Goal: Task Accomplishment & Management: Manage account settings

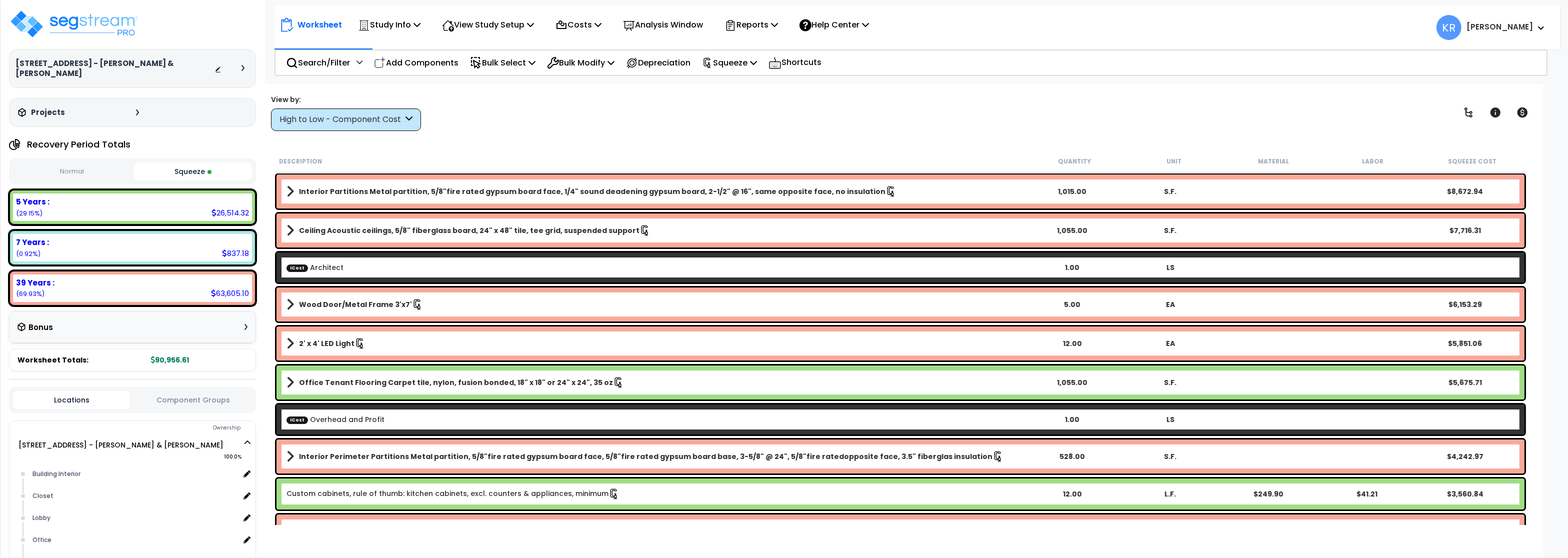
scroll to position [79, 0]
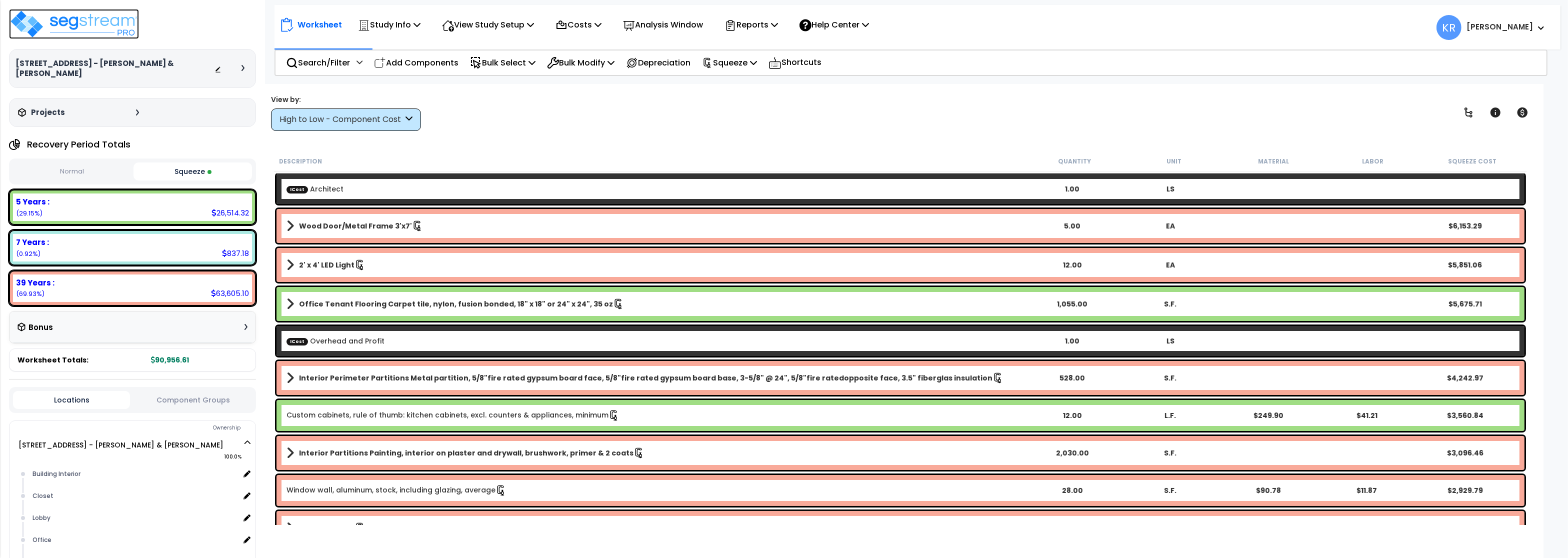
click at [70, 24] on img at bounding box center [74, 24] width 130 height 30
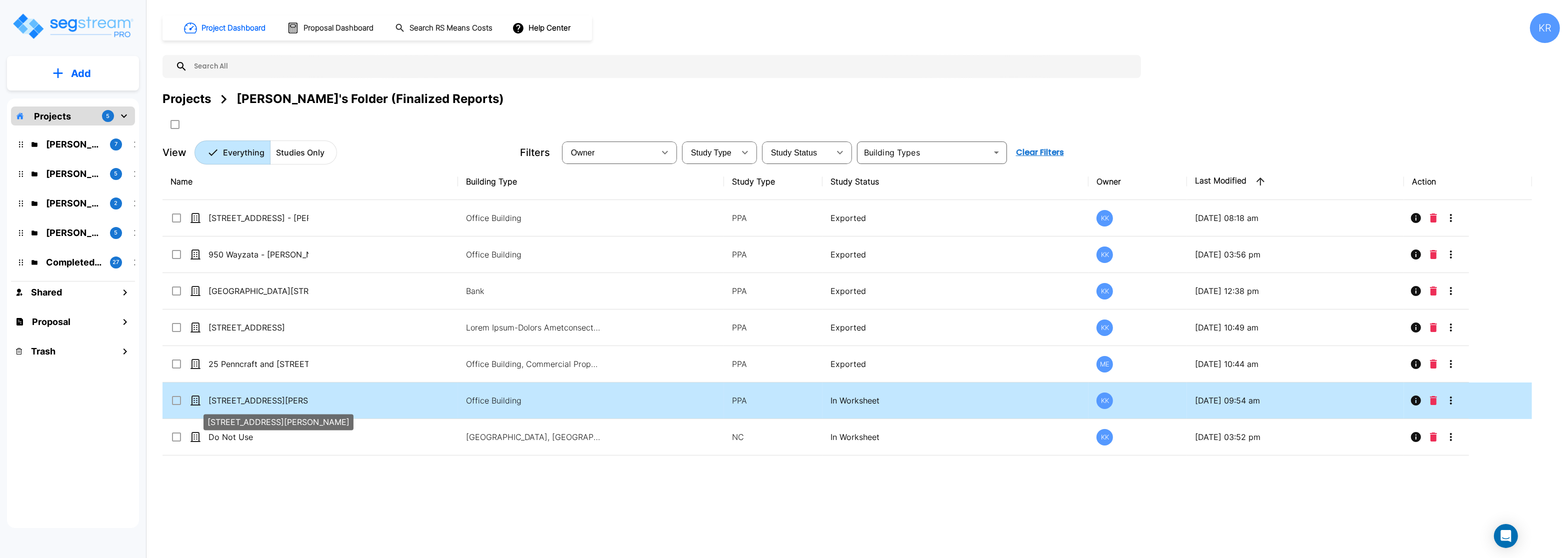
click at [292, 401] on p "[STREET_ADDRESS][PERSON_NAME]" at bounding box center [259, 401] width 100 height 12
checkbox input "false"
click at [292, 401] on p "[STREET_ADDRESS][PERSON_NAME]" at bounding box center [259, 401] width 100 height 12
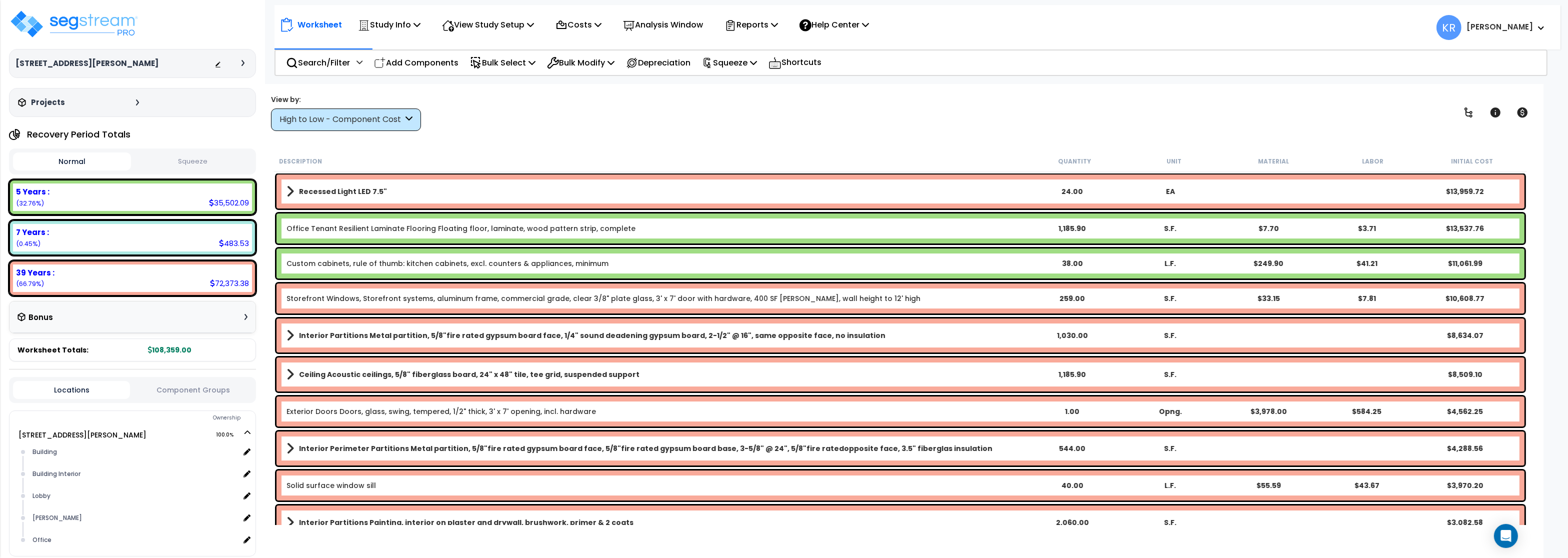
click at [370, 115] on div "High to Low - Component Cost" at bounding box center [341, 119] width 124 height 11
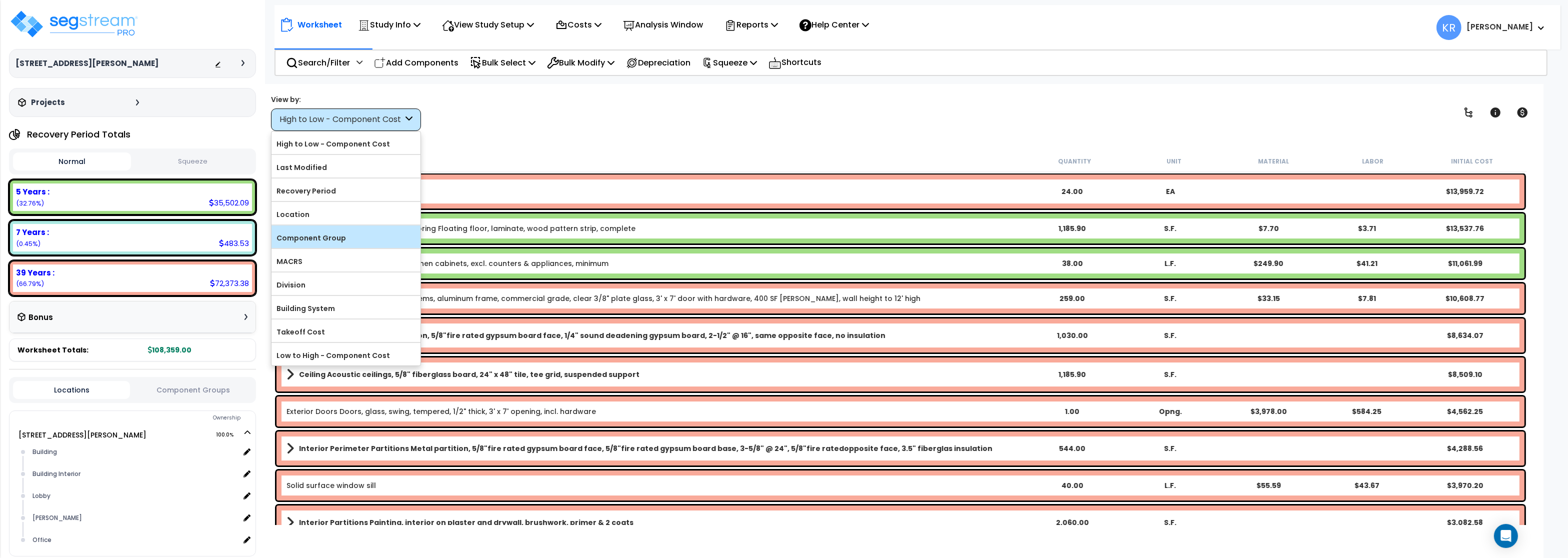
click at [348, 238] on label "Component Group" at bounding box center [346, 238] width 149 height 15
click at [0, 0] on input "Component Group" at bounding box center [0, 0] width 0 height 0
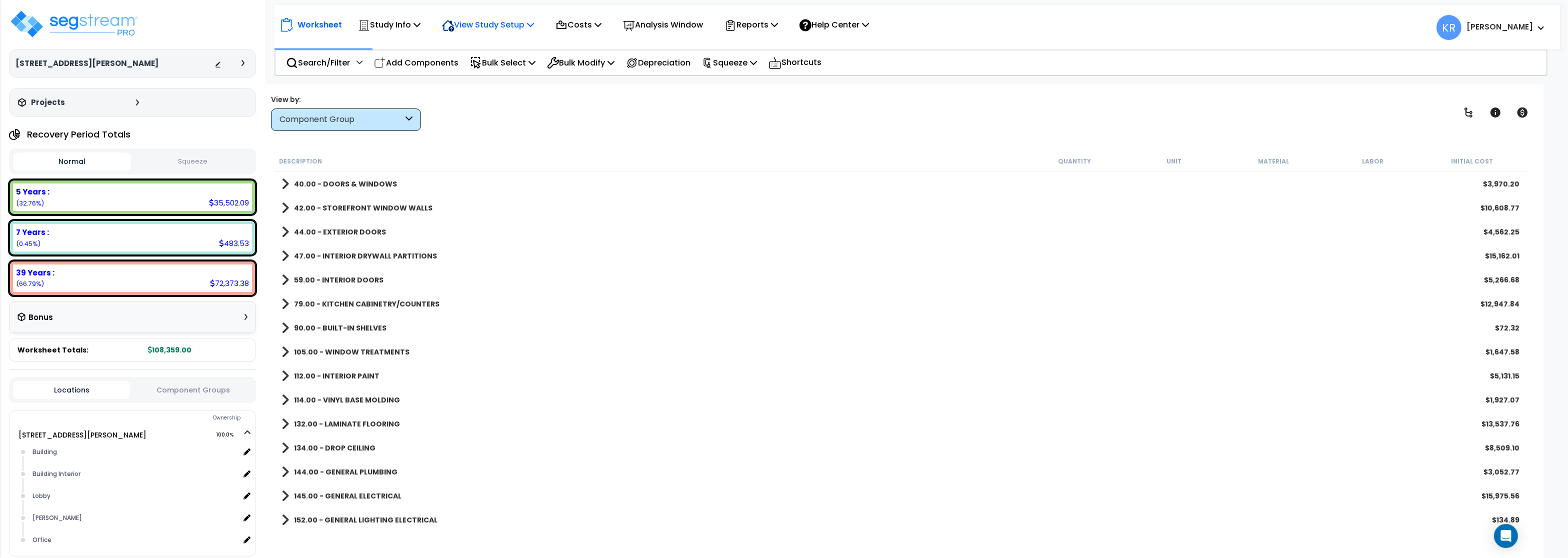
click at [474, 24] on p "View Study Setup" at bounding box center [488, 25] width 92 height 13
click at [480, 46] on link "Building Setup" at bounding box center [486, 47] width 99 height 20
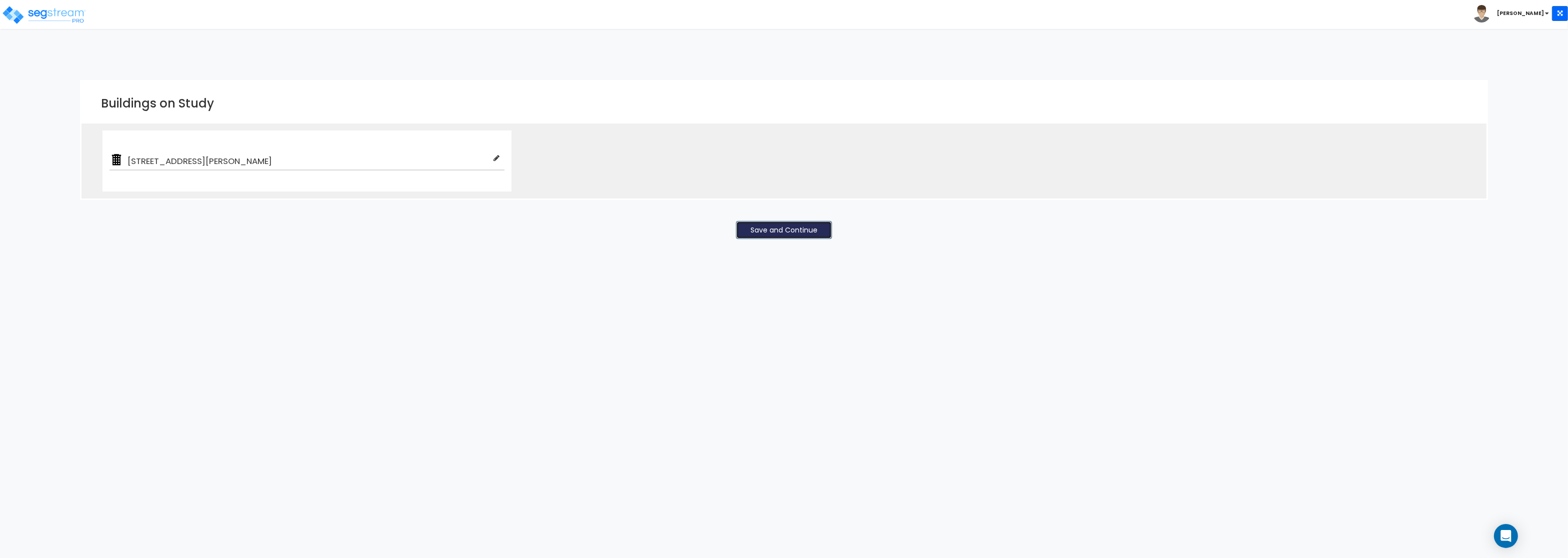
click at [799, 223] on button "Save and Continue" at bounding box center [784, 231] width 96 height 18
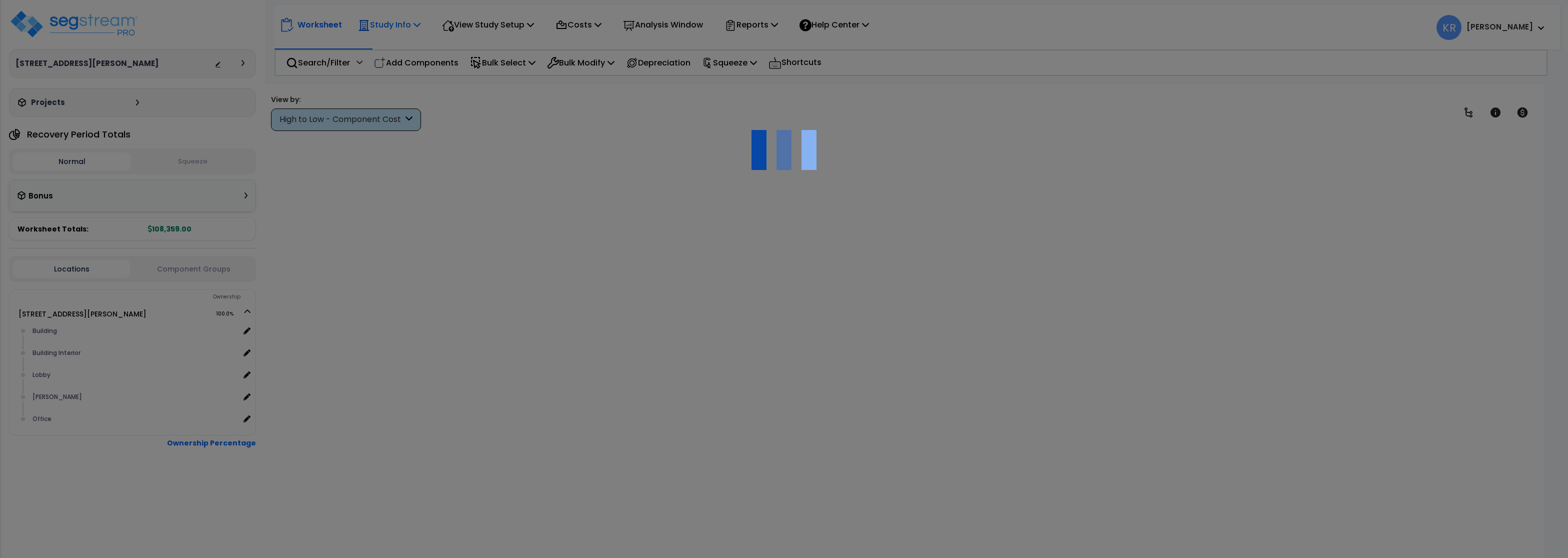
click at [391, 28] on p "Study Info" at bounding box center [389, 25] width 63 height 13
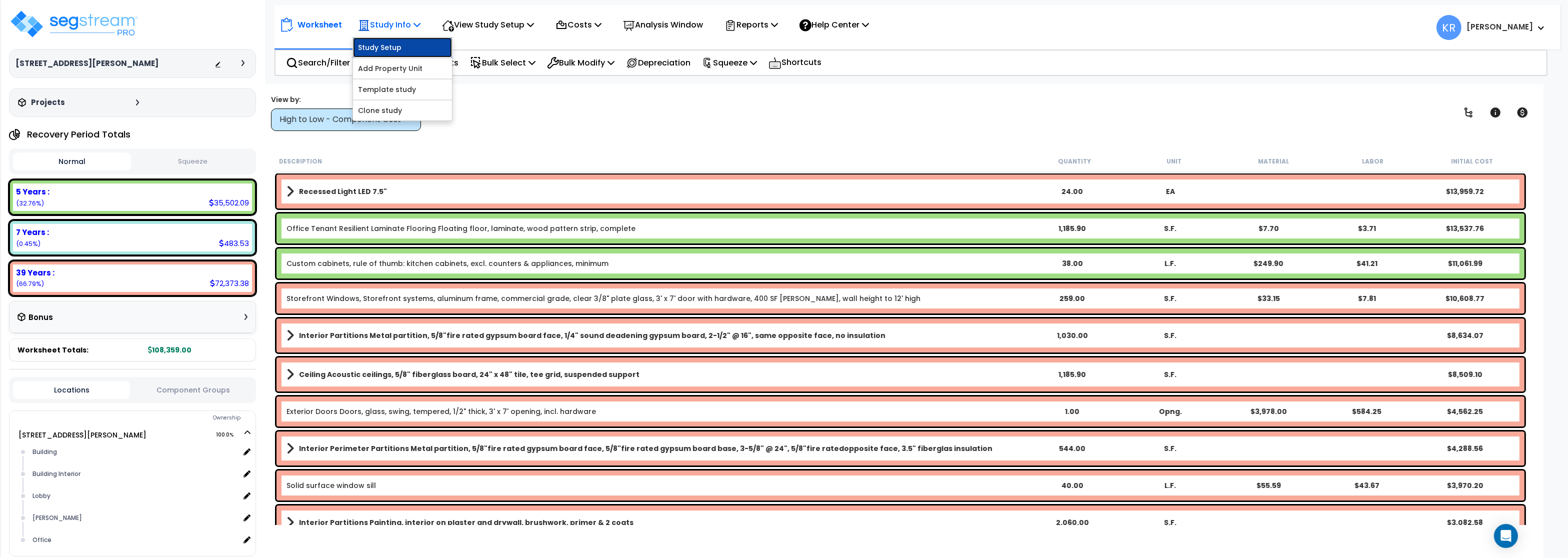
click at [384, 47] on link "Study Setup" at bounding box center [403, 47] width 99 height 20
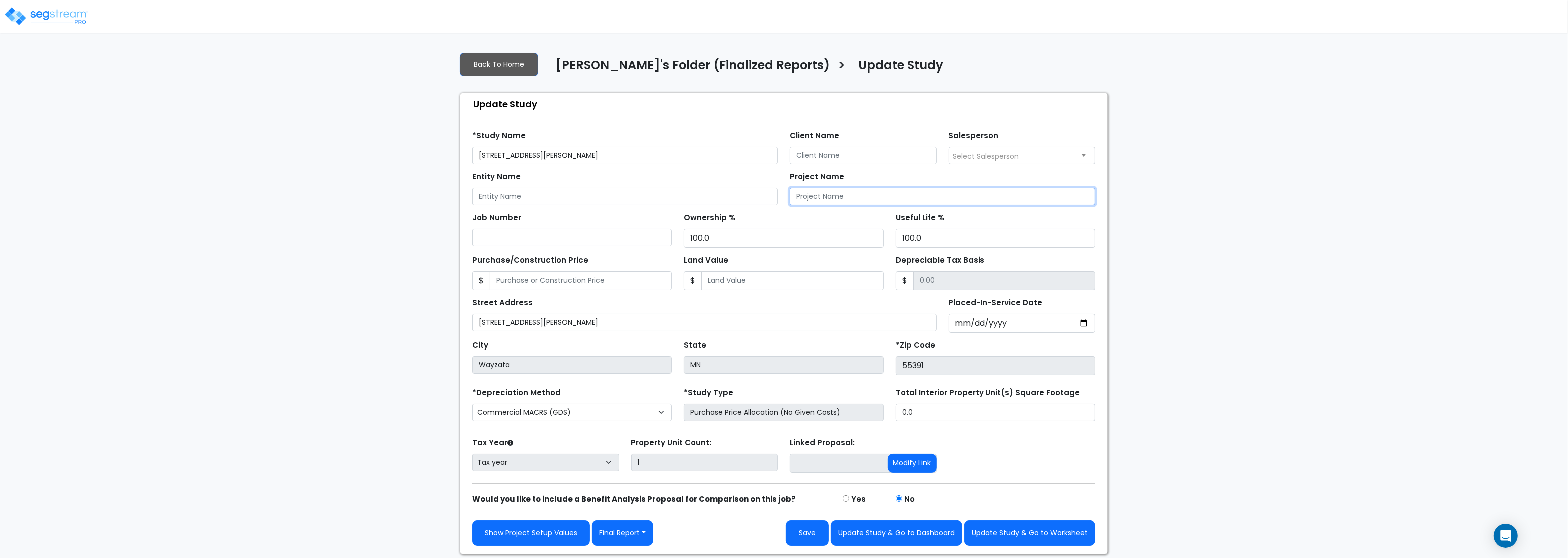
click at [849, 200] on input "Project Name" at bounding box center [943, 197] width 306 height 18
paste input "[GEOGRAPHIC_DATA][STREET_ADDRESS]"
type input "[GEOGRAPHIC_DATA][STREET_ADDRESS]"
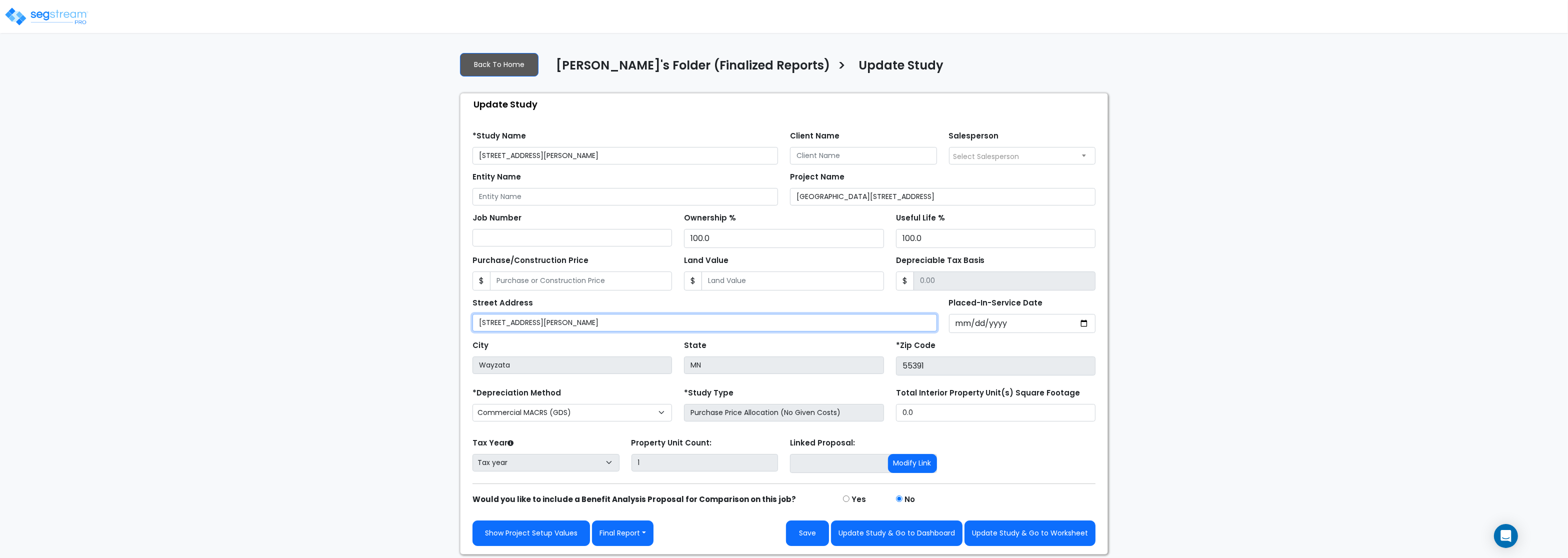
drag, startPoint x: 598, startPoint y: 325, endPoint x: 273, endPoint y: 310, distance: 325.3
click at [473, 314] on input "[STREET_ADDRESS][PERSON_NAME]" at bounding box center [705, 323] width 464 height 18
paste input "30 and 950 Wayzata Boulevard"
type input "[GEOGRAPHIC_DATA][STREET_ADDRESS]"
click at [842, 160] on input "Client Name" at bounding box center [863, 155] width 147 height 18
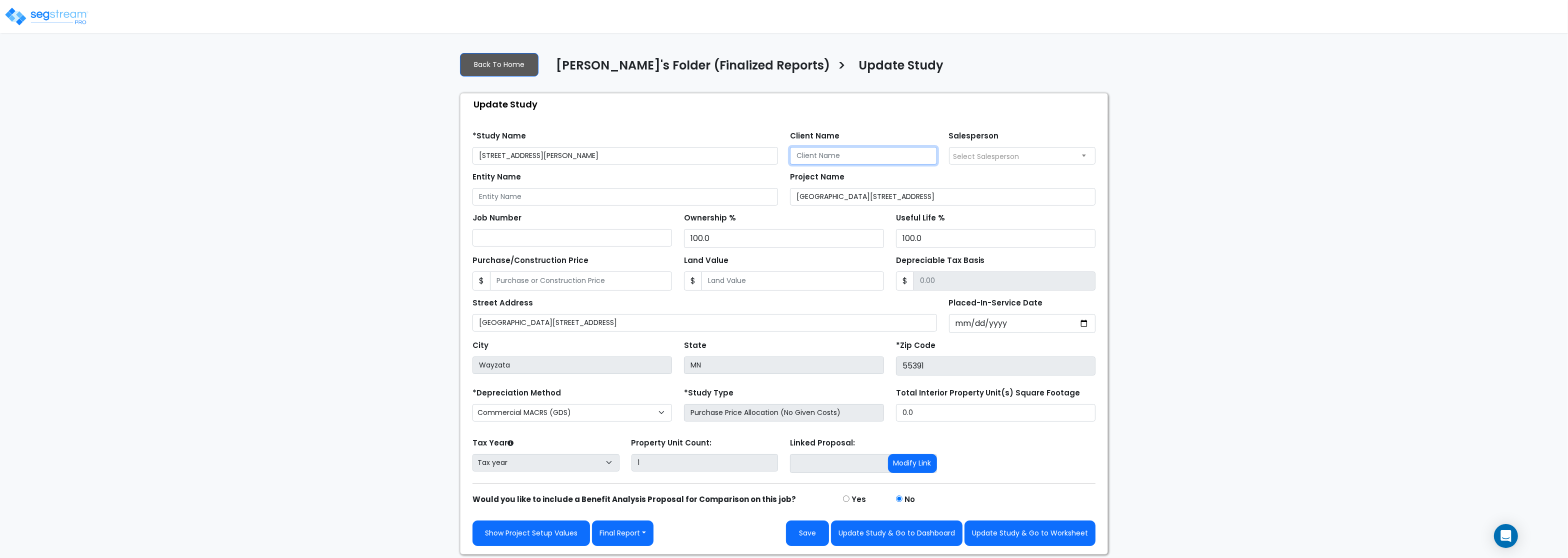
paste input "[PERSON_NAME] Enterprises, LLC"
type input "Mithun Enterprises, LLC"
click at [997, 157] on span "Select Salesperson" at bounding box center [986, 157] width 66 height 10
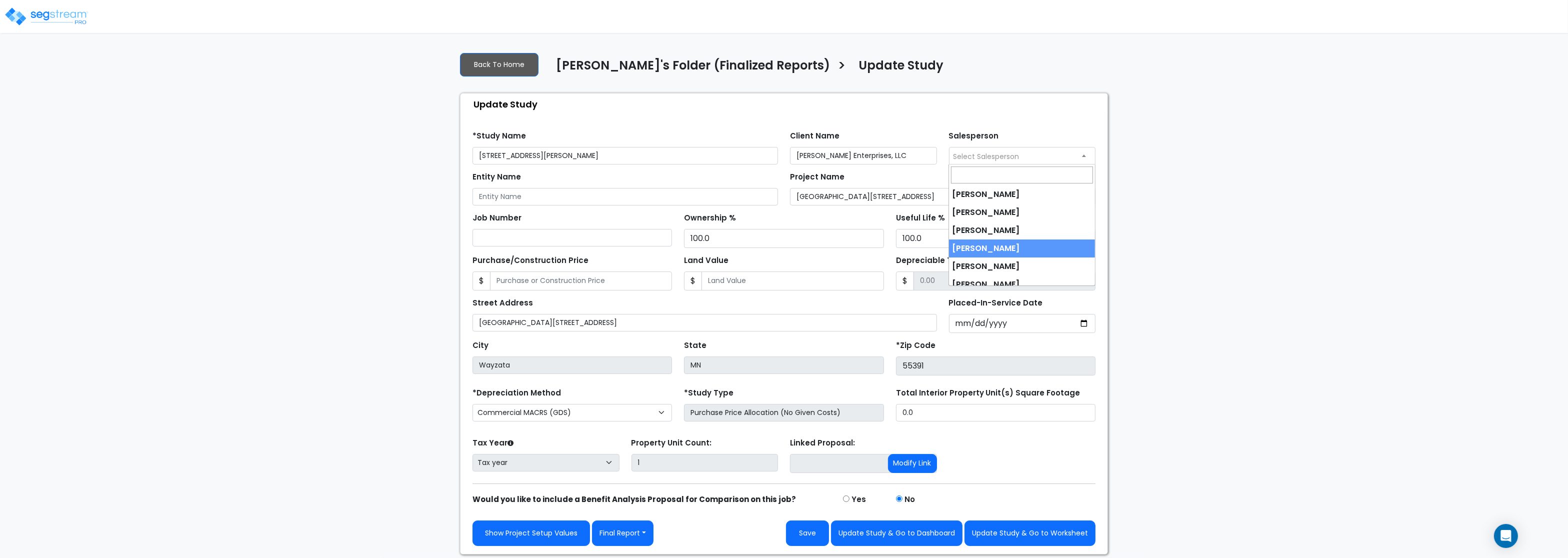
scroll to position [26, 0]
select select "245"
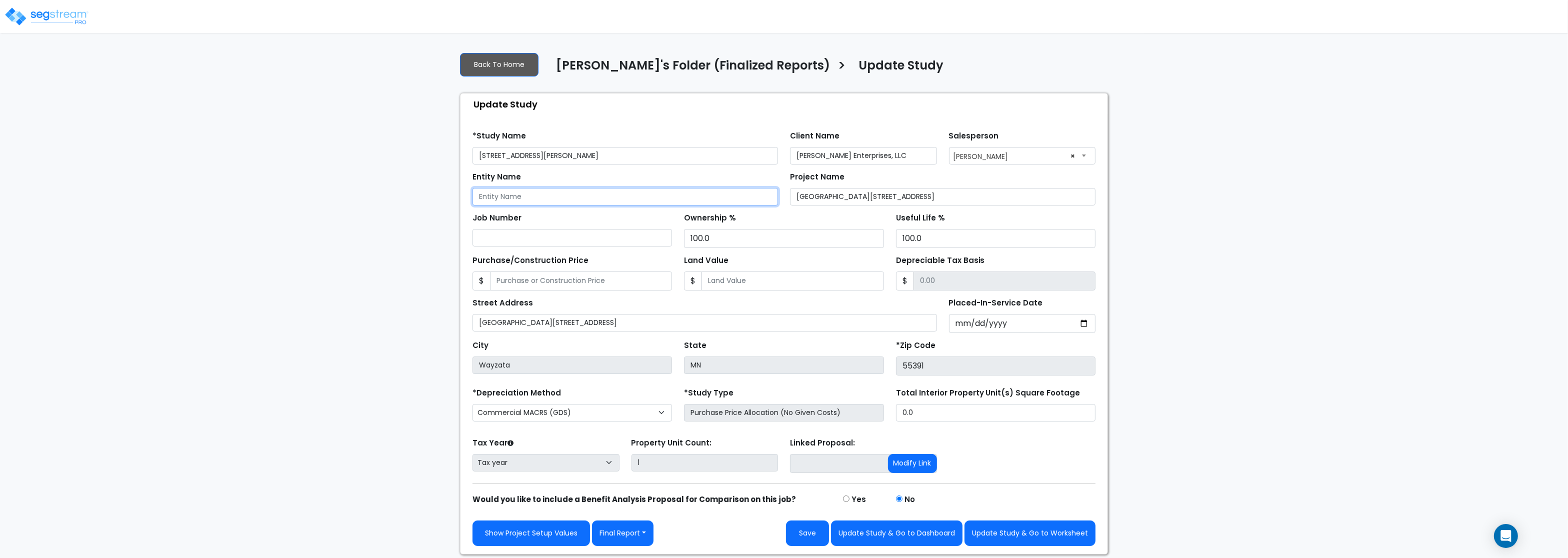
click at [630, 190] on input "Entity Name" at bounding box center [625, 197] width 306 height 18
paste input "Mithun Enterprises, LLC"
type input "Mithun Enterprises, LLC"
click at [965, 324] on input "Placed-In-Service Date" at bounding box center [1022, 323] width 147 height 19
type input "2024-04-01"
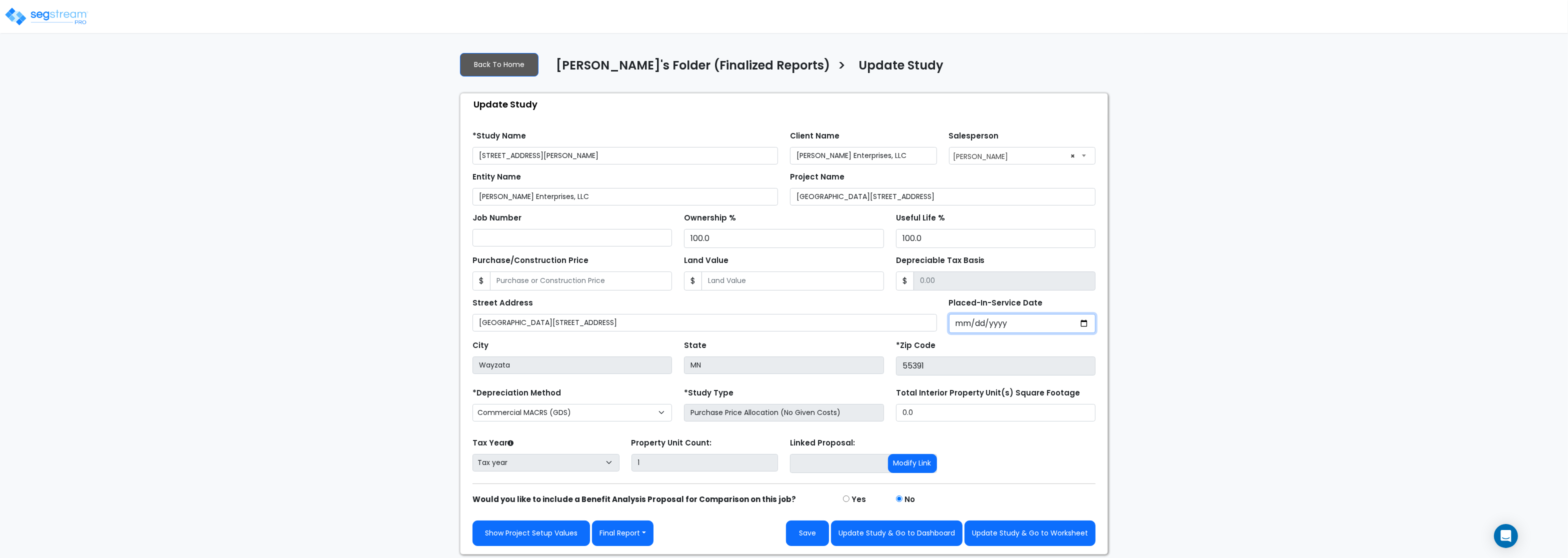
select select "2024"
click at [1017, 546] on button "Update Study & Go to Worksheet" at bounding box center [1030, 533] width 131 height 25
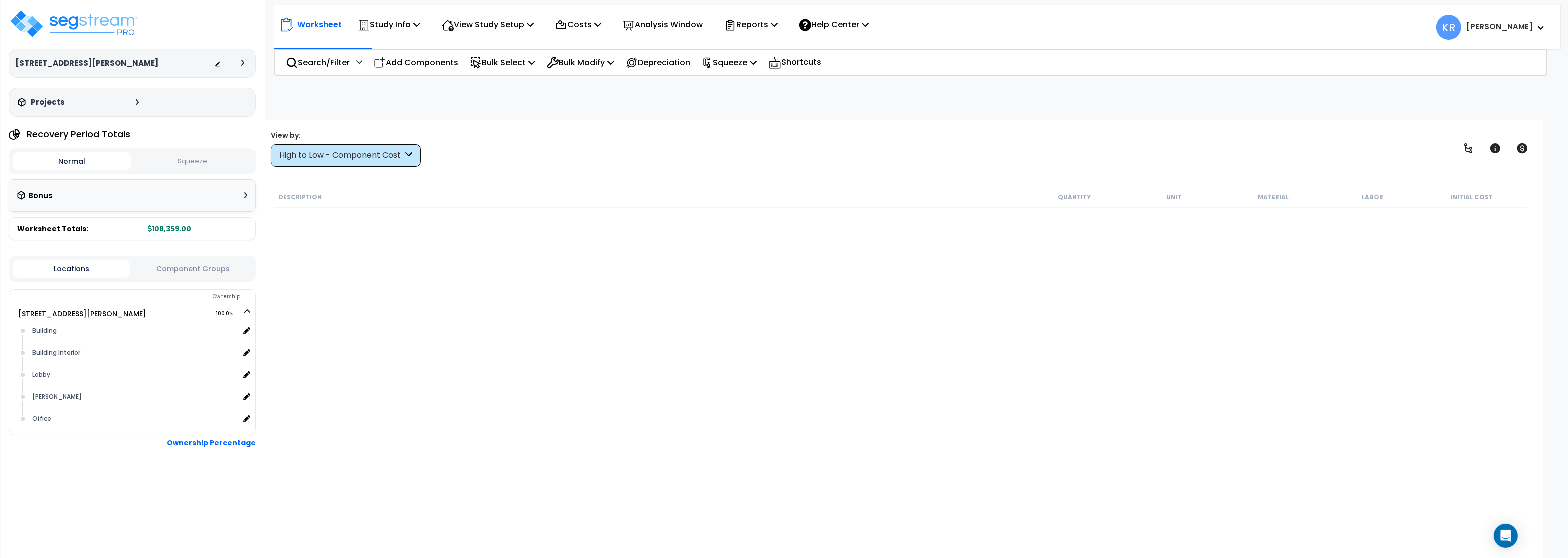
click at [372, 174] on div "Worksheet Study Info Study Setup Add Property Unit Template study Clone study KR" at bounding box center [901, 399] width 1286 height 558
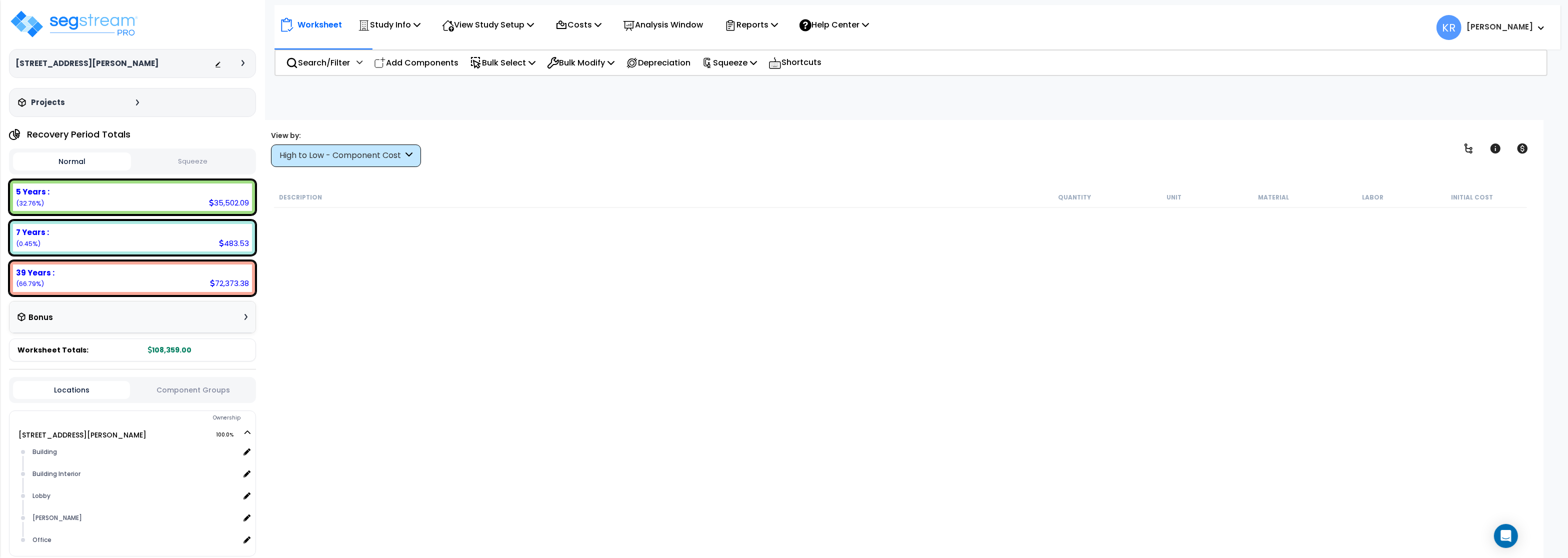
click at [367, 154] on div "High to Low - Component Cost" at bounding box center [341, 156] width 124 height 11
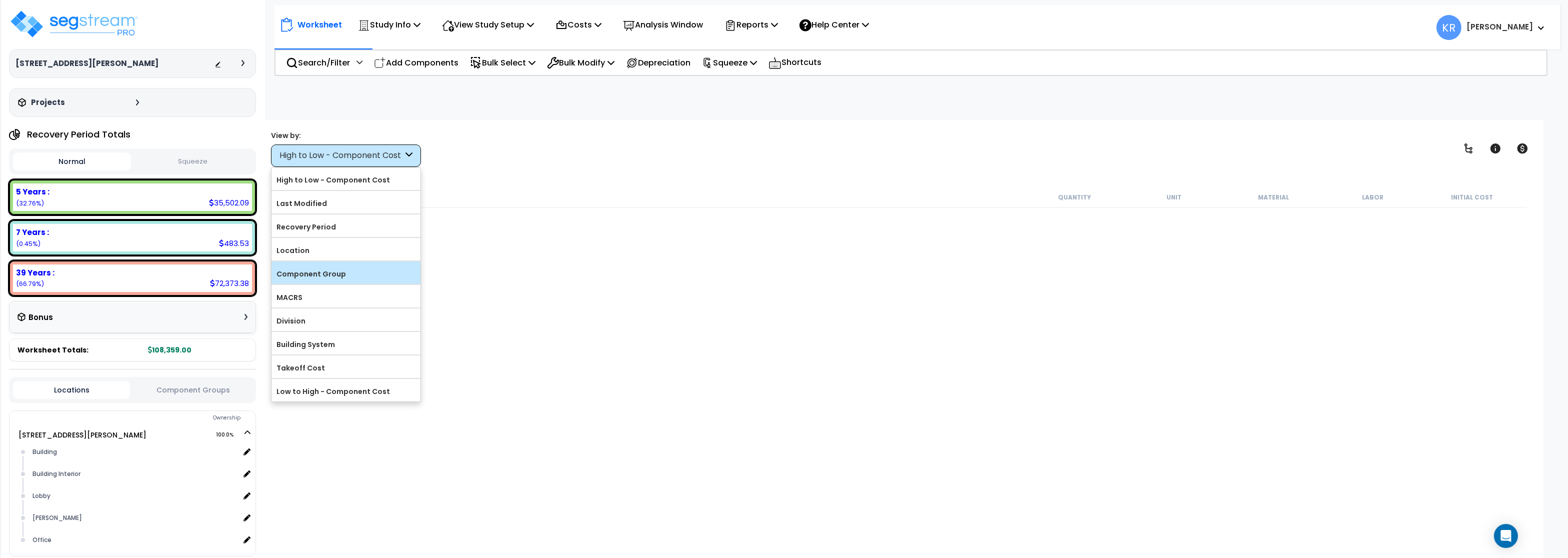
click at [357, 269] on label "Component Group" at bounding box center [346, 273] width 149 height 15
click at [0, 0] on input "Component Group" at bounding box center [0, 0] width 0 height 0
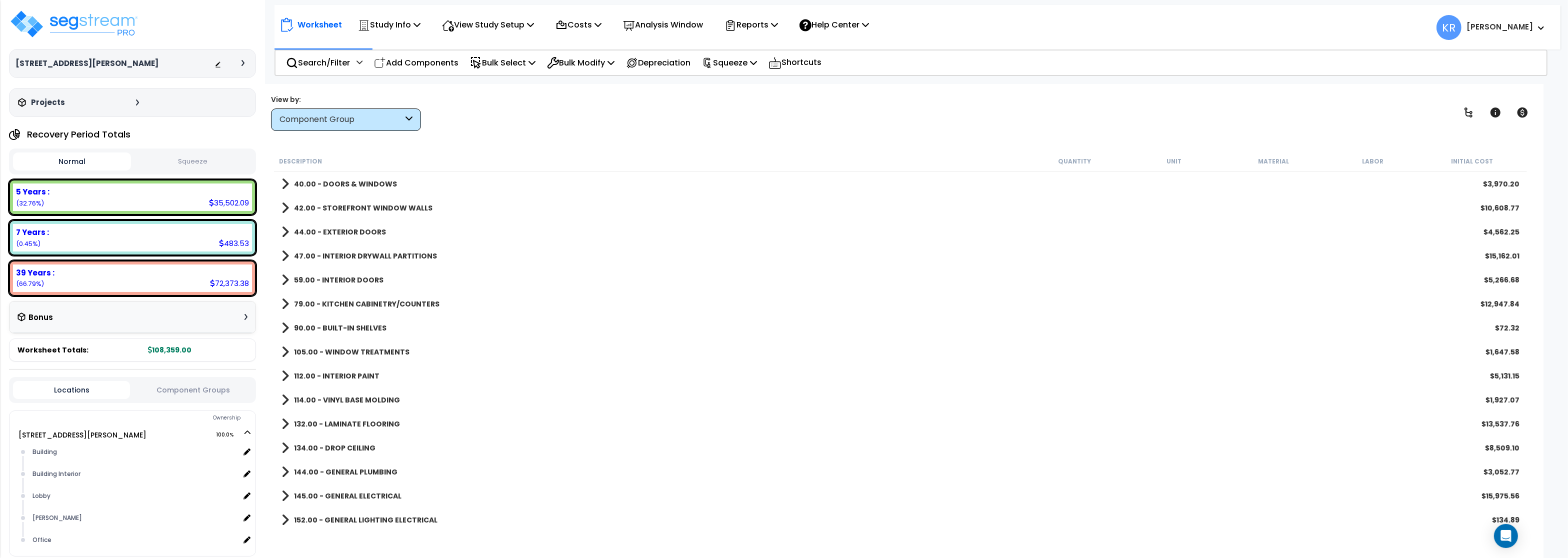
click at [337, 186] on b "40.00 - DOORS & WINDOWS" at bounding box center [346, 184] width 103 height 10
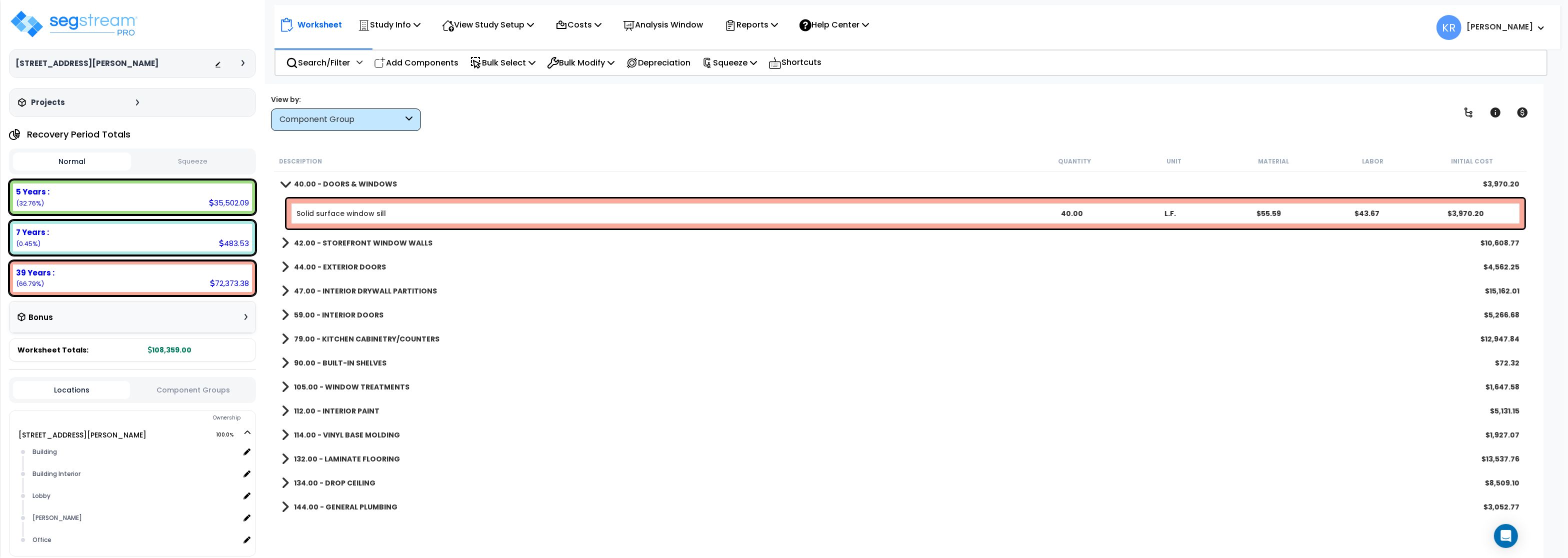
click at [337, 185] on b "40.00 - DOORS & WINDOWS" at bounding box center [346, 184] width 103 height 10
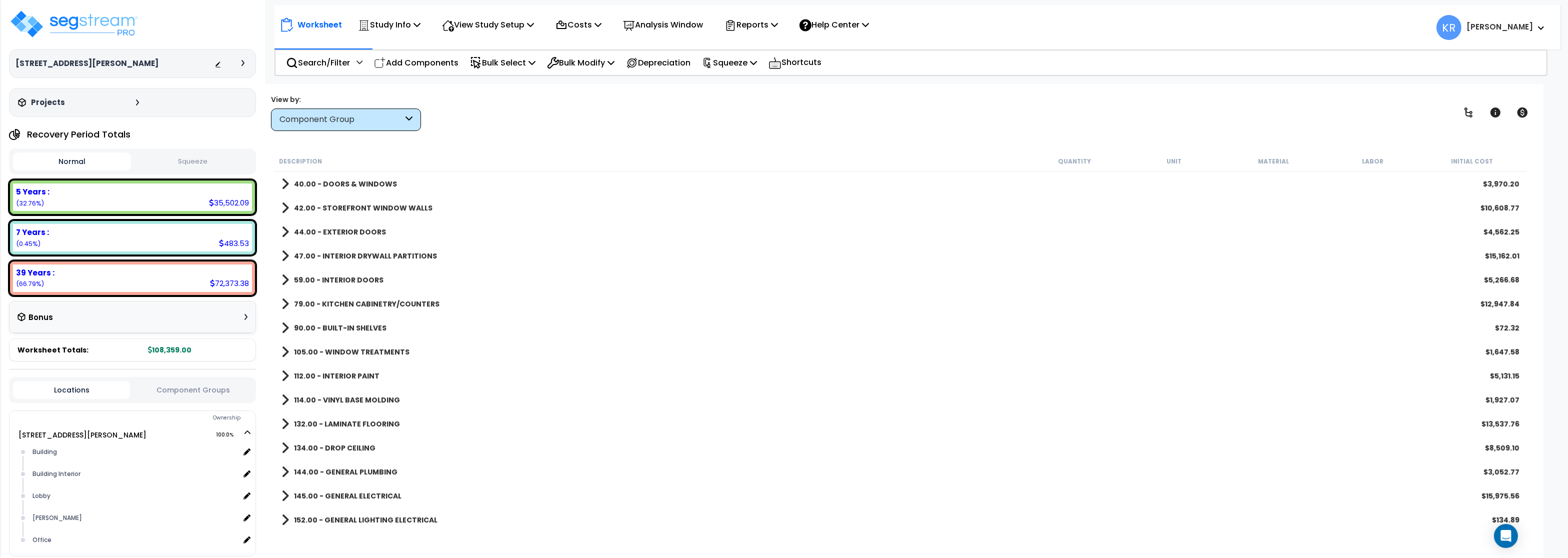
click at [340, 209] on b "42.00 - STOREFRONT WINDOW WALLS" at bounding box center [363, 208] width 138 height 10
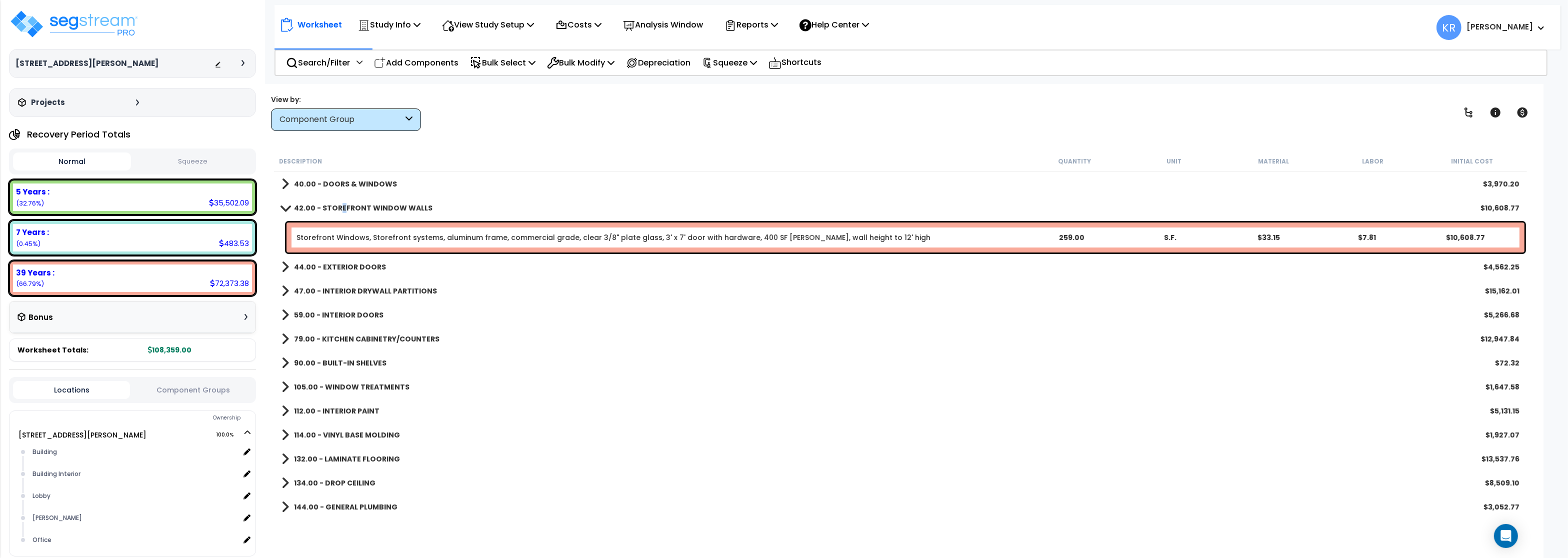
click at [344, 207] on b "42.00 - STOREFRONT WINDOW WALLS" at bounding box center [363, 208] width 138 height 10
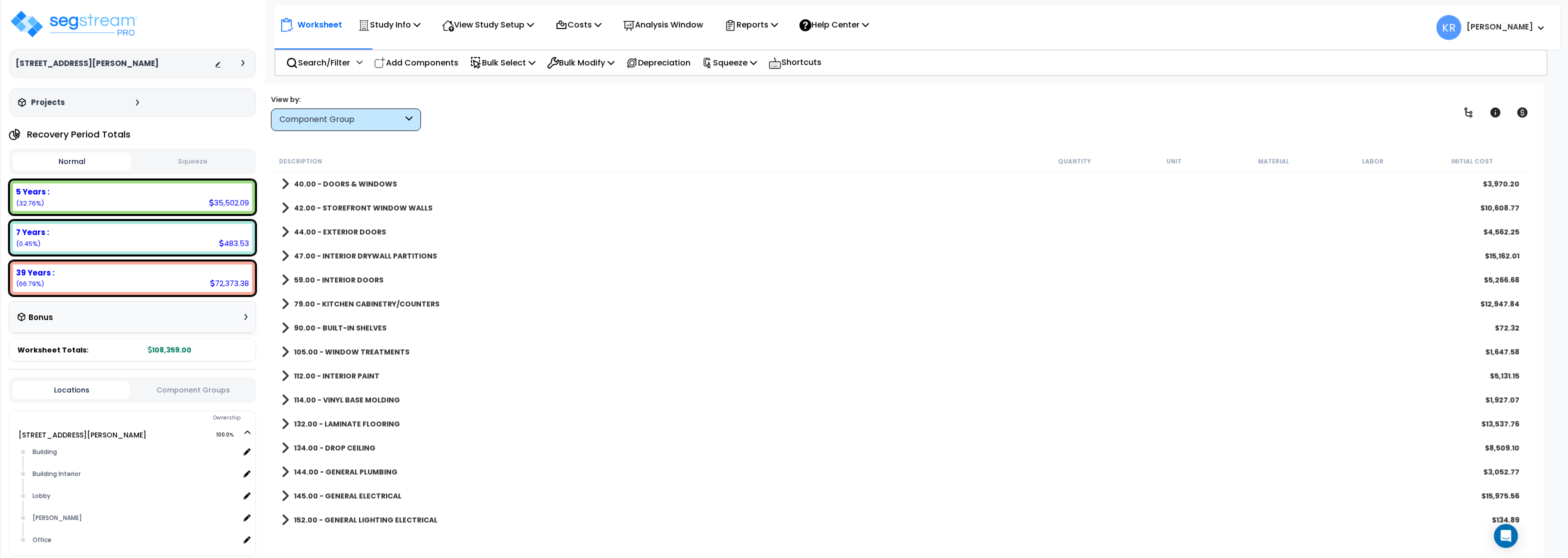
click at [346, 235] on b "44.00 - EXTERIOR DOORS" at bounding box center [340, 232] width 92 height 10
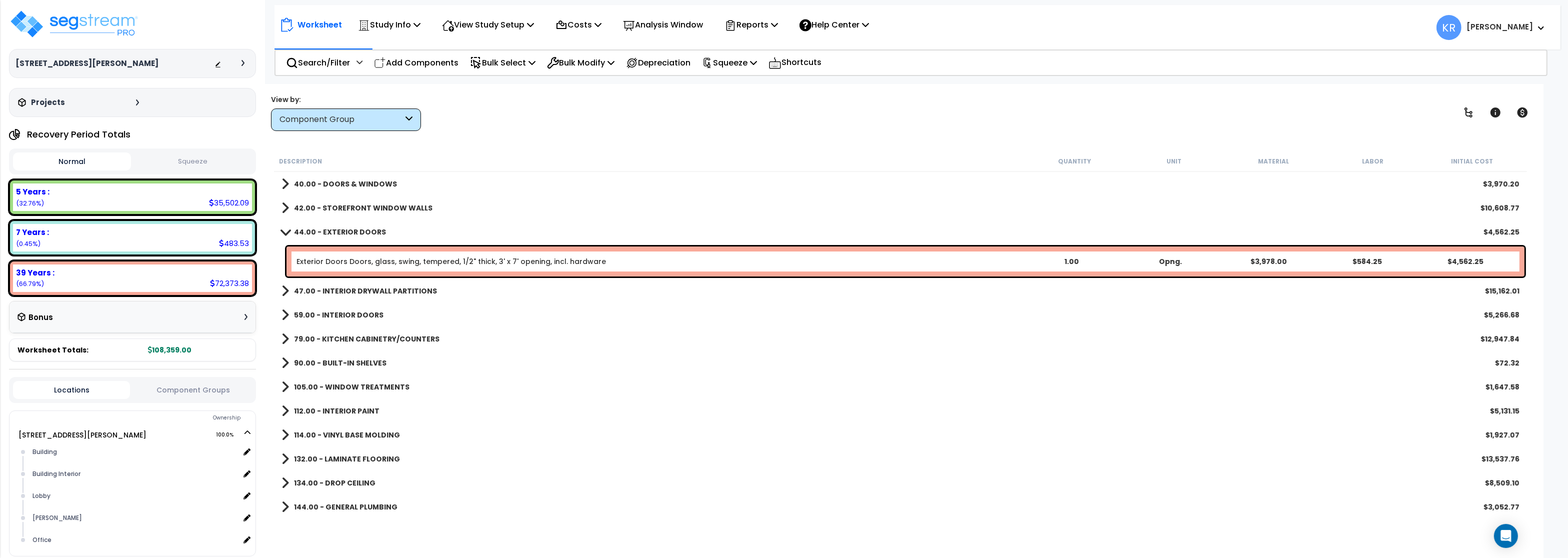
click at [346, 235] on b "44.00 - EXTERIOR DOORS" at bounding box center [340, 232] width 92 height 10
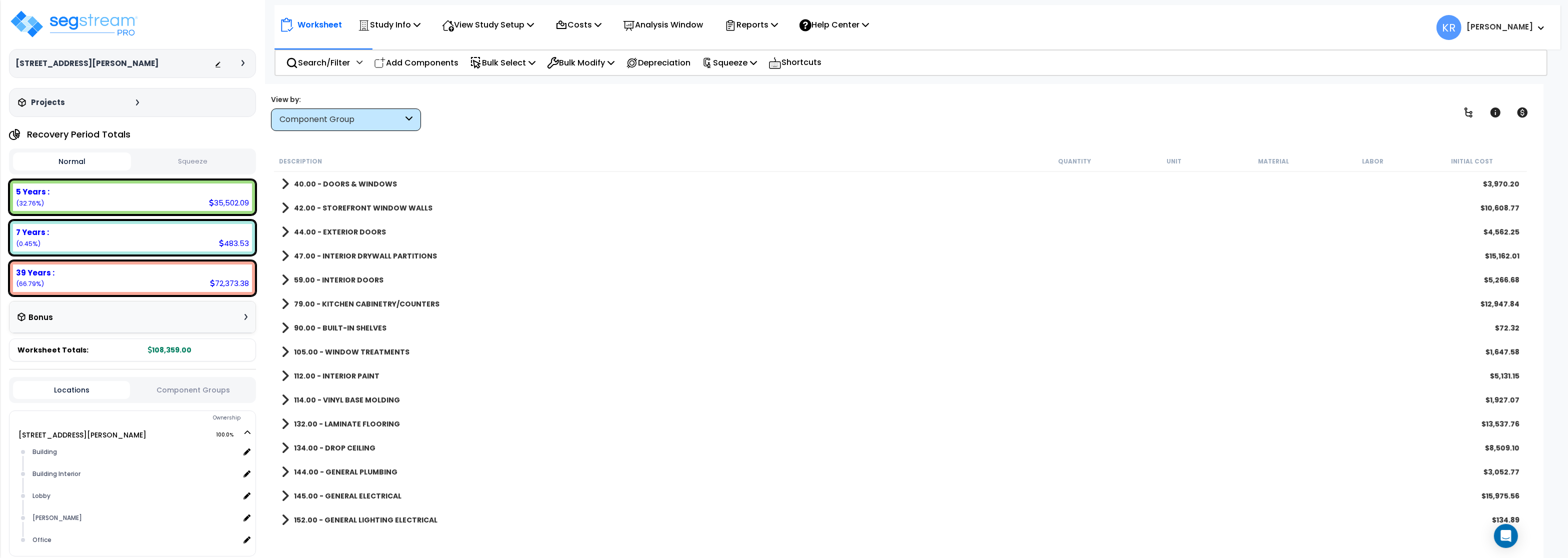
click at [345, 259] on b "47.00 - INTERIOR DRYWALL PARTITIONS" at bounding box center [366, 256] width 143 height 10
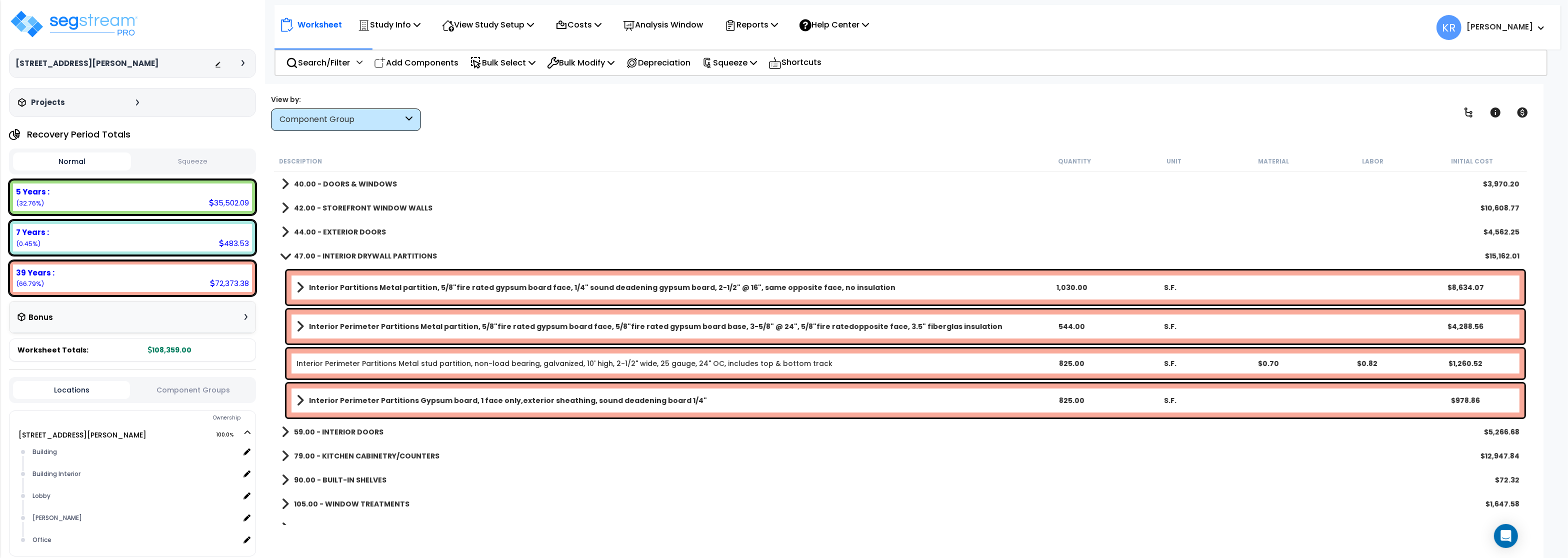
click at [345, 259] on b "47.00 - INTERIOR DRYWALL PARTITIONS" at bounding box center [366, 256] width 143 height 10
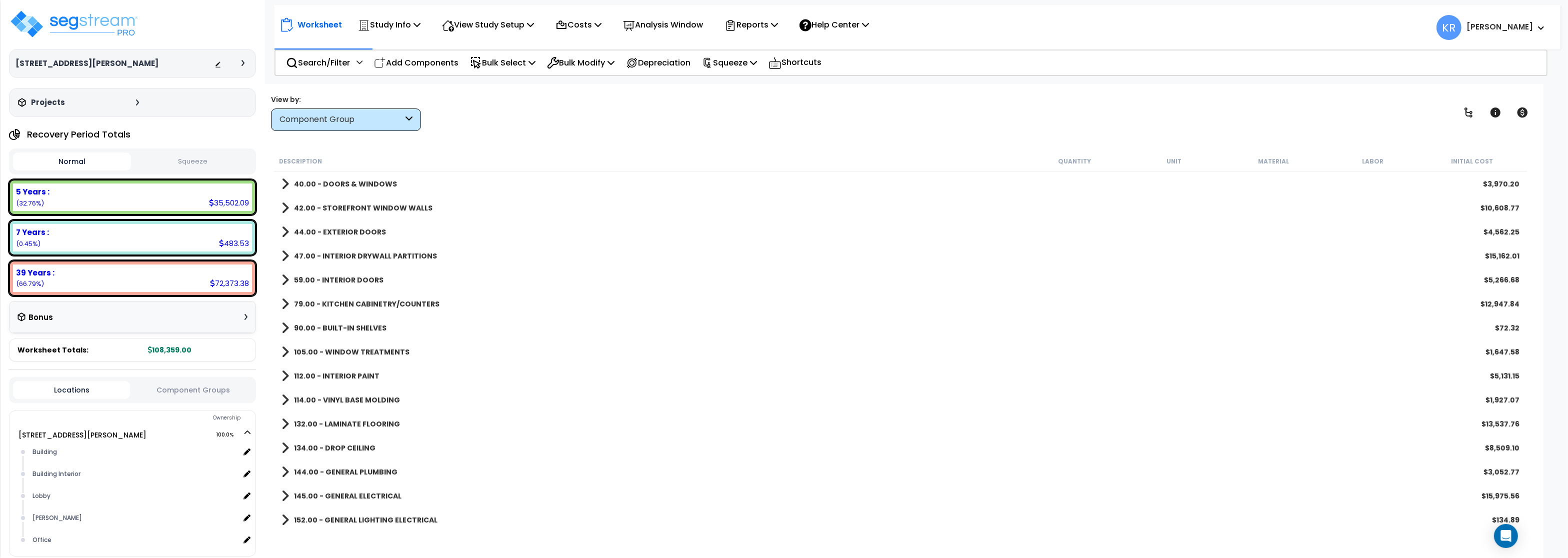
click at [344, 277] on b "59.00 - INTERIOR DOORS" at bounding box center [339, 280] width 89 height 10
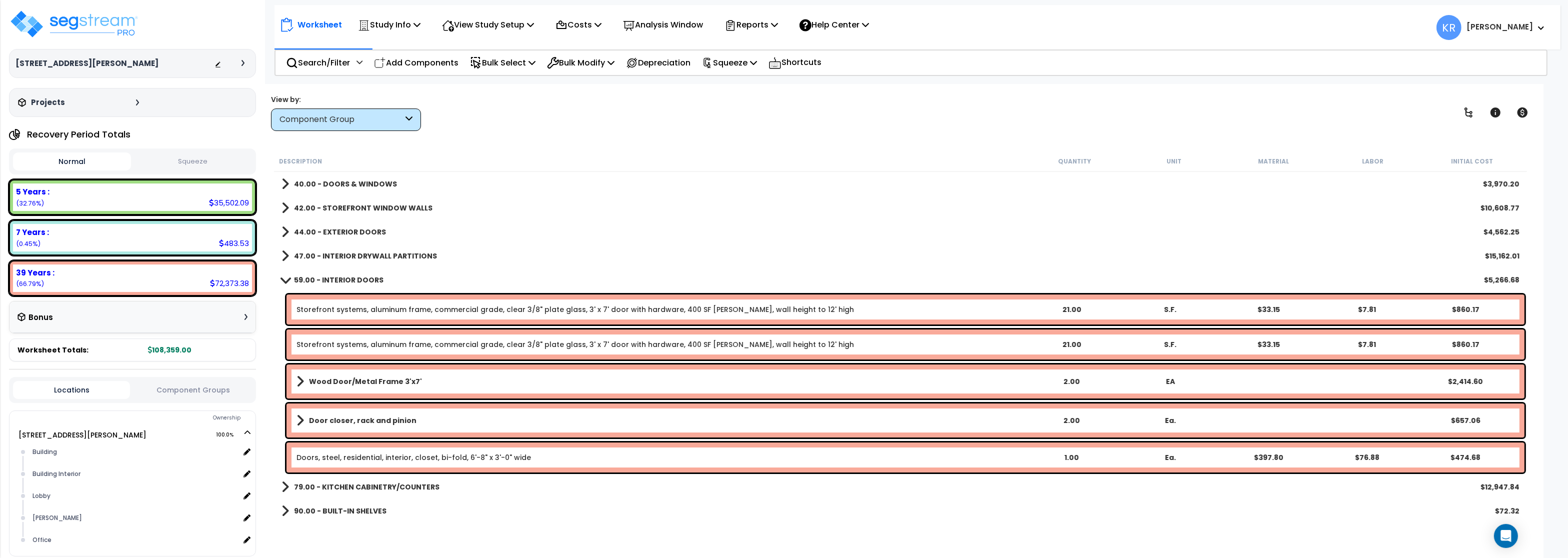
click at [344, 277] on b "59.00 - INTERIOR DOORS" at bounding box center [339, 280] width 89 height 10
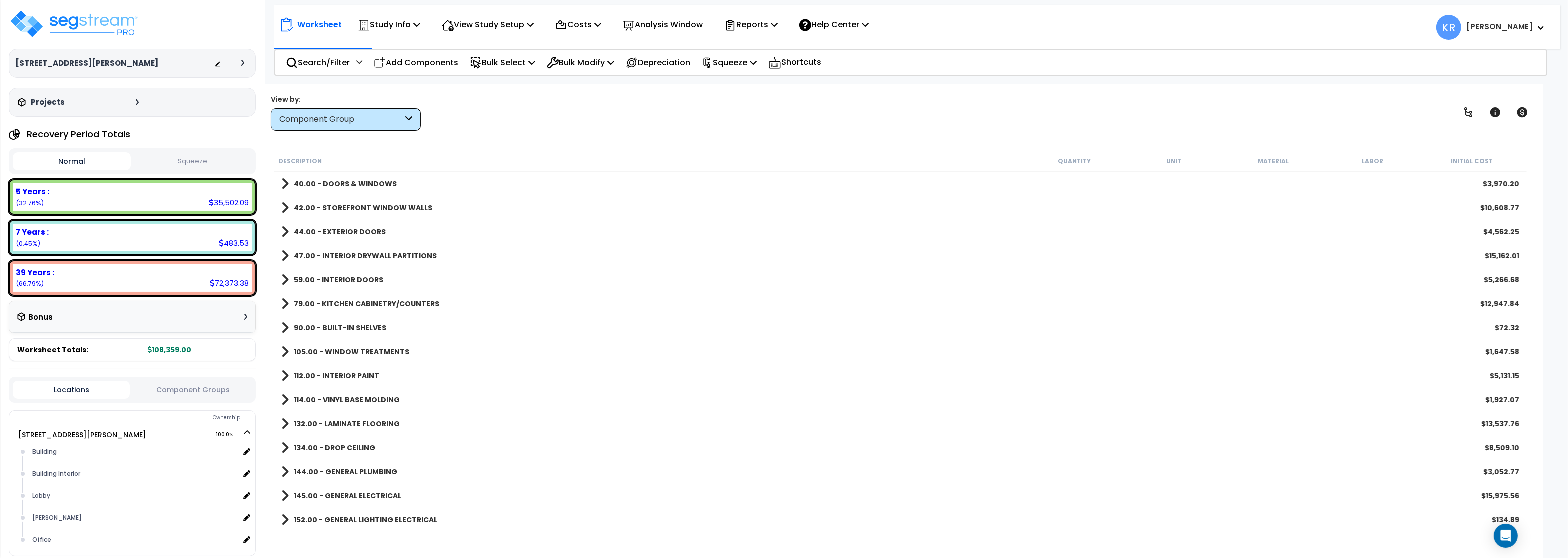
click at [346, 300] on b "79.00 - KITCHEN CABINETRY/COUNTERS" at bounding box center [367, 304] width 145 height 10
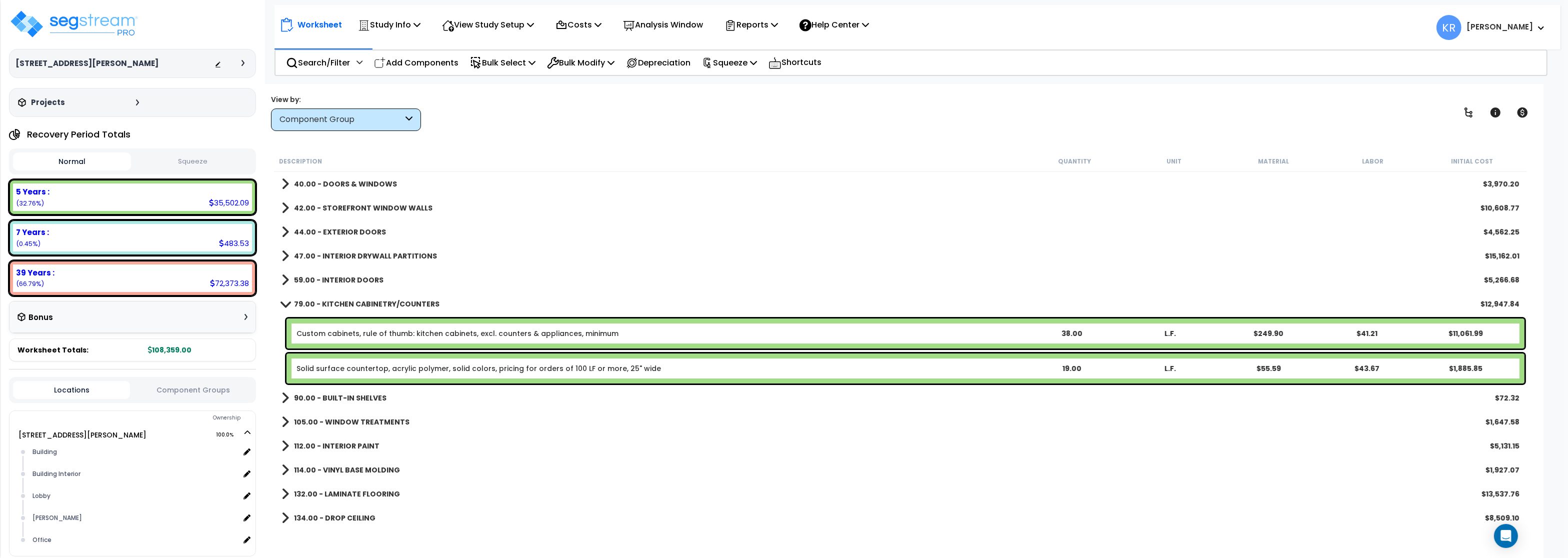
click at [346, 300] on b "79.00 - KITCHEN CABINETRY/COUNTERS" at bounding box center [367, 304] width 145 height 10
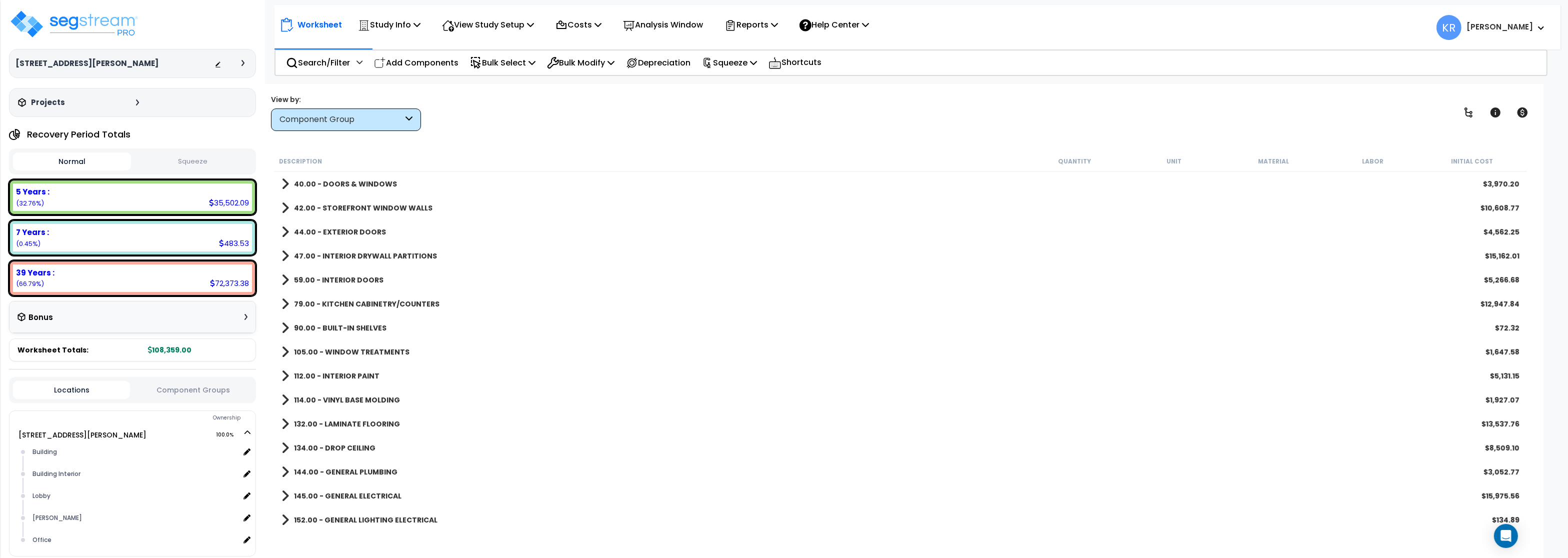
click at [348, 325] on b "90.00 - BUILT-IN SHELVES" at bounding box center [341, 328] width 93 height 10
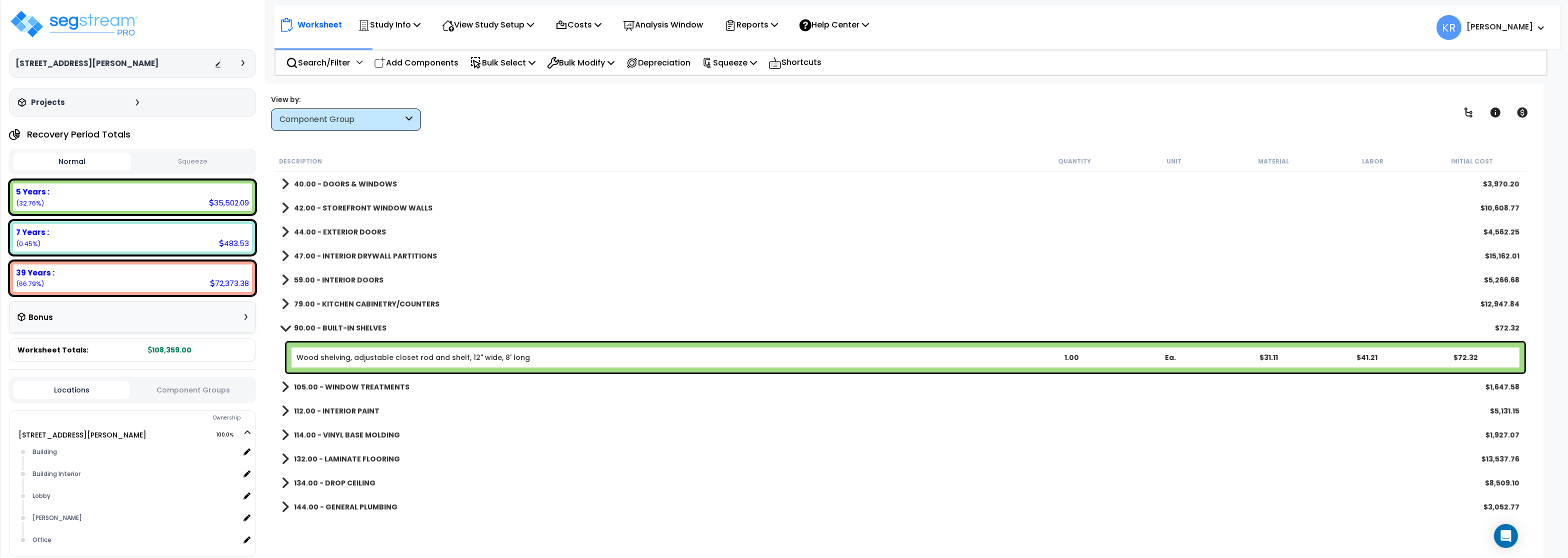
click at [348, 325] on b "90.00 - BUILT-IN SHELVES" at bounding box center [341, 328] width 93 height 10
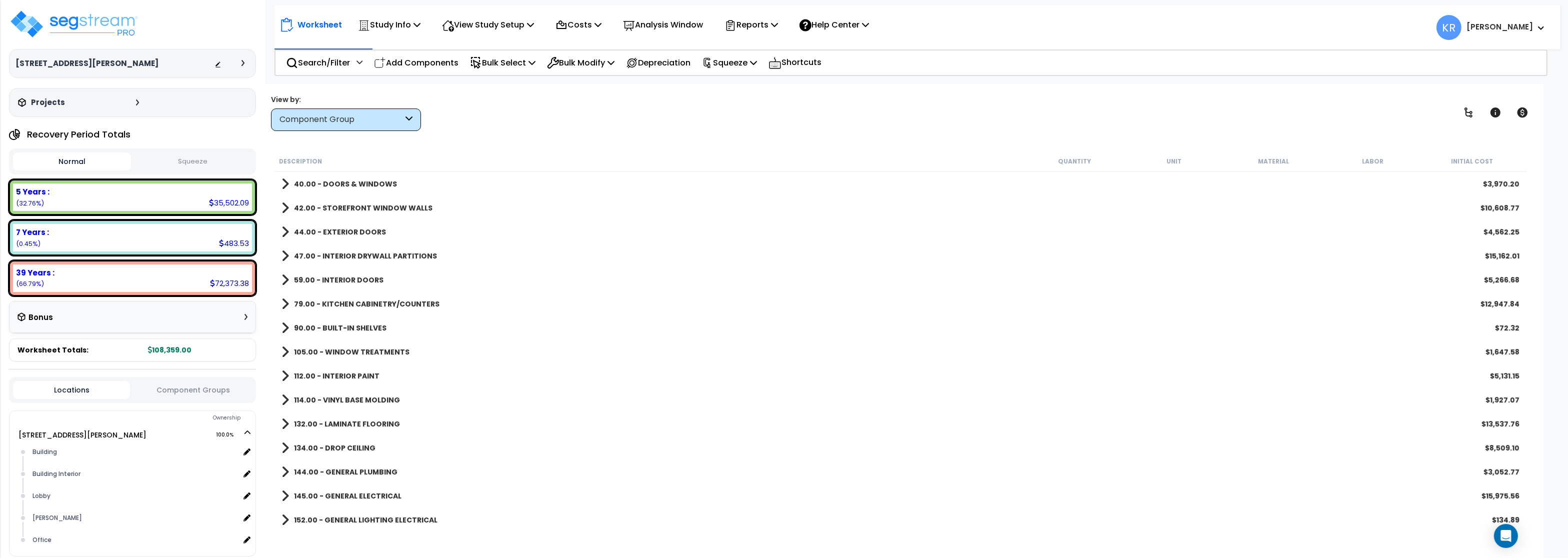
click at [348, 354] on b "105.00 - WINDOW TREATMENTS" at bounding box center [352, 352] width 115 height 10
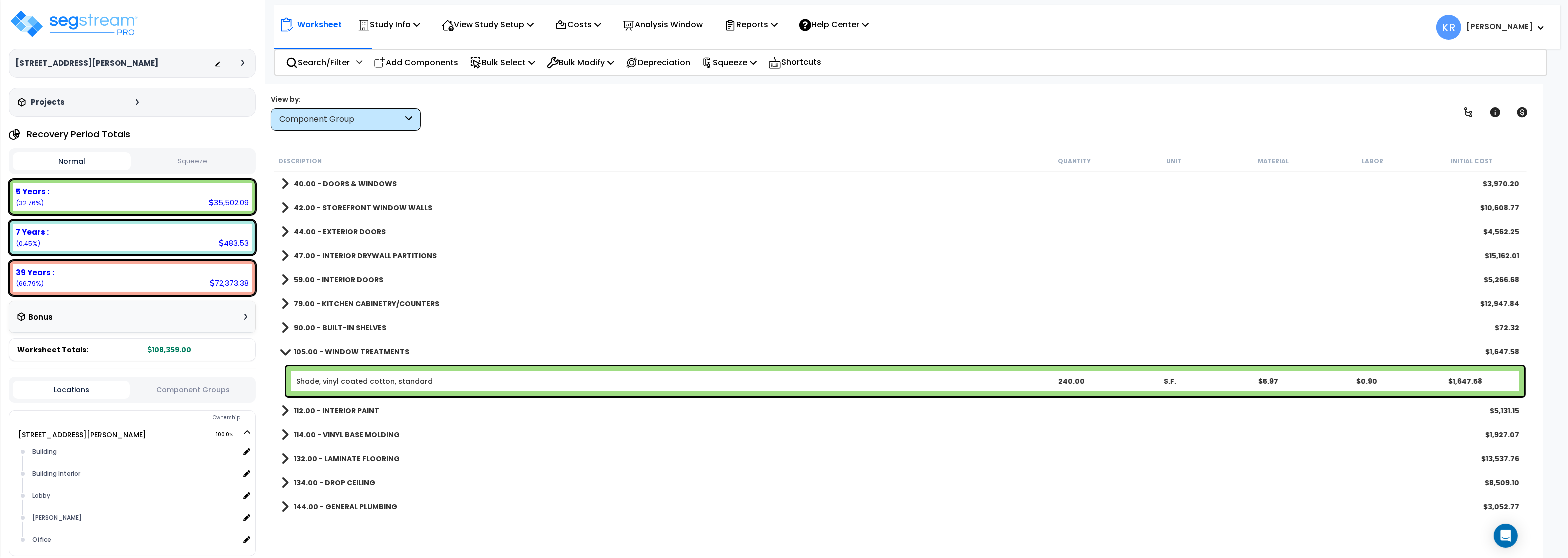
click at [348, 354] on b "105.00 - WINDOW TREATMENTS" at bounding box center [352, 352] width 115 height 10
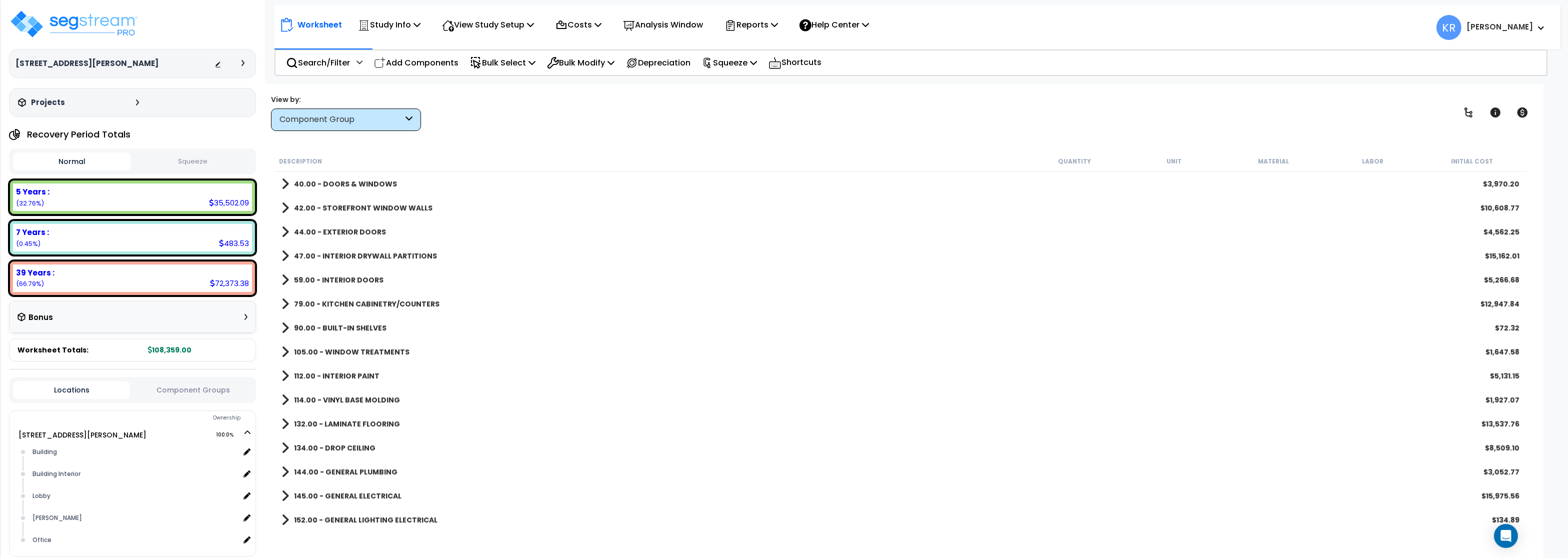
click at [348, 378] on b "112.00 - INTERIOR PAINT" at bounding box center [337, 376] width 86 height 10
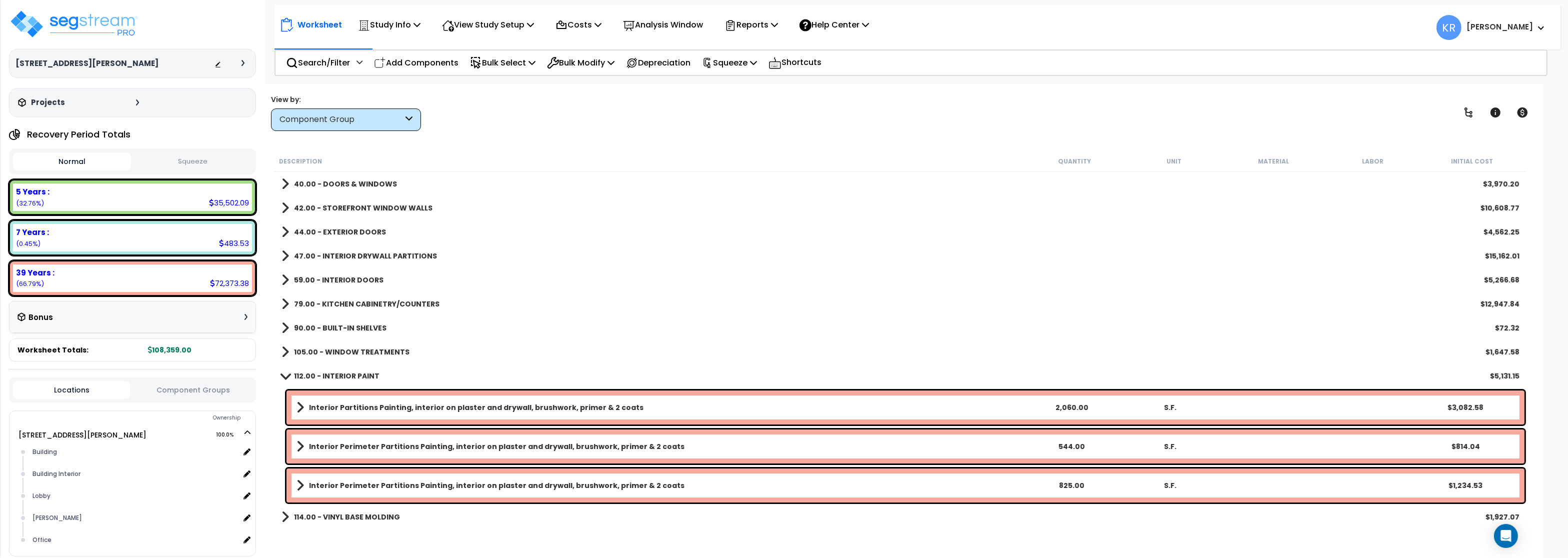
click at [348, 378] on b "112.00 - INTERIOR PAINT" at bounding box center [337, 376] width 86 height 10
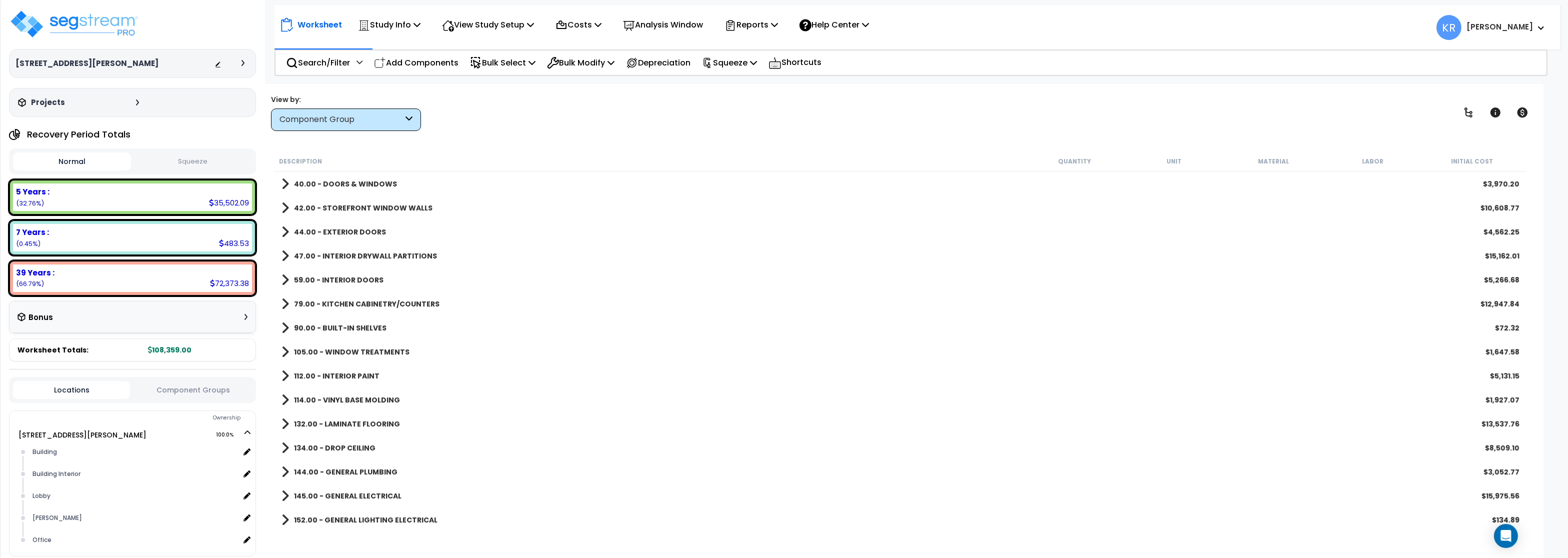
click at [350, 399] on b "114.00 - VINYL BASE MOLDING" at bounding box center [347, 400] width 106 height 10
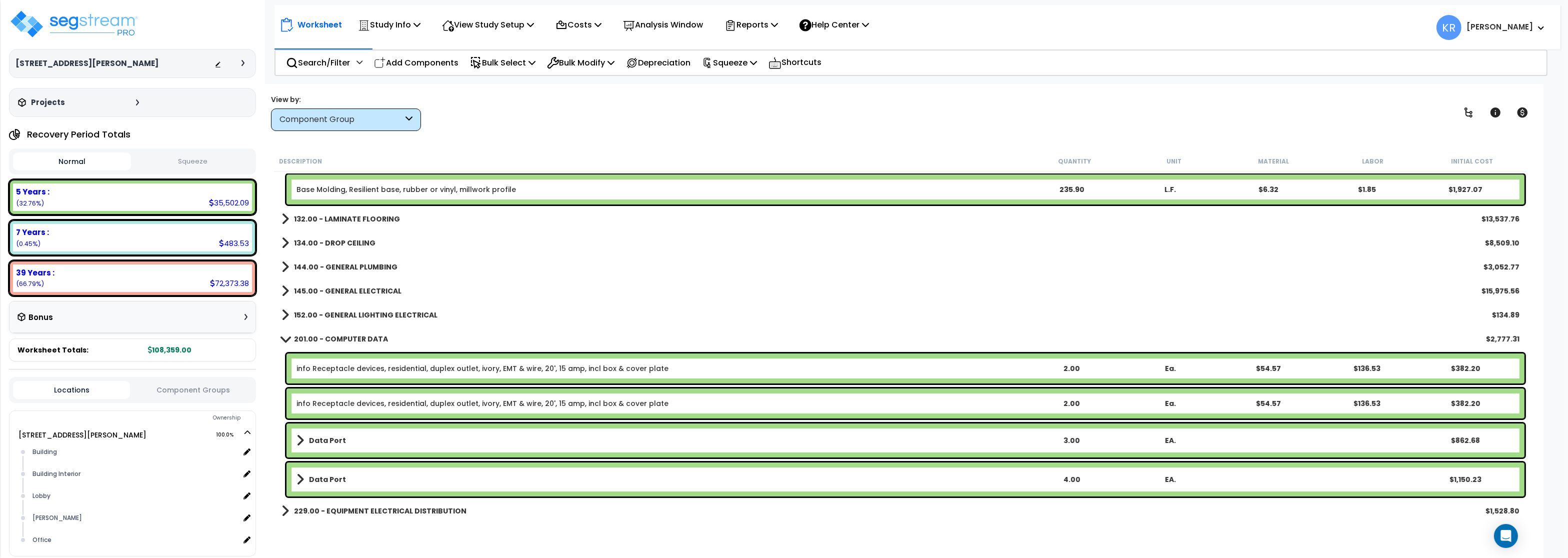
scroll to position [180, 0]
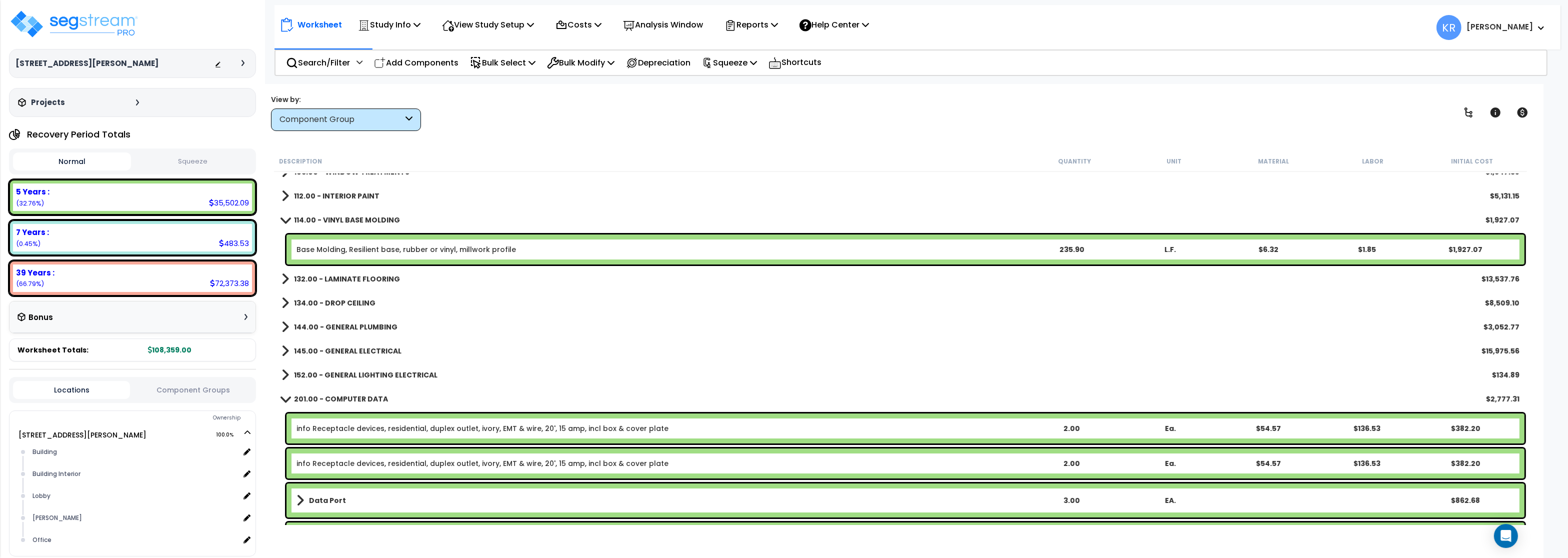
click at [353, 209] on div "114.00 - VINYL BASE MOLDING $1,927.07" at bounding box center [901, 220] width 1248 height 24
click at [353, 217] on b "114.00 - VINYL BASE MOLDING" at bounding box center [347, 220] width 106 height 10
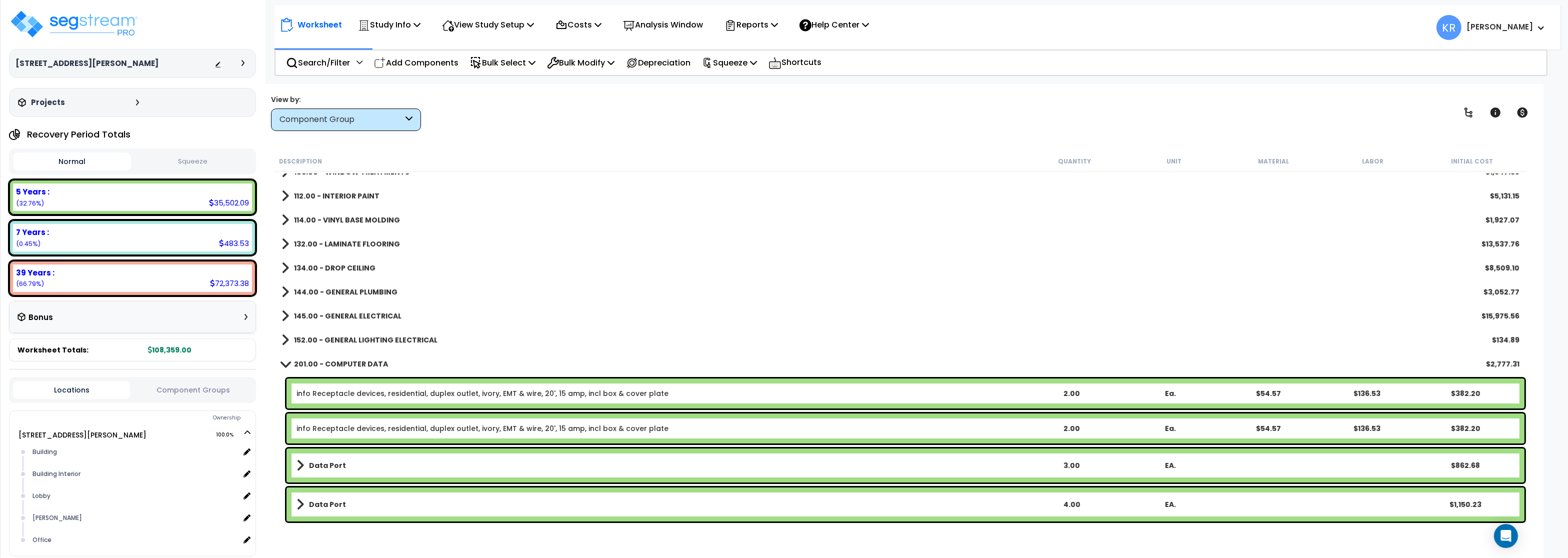
click at [351, 245] on b "132.00 - LAMINATE FLOORING" at bounding box center [347, 244] width 106 height 10
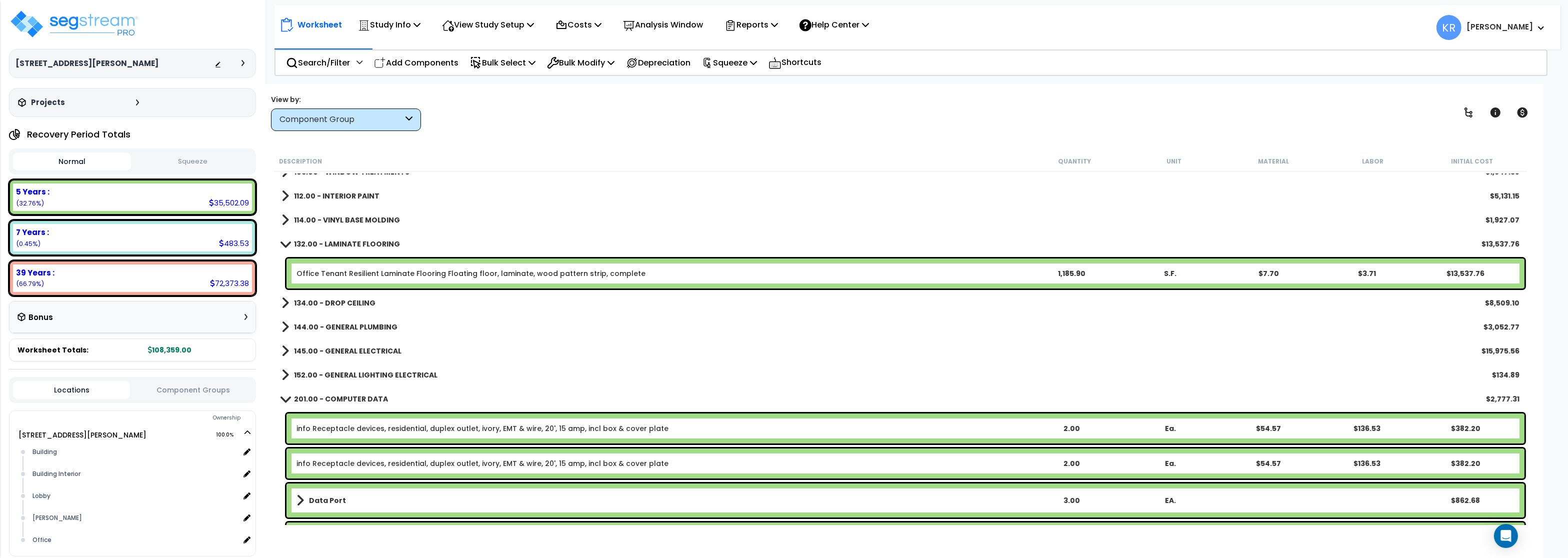
click at [351, 245] on b "132.00 - LAMINATE FLOORING" at bounding box center [347, 244] width 106 height 10
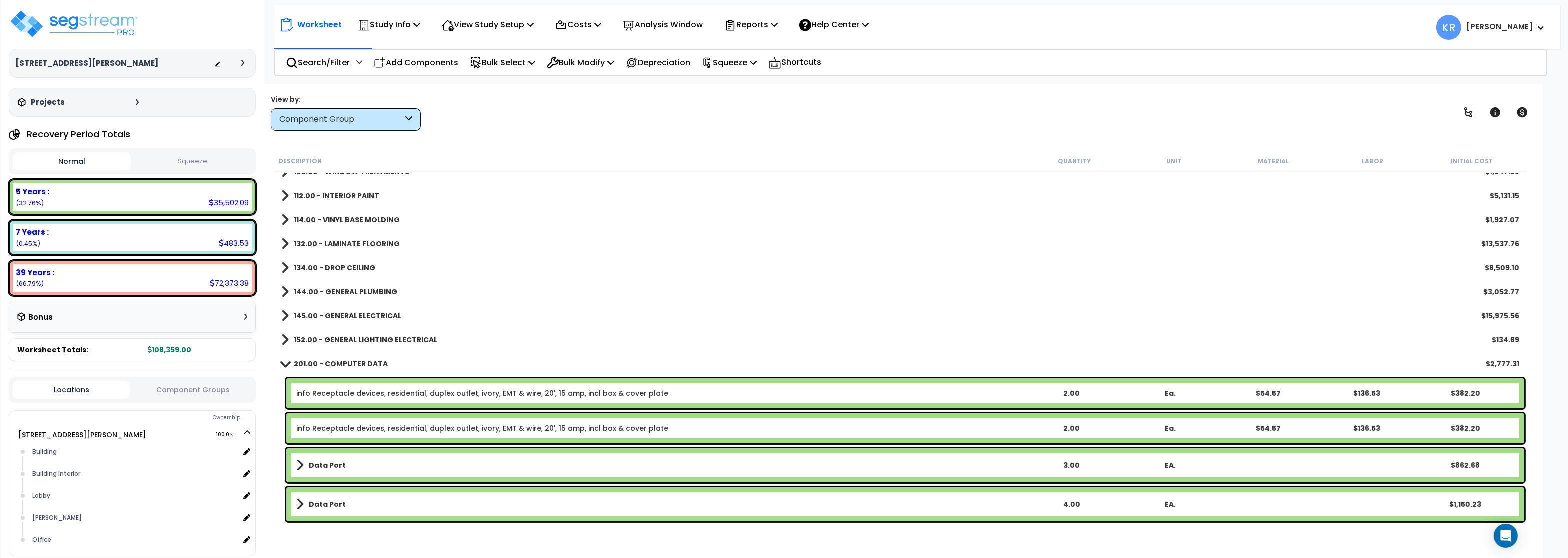
click at [351, 269] on b "134.00 - DROP CEILING" at bounding box center [335, 268] width 81 height 10
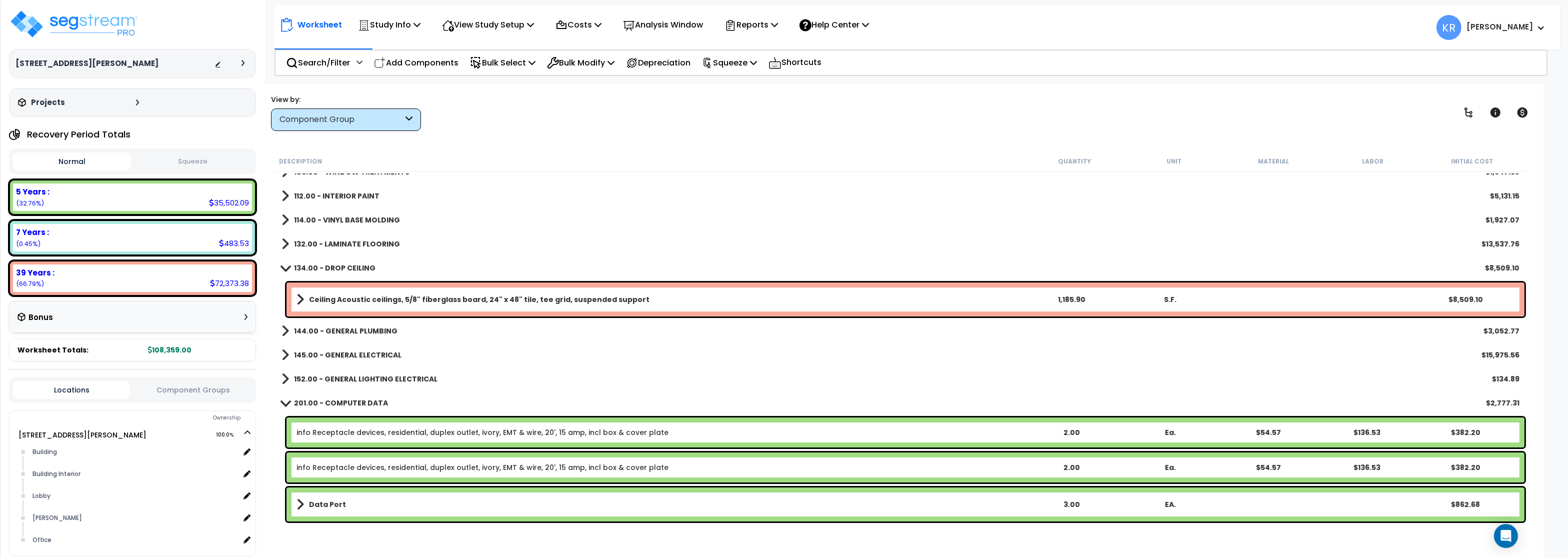
click at [351, 269] on b "134.00 - DROP CEILING" at bounding box center [335, 268] width 81 height 10
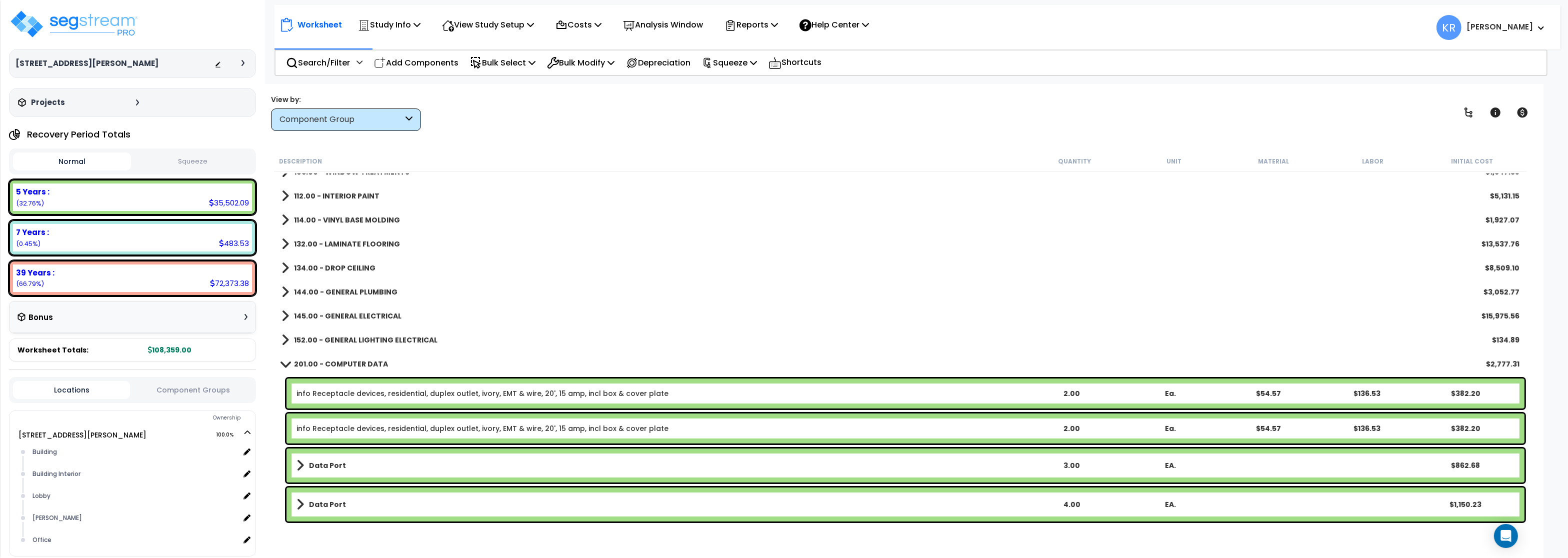
click at [350, 285] on div "144.00 - GENERAL PLUMBING $3,052.77" at bounding box center [901, 292] width 1248 height 24
click at [351, 287] on link "144.00 - GENERAL PLUMBING" at bounding box center [339, 292] width 116 height 14
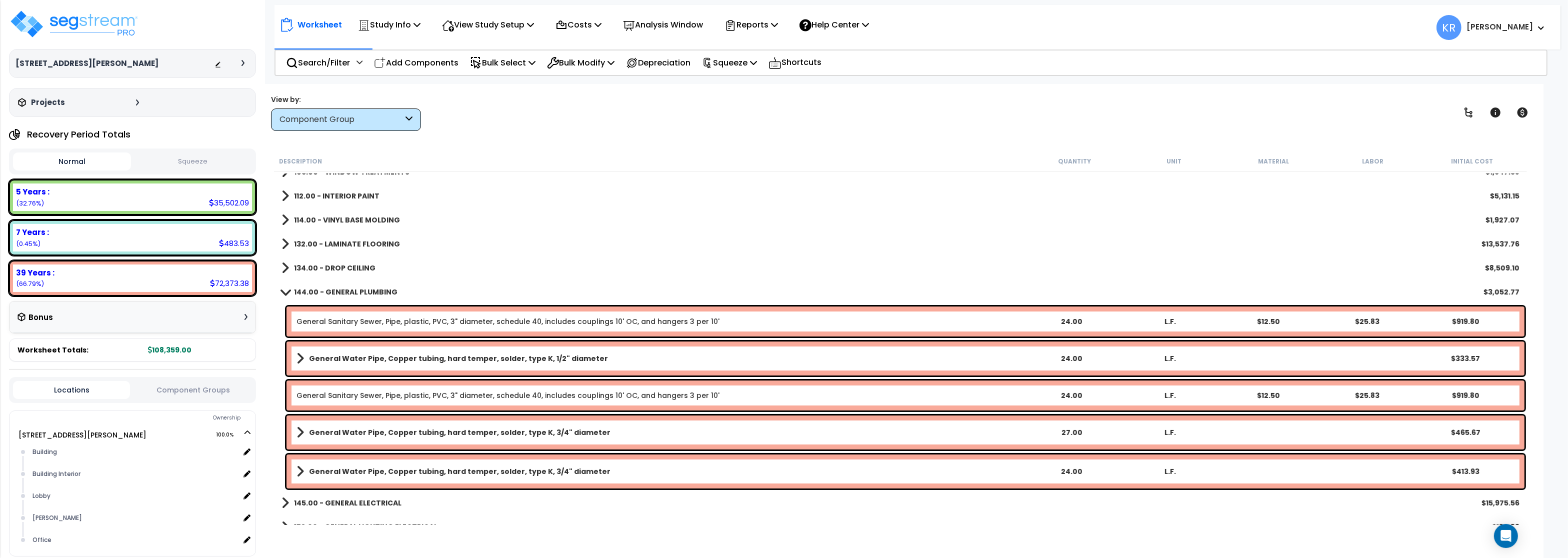
click at [351, 287] on link "144.00 - GENERAL PLUMBING" at bounding box center [339, 292] width 116 height 14
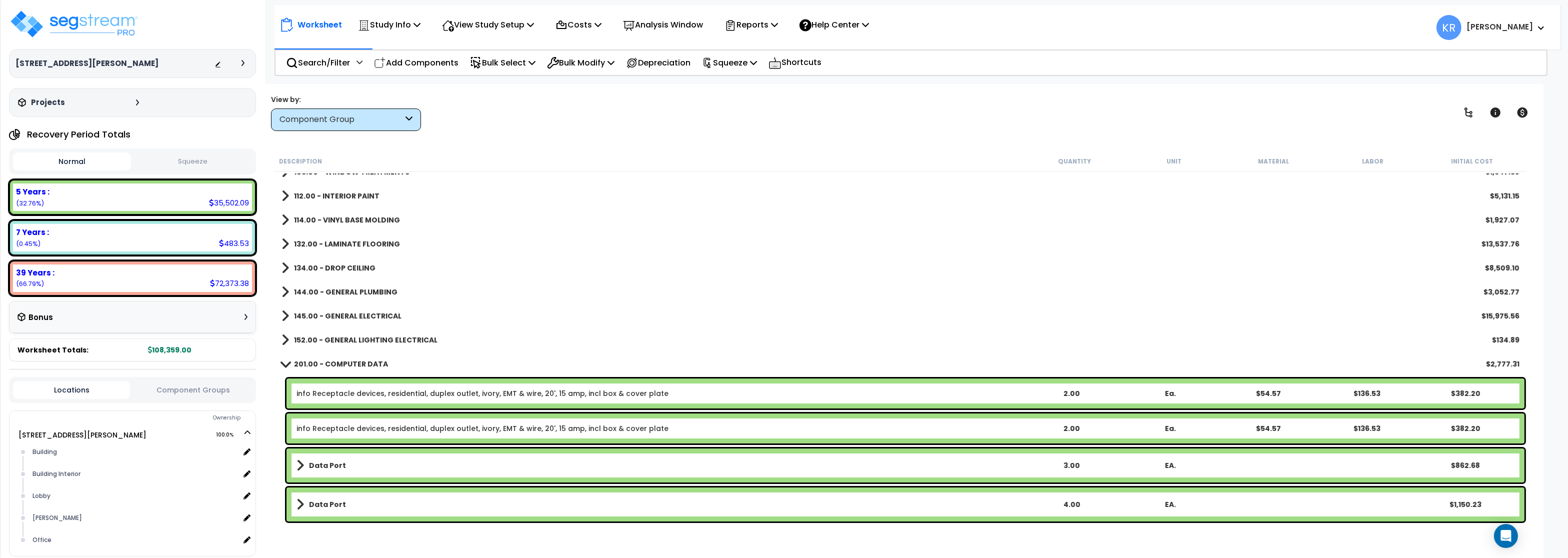
click at [351, 313] on b "145.00 - GENERAL ELECTRICAL" at bounding box center [348, 316] width 107 height 10
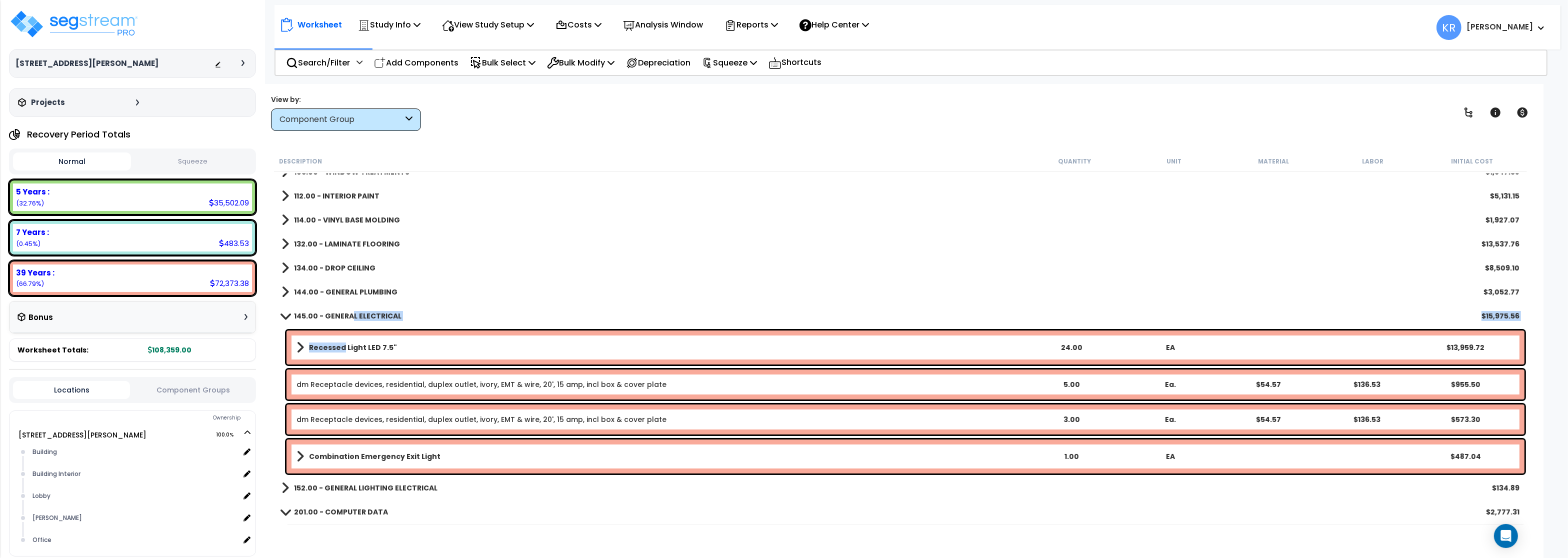
click at [343, 350] on b "Recessed Light LED 7.5"" at bounding box center [353, 348] width 88 height 10
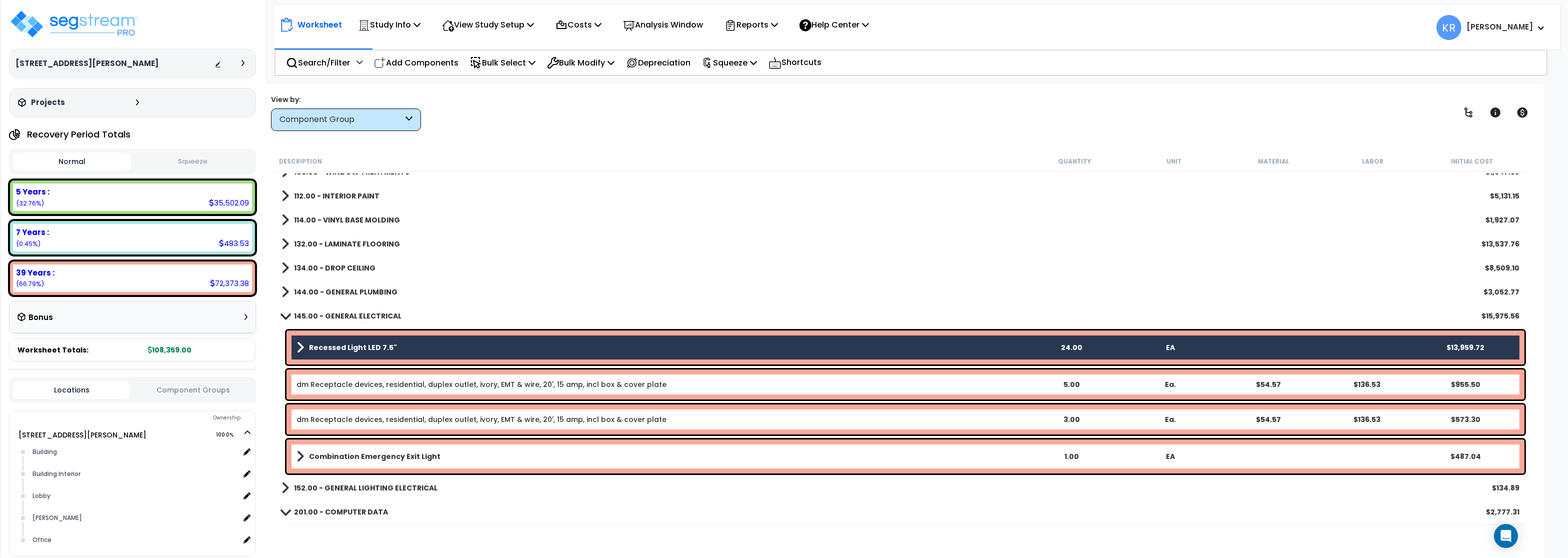
click at [334, 452] on b "Combination Emergency Exit Light" at bounding box center [374, 457] width 131 height 10
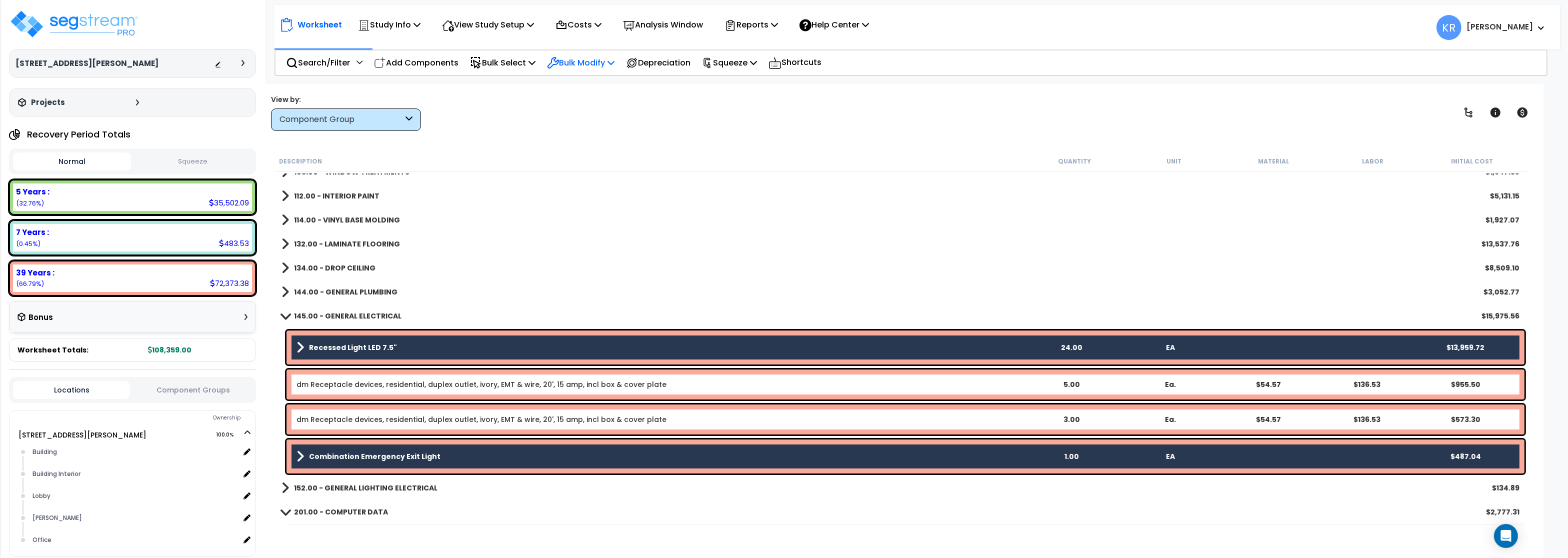
click at [580, 60] on p "Bulk Modify" at bounding box center [581, 63] width 67 height 13
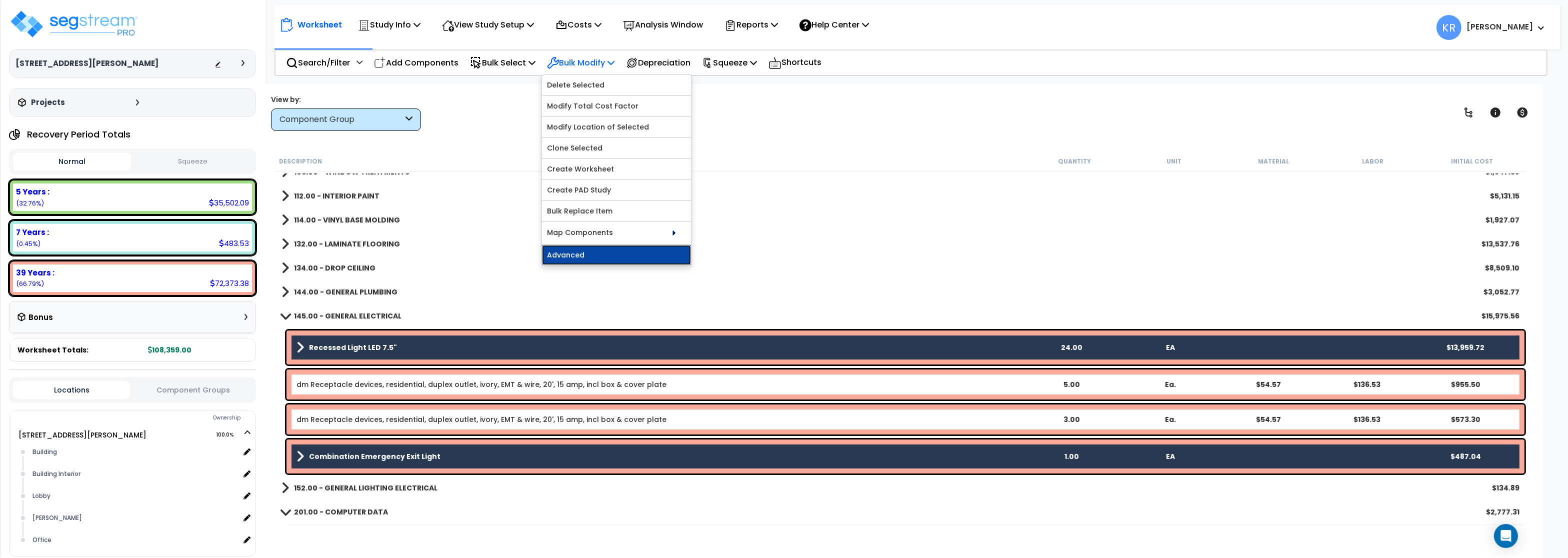
click at [572, 259] on link "Advanced" at bounding box center [617, 255] width 149 height 20
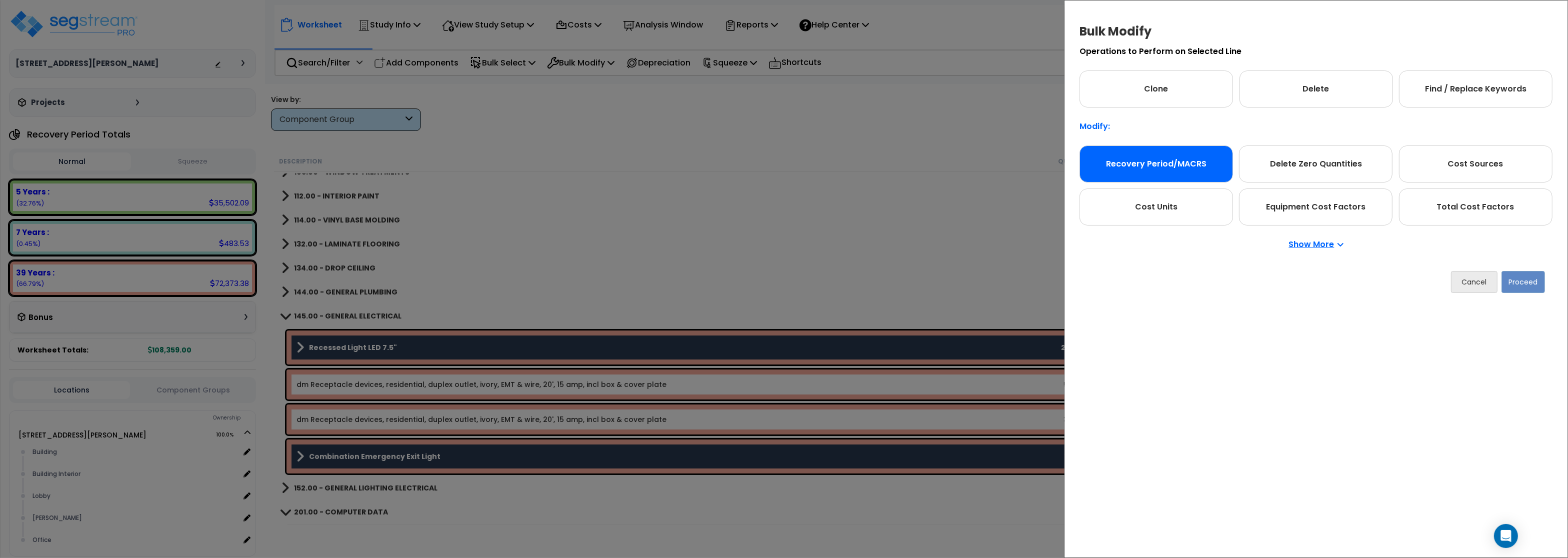
click at [1143, 150] on div "Recovery Period/MACRS" at bounding box center [1156, 164] width 154 height 37
click at [1532, 287] on button "Proceed" at bounding box center [1524, 282] width 44 height 22
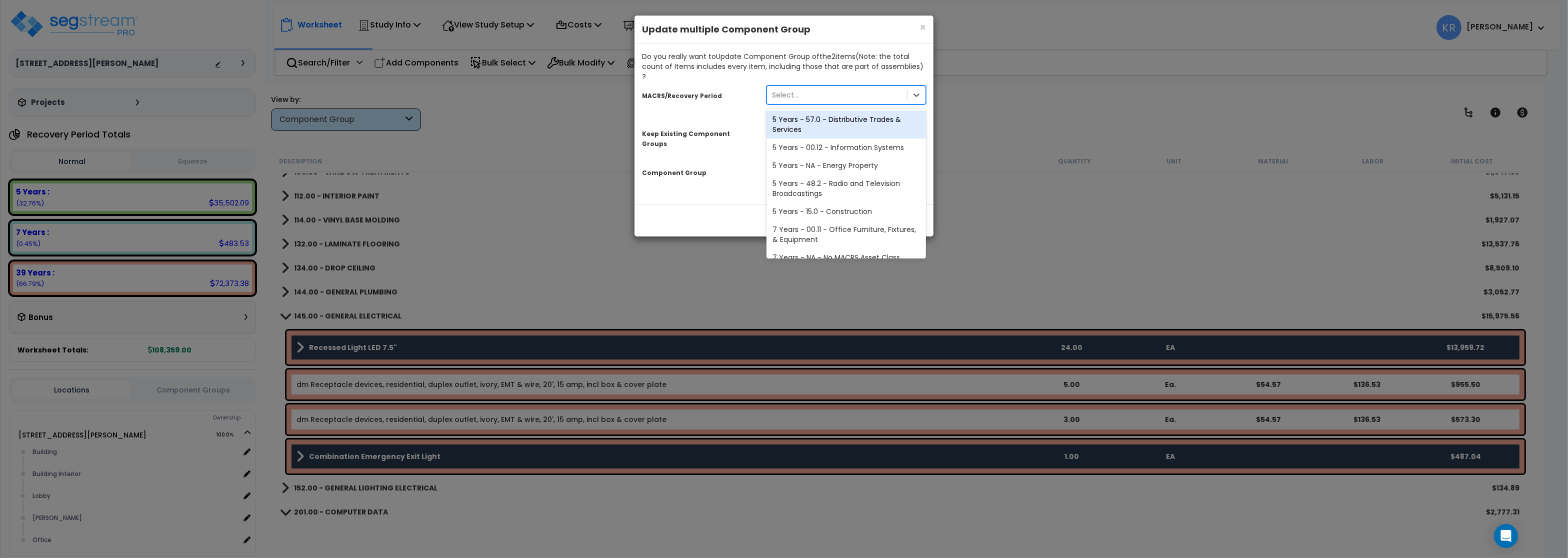
drag, startPoint x: 777, startPoint y: 92, endPoint x: 779, endPoint y: 86, distance: 6.3
click at [779, 87] on div "Select..." at bounding box center [837, 95] width 140 height 16
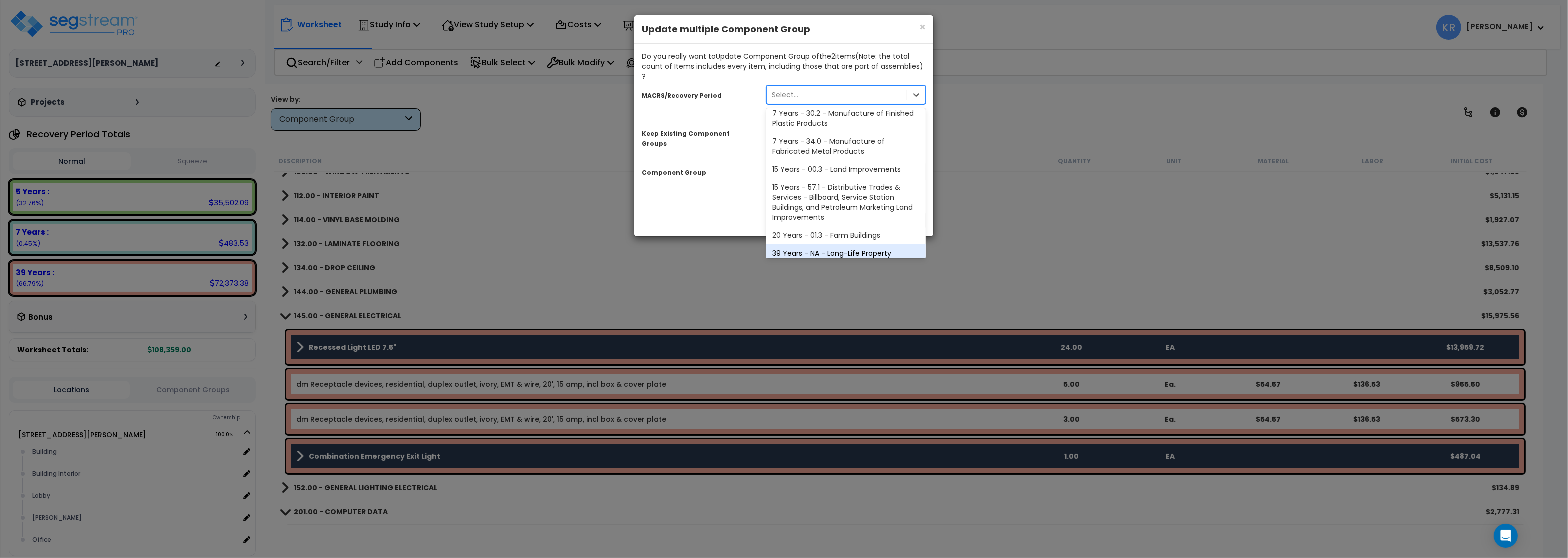
click at [799, 245] on div "39 Years - NA - Long-Life Property" at bounding box center [846, 254] width 159 height 18
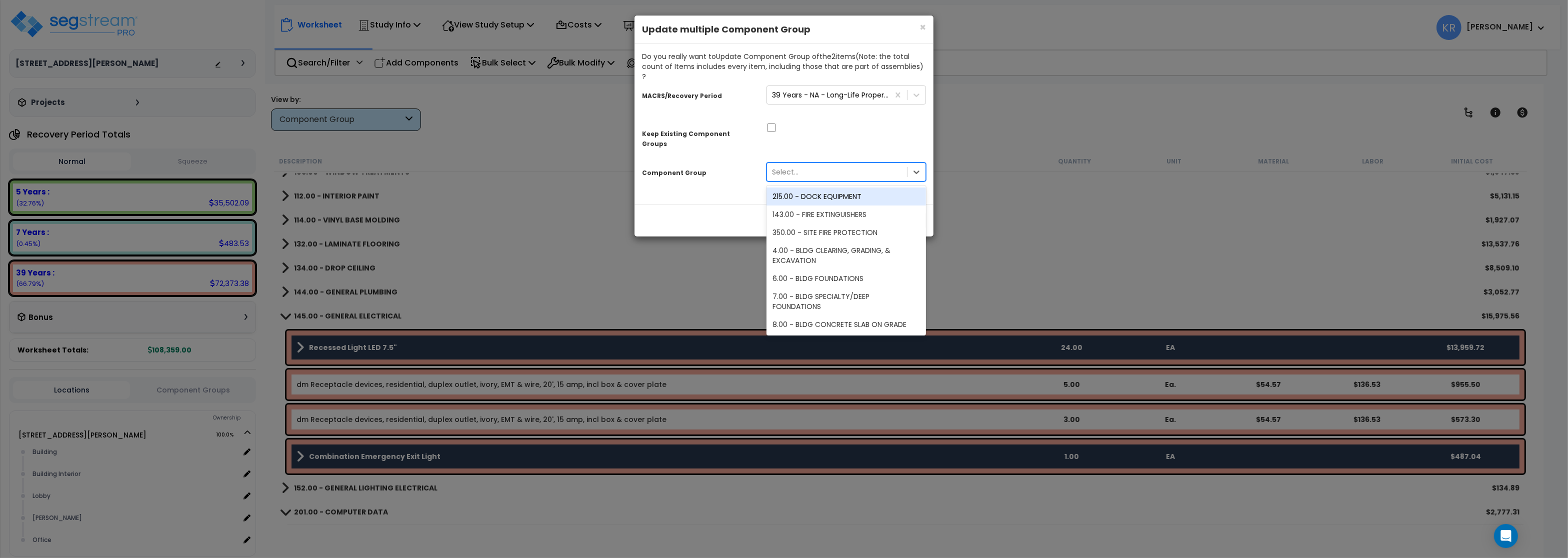
click at [815, 164] on div "Select..." at bounding box center [837, 171] width 140 height 16
type input "lightin"
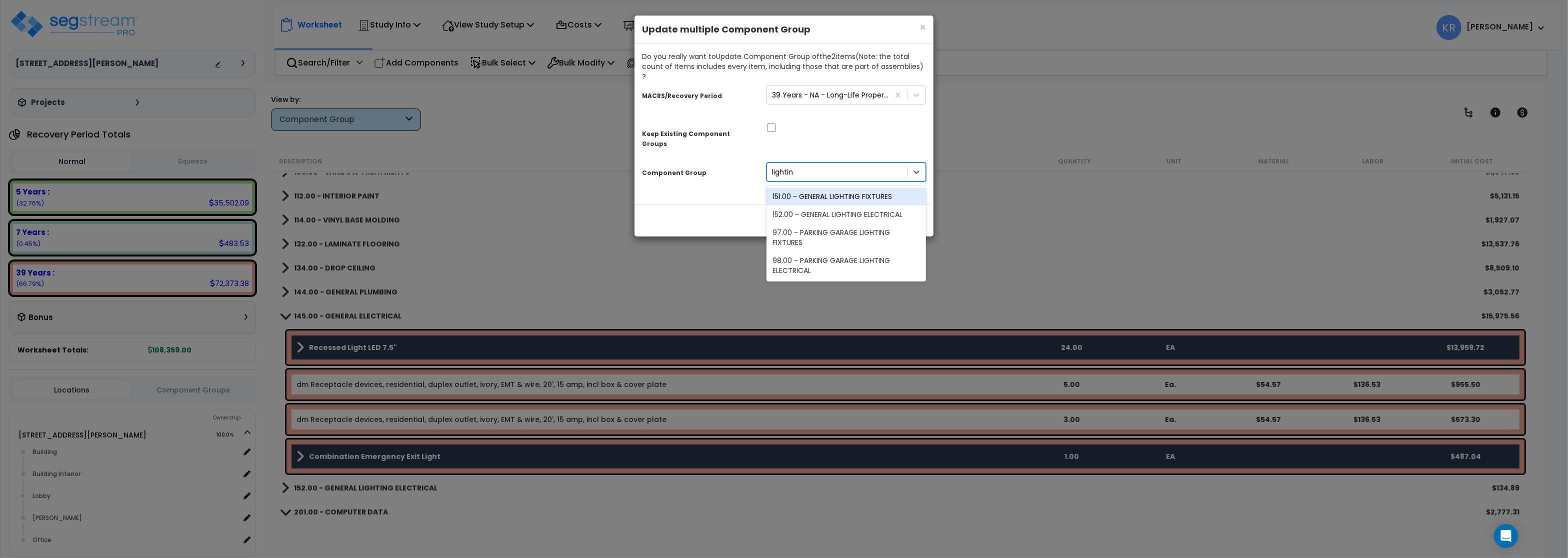
click at [842, 188] on div "151.00 - GENERAL LIGHTING FIXTURES" at bounding box center [846, 197] width 159 height 18
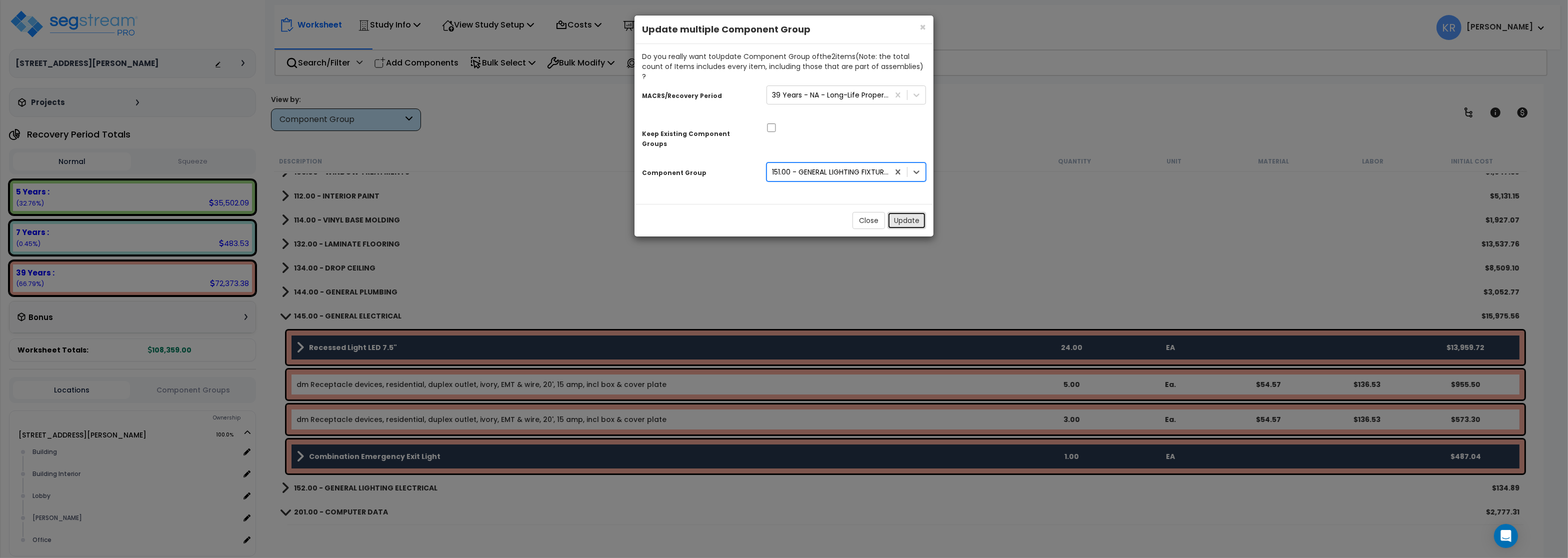
click at [906, 212] on button "Update" at bounding box center [906, 221] width 39 height 17
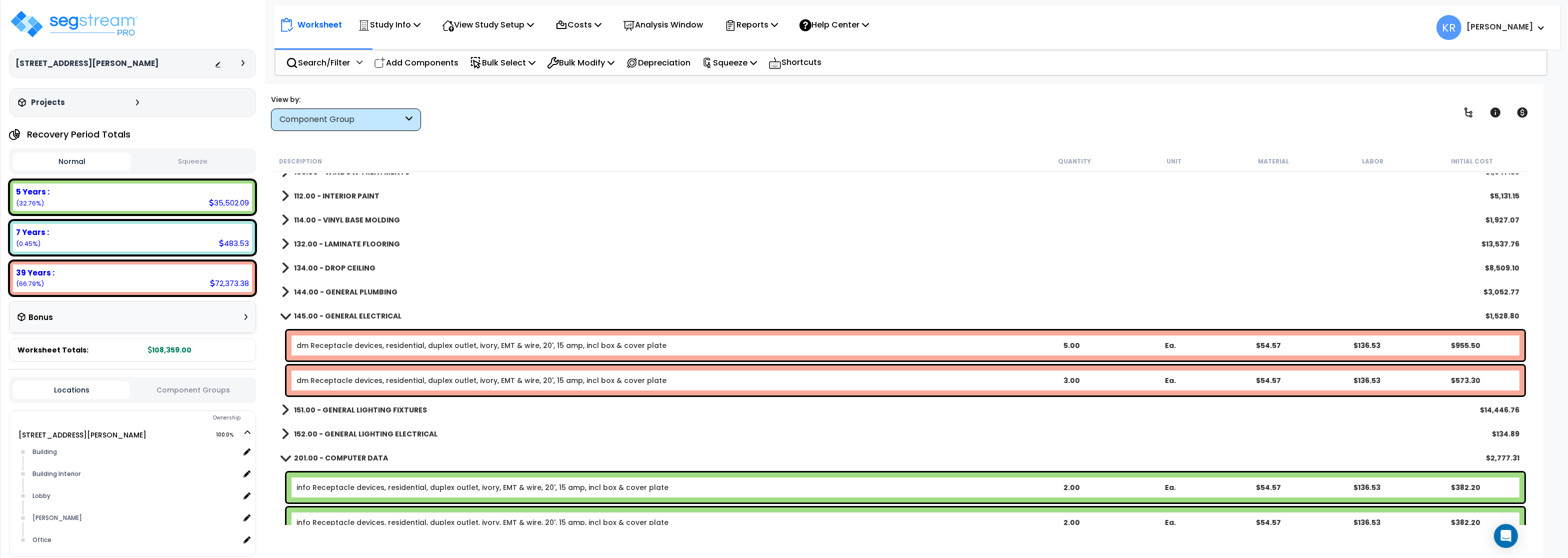
click at [334, 313] on b "145.00 - GENERAL ELECTRICAL" at bounding box center [348, 316] width 107 height 10
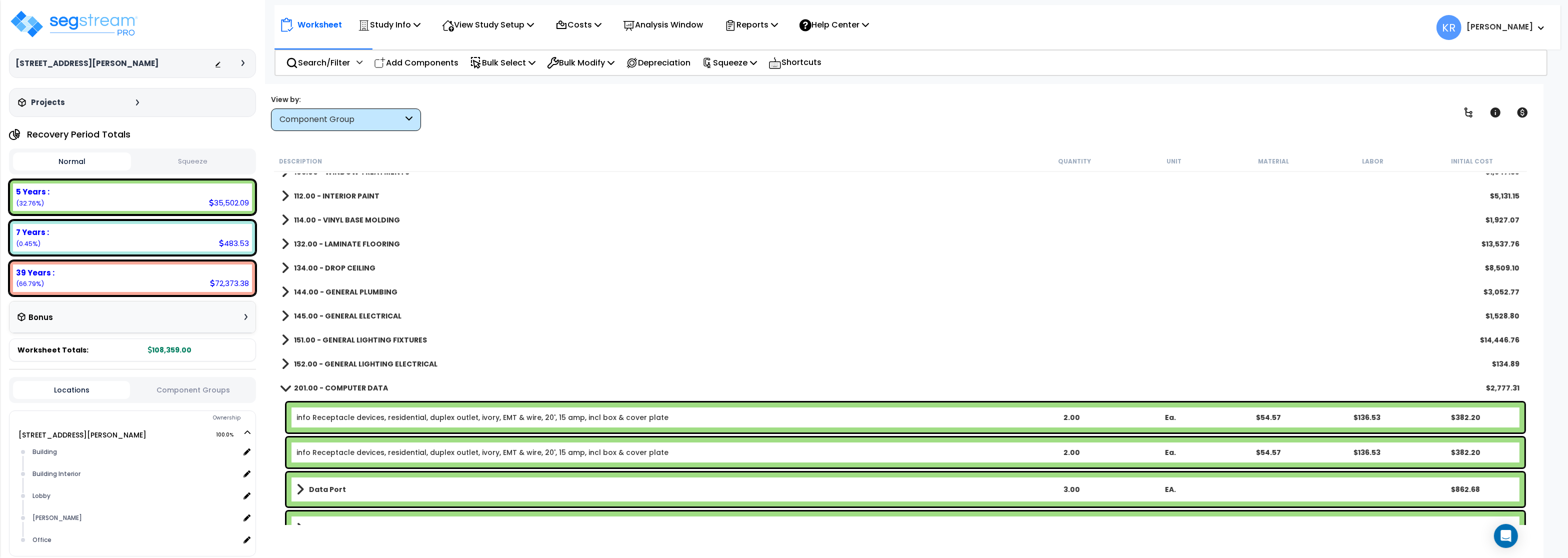
click at [337, 336] on b "151.00 - GENERAL LIGHTING FIXTURES" at bounding box center [360, 340] width 133 height 10
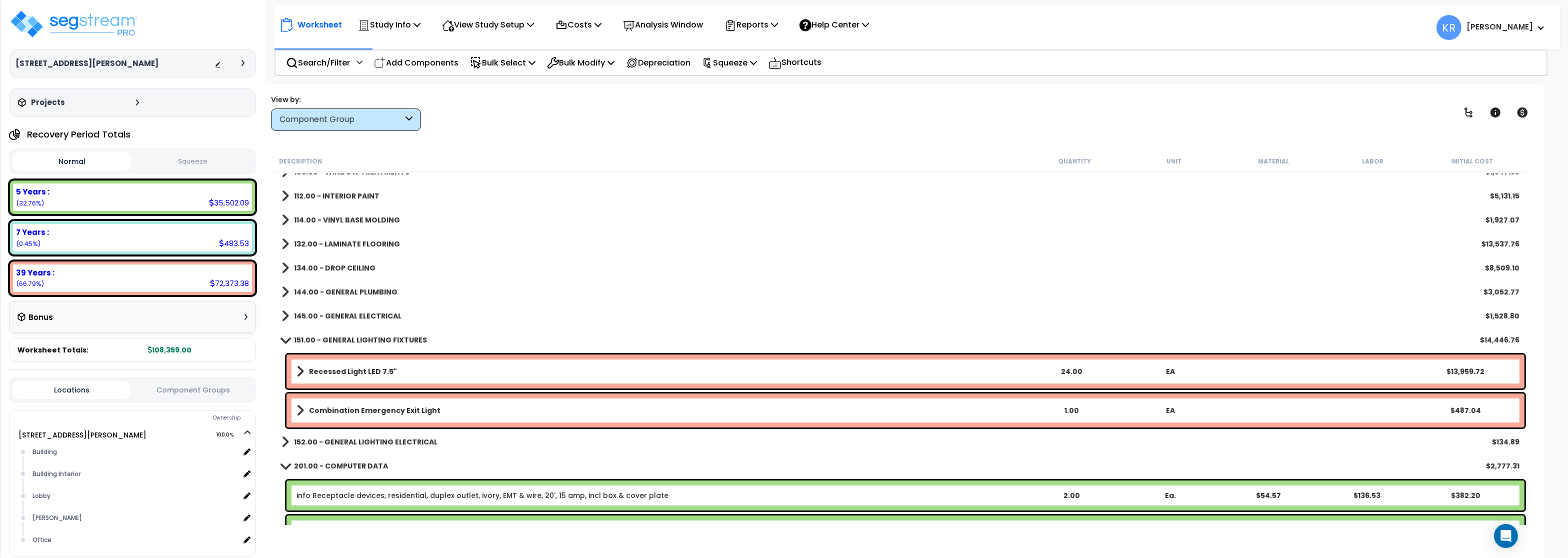
click at [337, 336] on b "151.00 - GENERAL LIGHTING FIXTURES" at bounding box center [360, 340] width 133 height 10
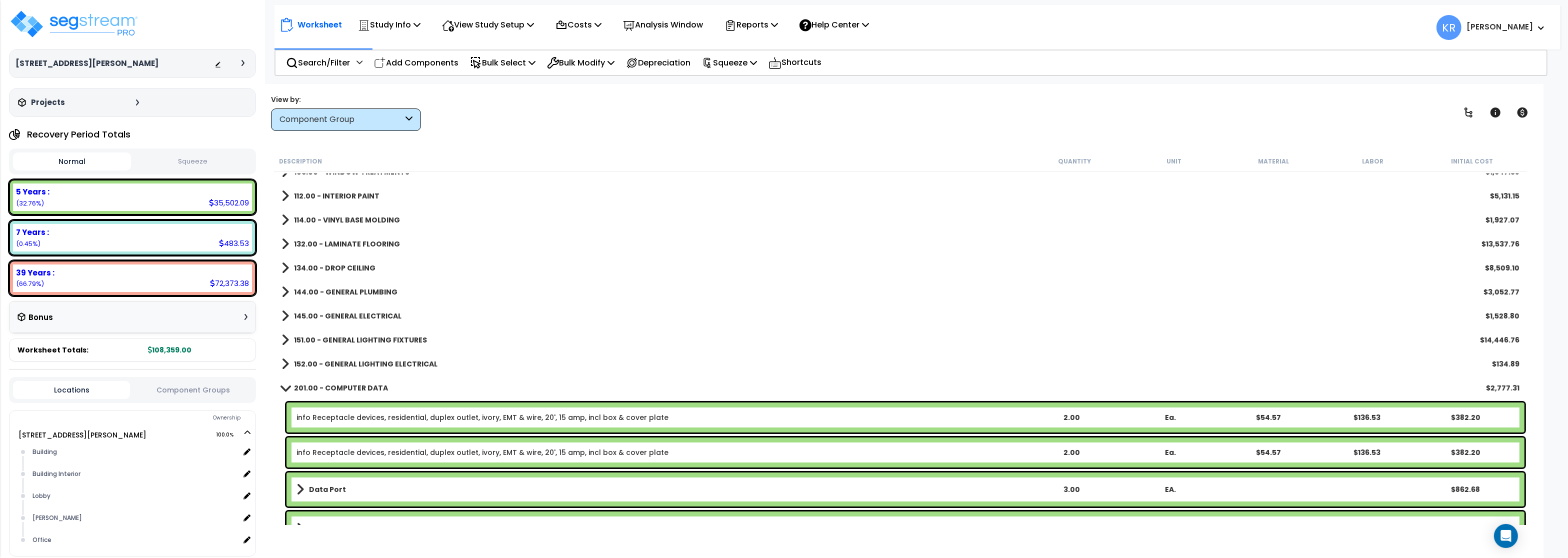
click at [333, 362] on b "152.00 - GENERAL LIGHTING ELECTRICAL" at bounding box center [366, 364] width 143 height 10
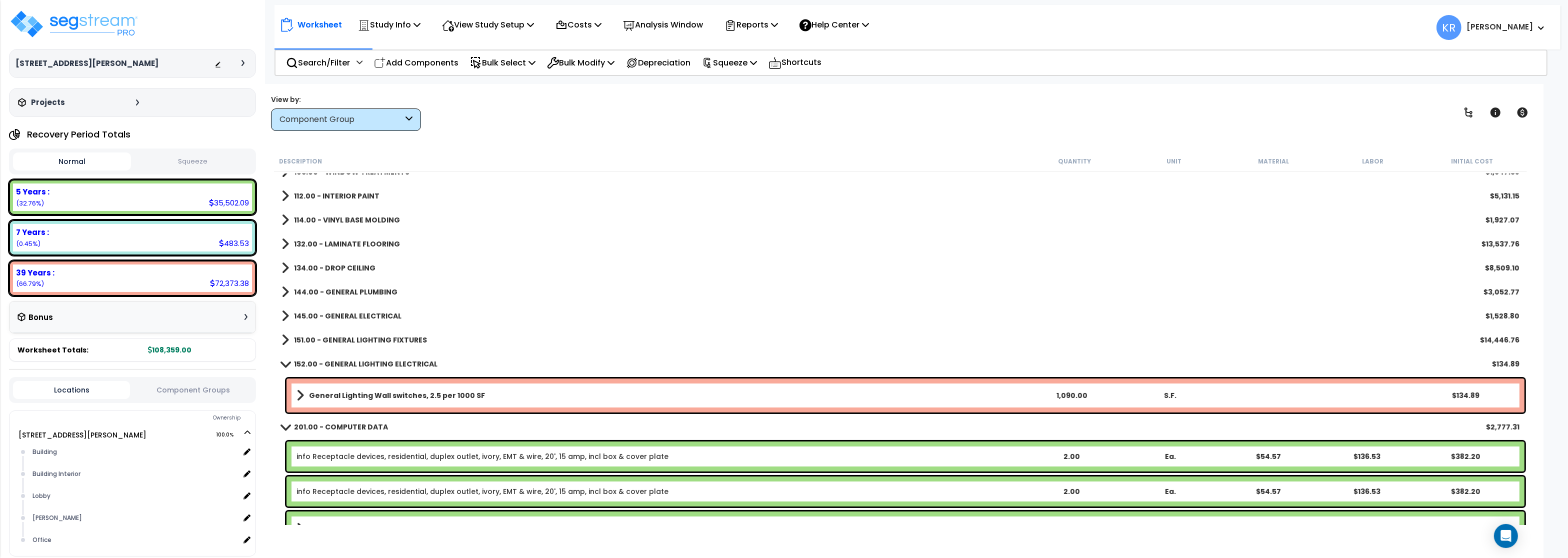
click at [333, 362] on b "152.00 - GENERAL LIGHTING ELECTRICAL" at bounding box center [366, 364] width 143 height 10
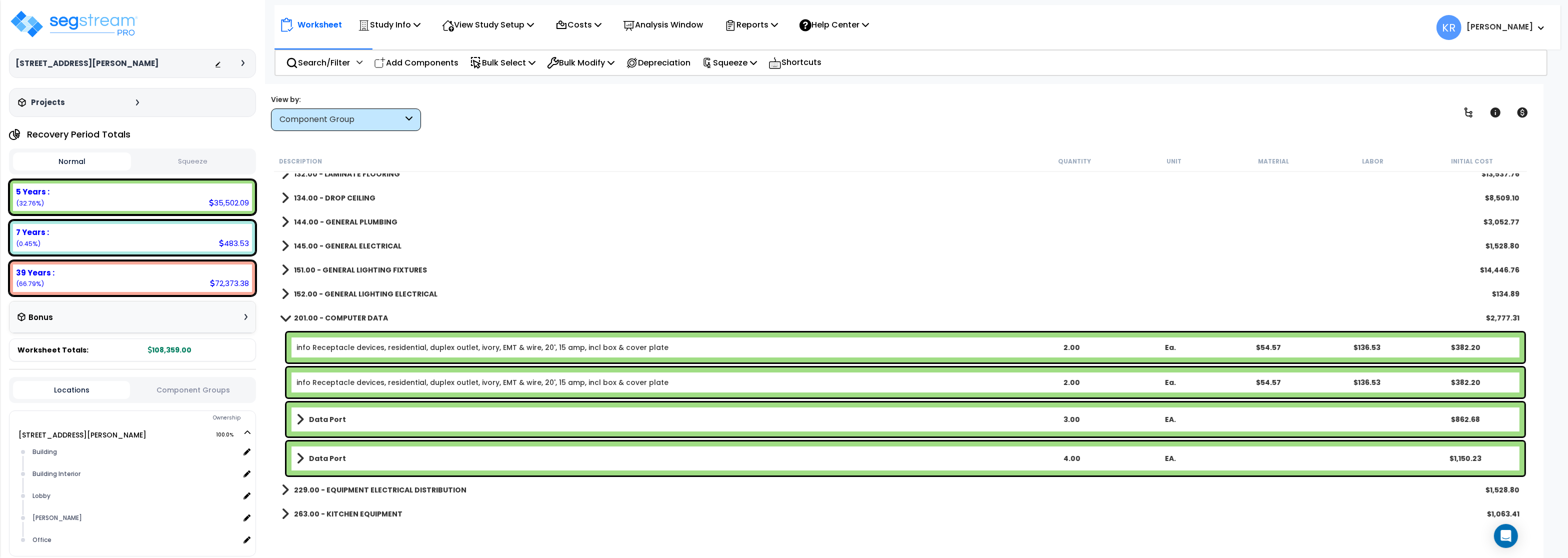
scroll to position [275, 0]
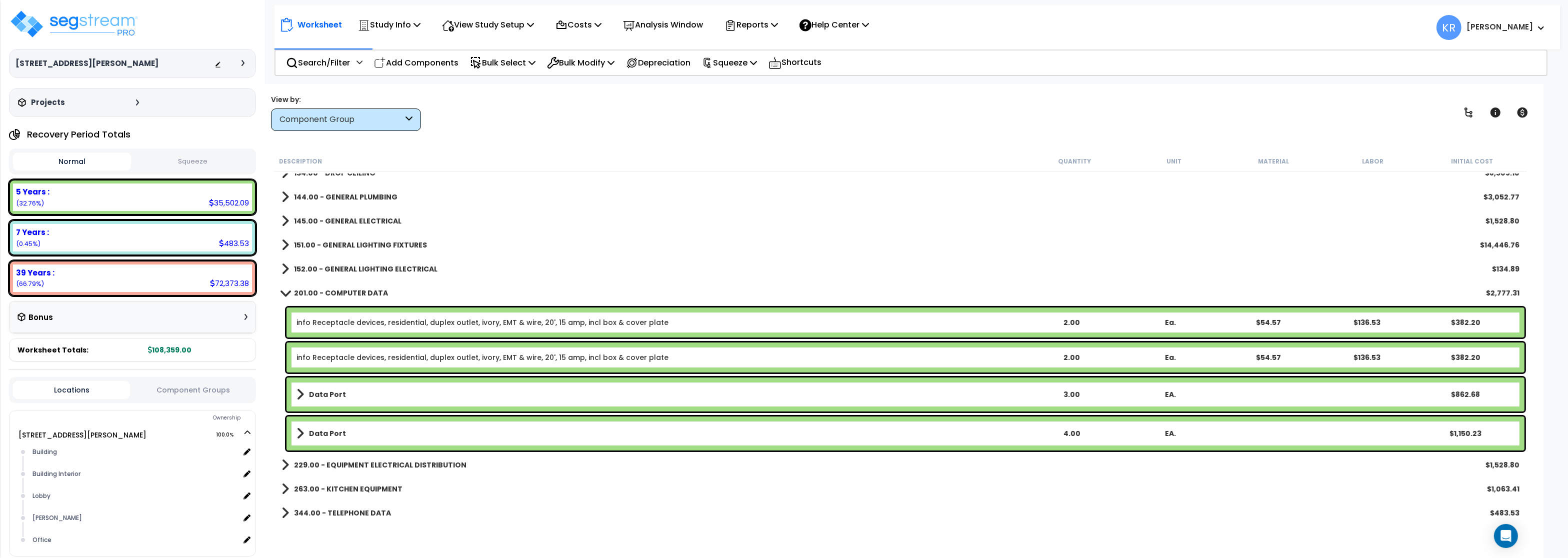
click at [340, 324] on link "info Receptacle devices, residential, duplex outlet, ivory, EMT & wire, 20', 15…" at bounding box center [483, 323] width 372 height 10
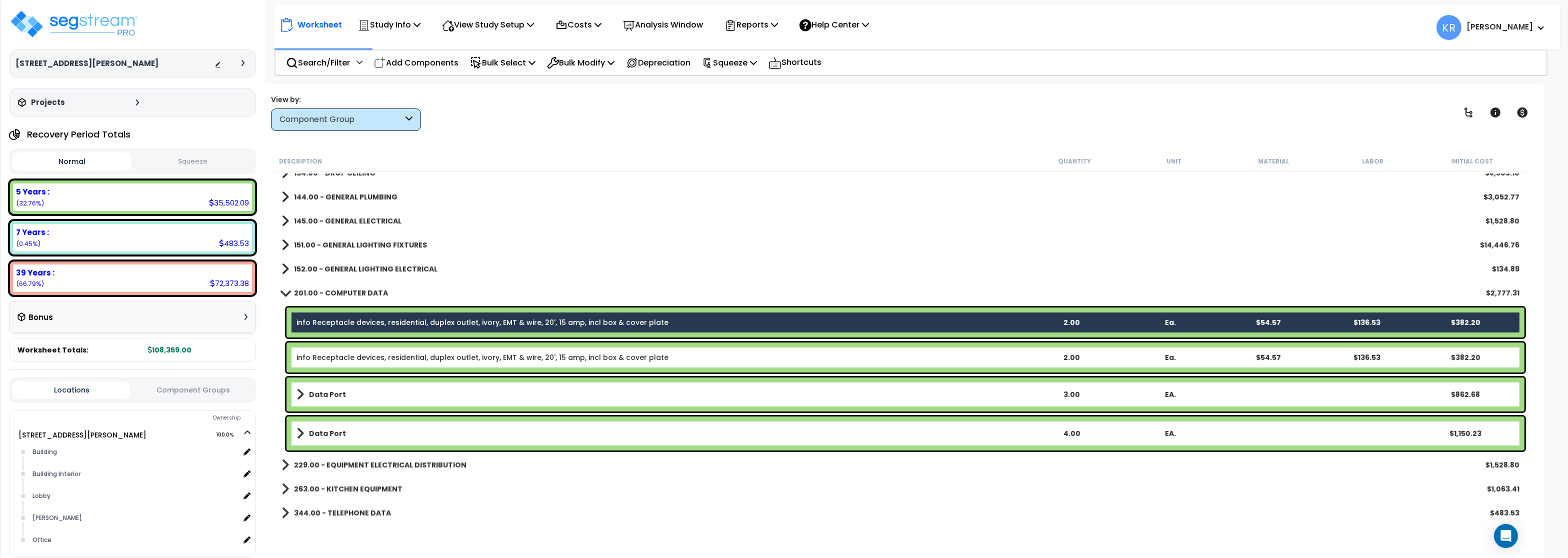
click at [324, 363] on div "info Receptacle devices, residential, duplex outlet, ivory, EMT & wire, 20', 15…" at bounding box center [906, 358] width 1238 height 30
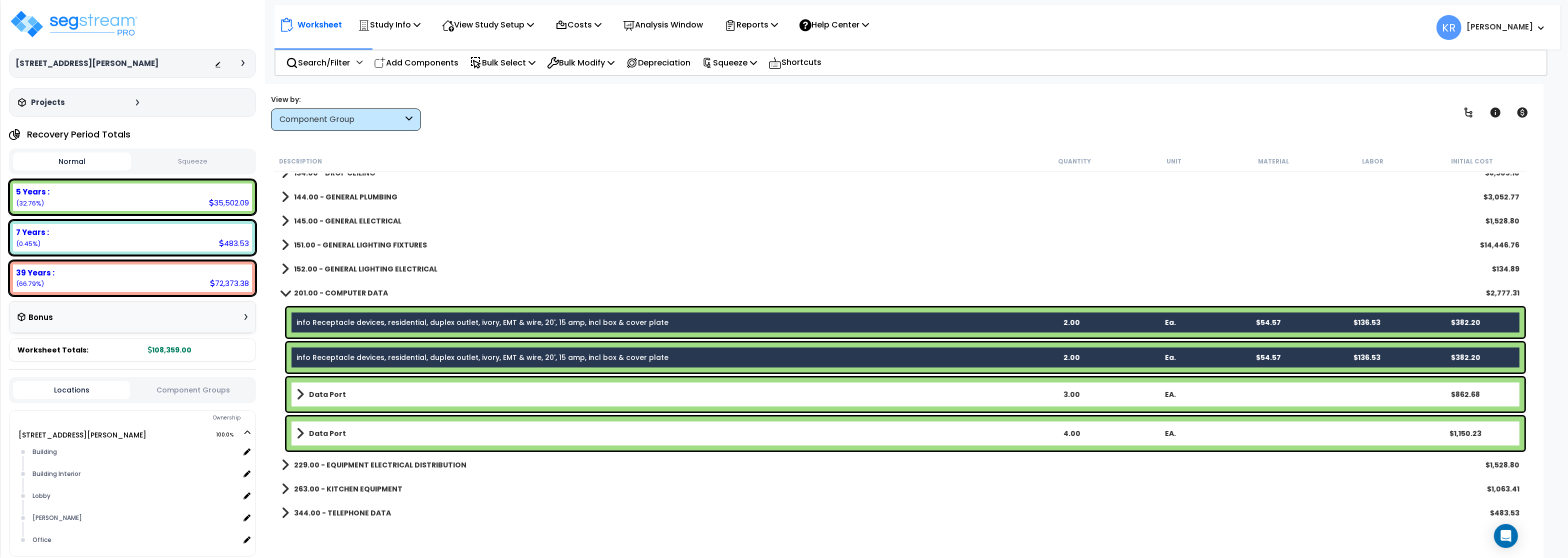
click at [327, 388] on link "Data Port" at bounding box center [659, 395] width 726 height 14
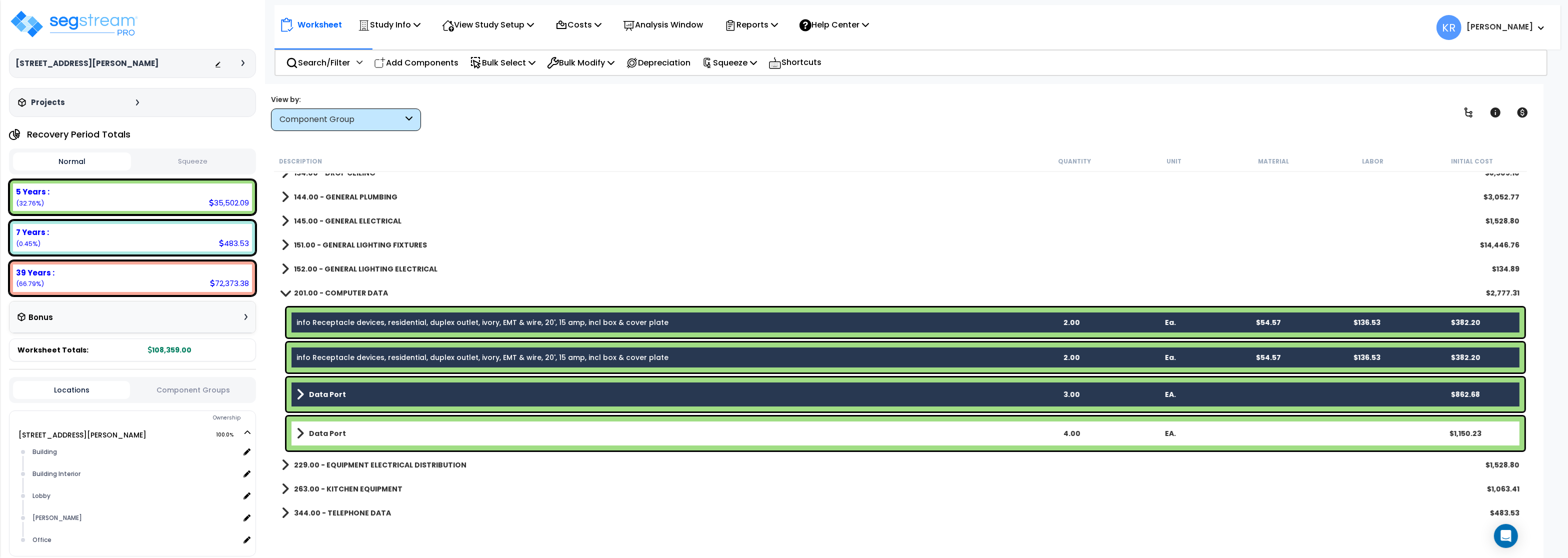
click at [318, 421] on div "Data Port 4.00 EA. $1,150.23" at bounding box center [906, 434] width 1238 height 34
click at [350, 433] on link "Data Port" at bounding box center [659, 434] width 726 height 14
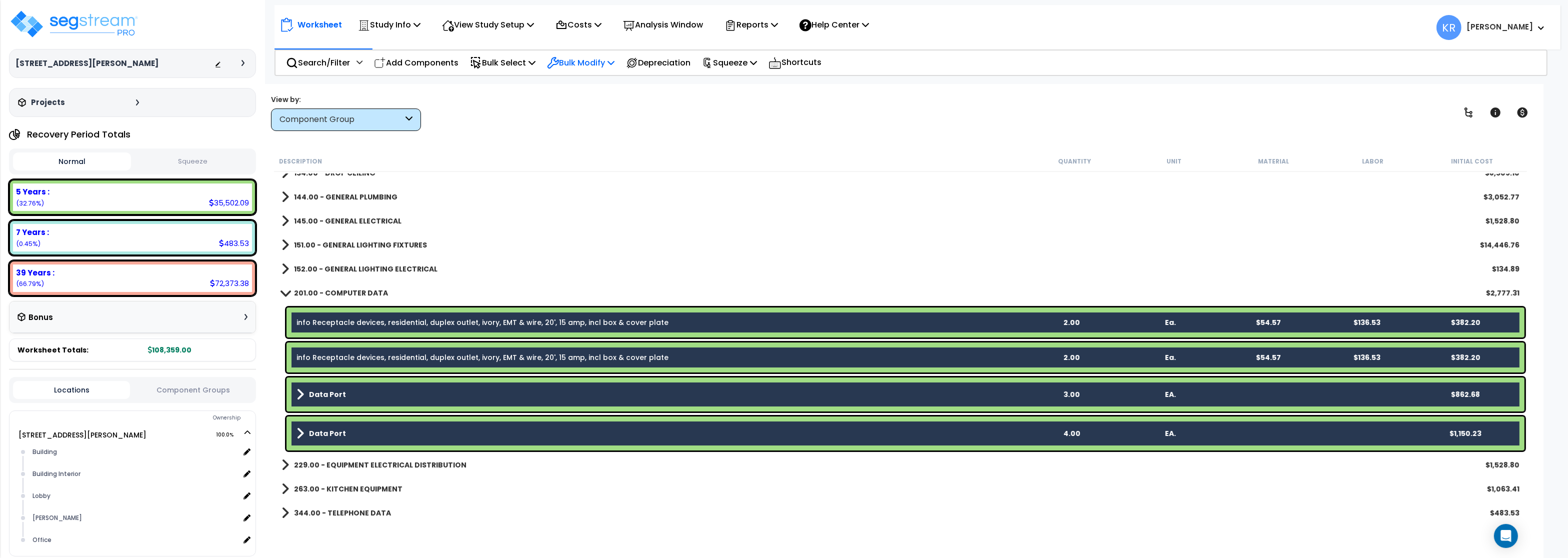
click at [573, 65] on p "Bulk Modify" at bounding box center [581, 63] width 67 height 13
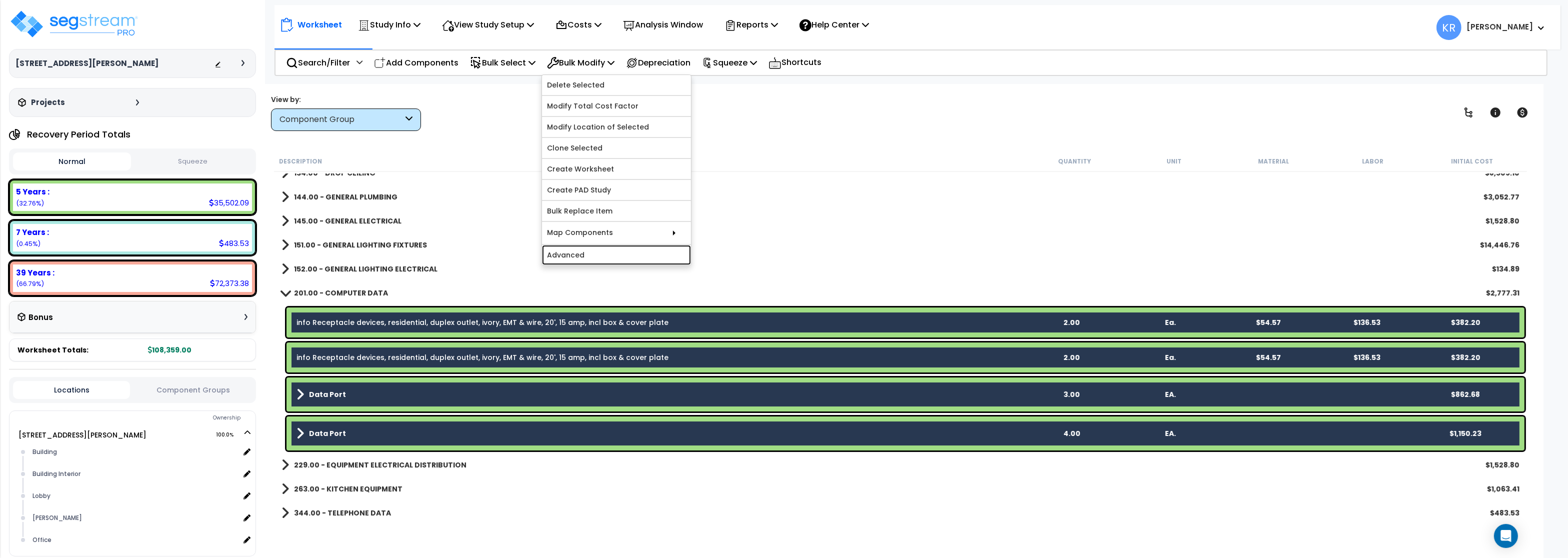
click at [565, 257] on link "Advanced" at bounding box center [617, 255] width 149 height 20
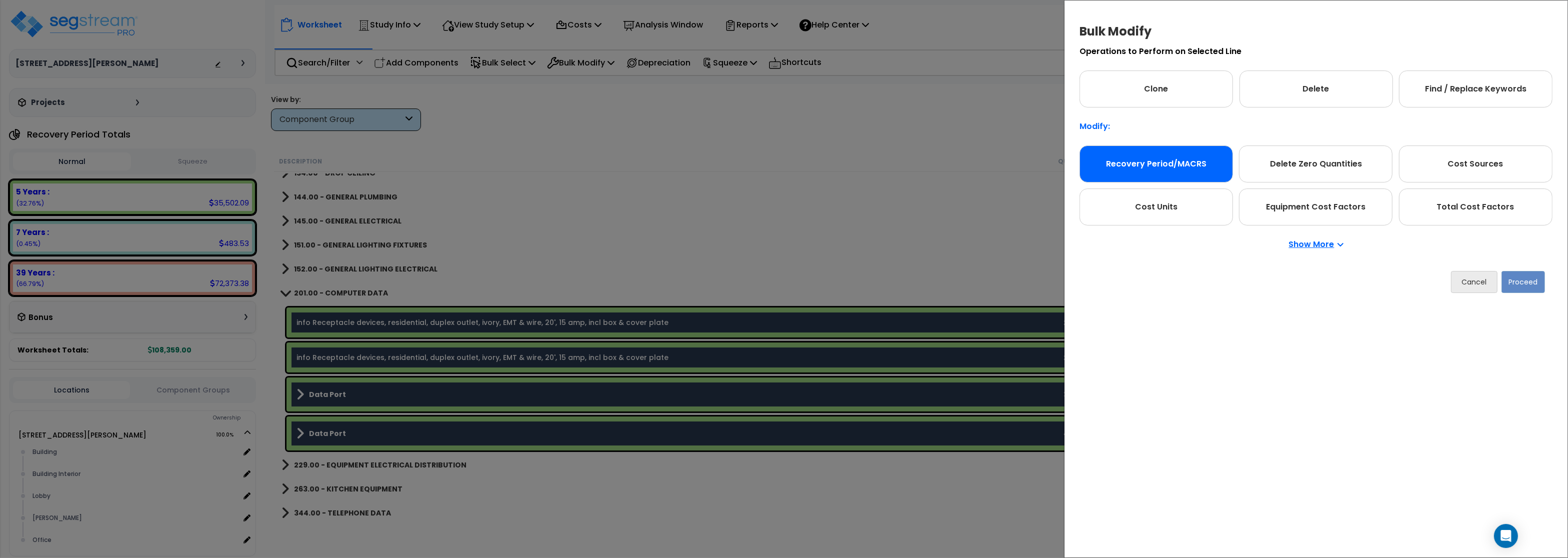
click at [1130, 158] on div "Recovery Period/MACRS" at bounding box center [1156, 164] width 154 height 37
click at [1523, 290] on button "Proceed" at bounding box center [1524, 282] width 44 height 22
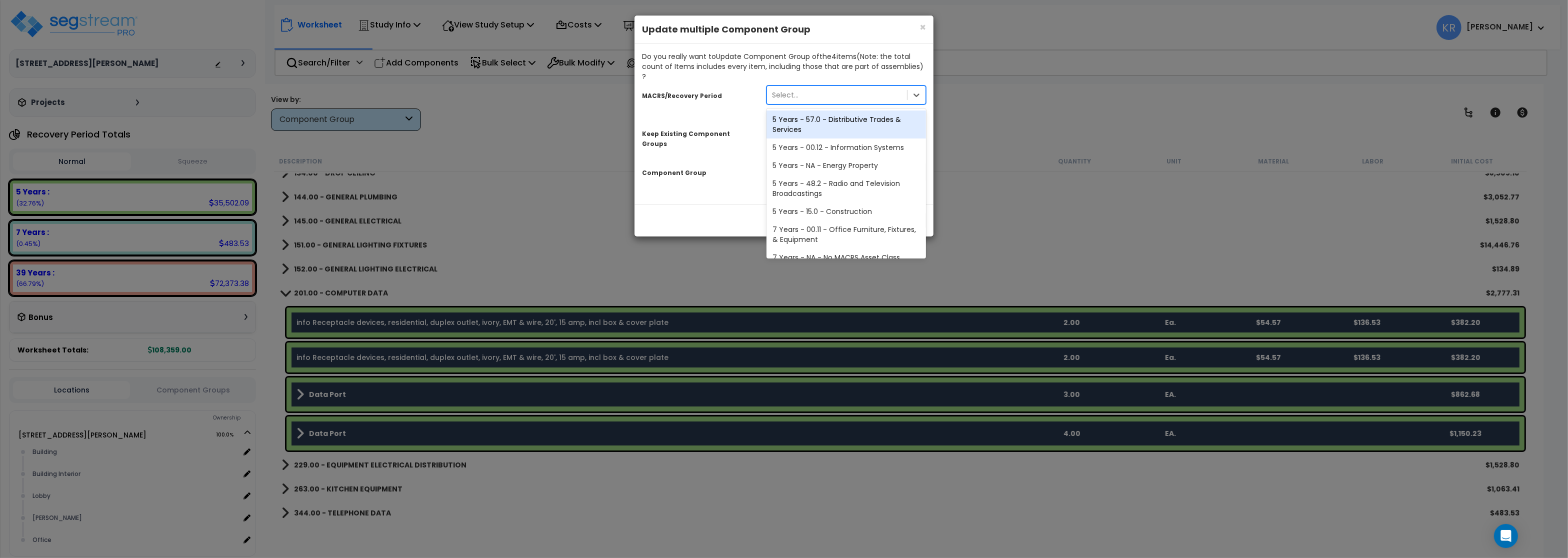
click at [838, 88] on div "Select..." at bounding box center [837, 95] width 140 height 16
click at [830, 140] on div "5 Years - 00.12 - Information Systems" at bounding box center [846, 148] width 159 height 18
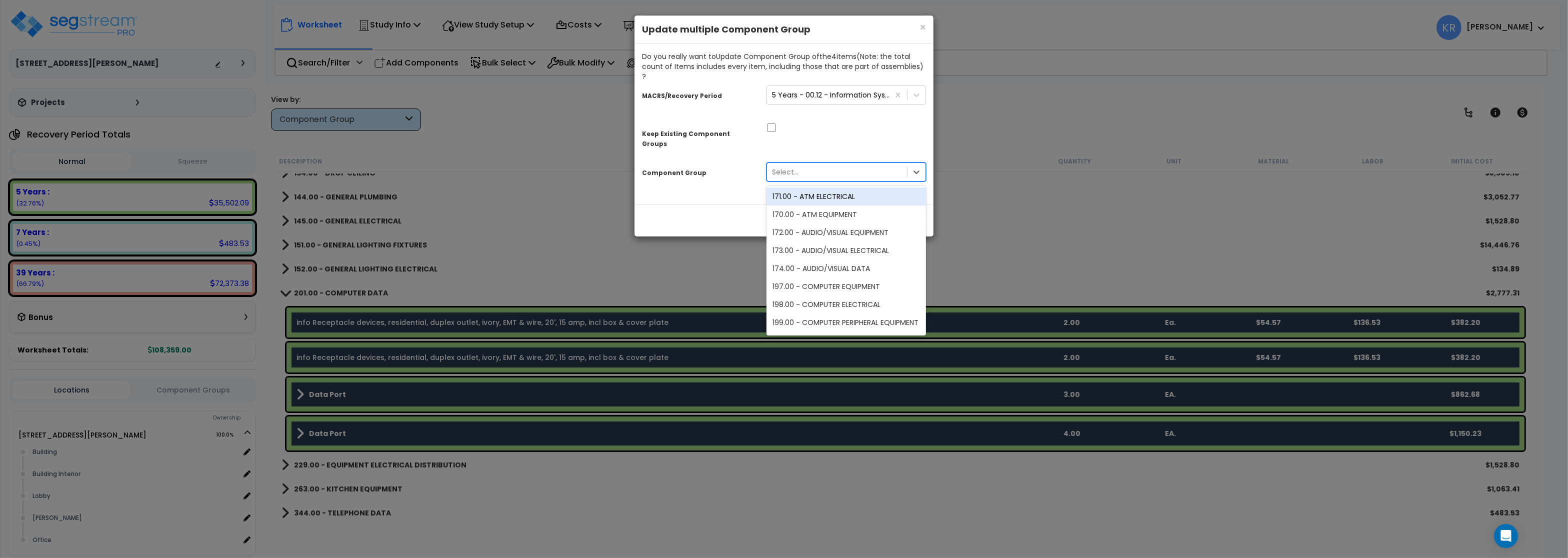
click at [809, 164] on div "Select..." at bounding box center [837, 171] width 140 height 16
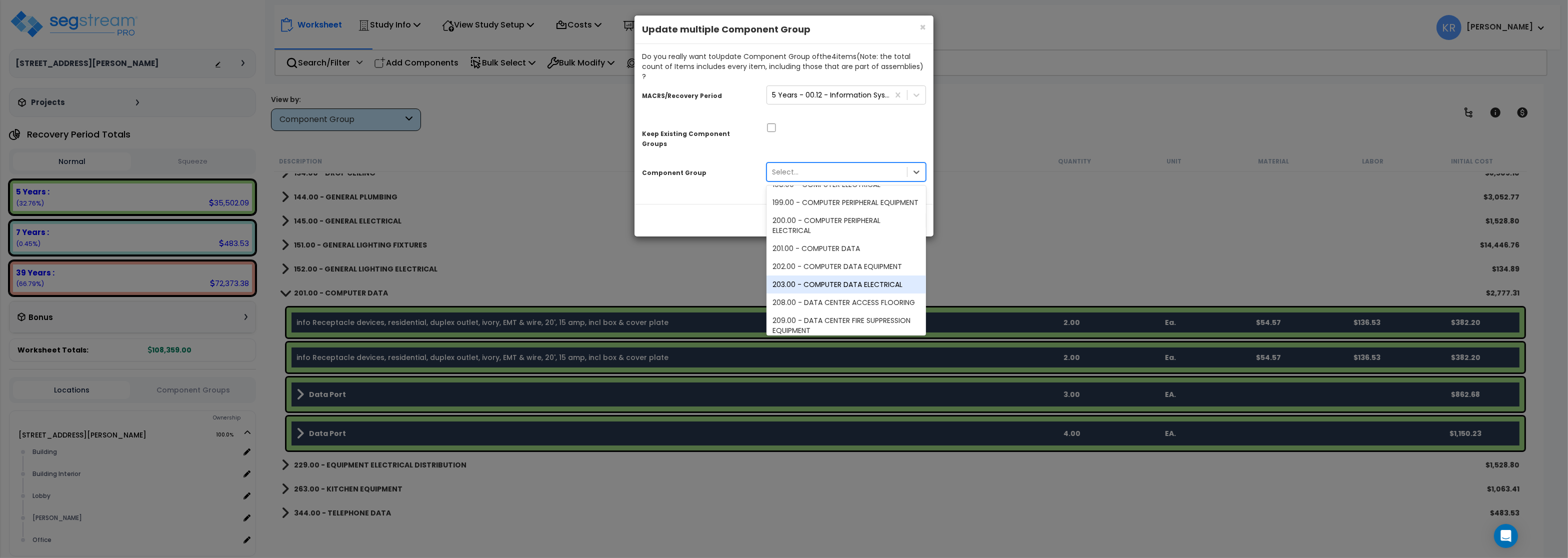
click at [845, 275] on div "203.00 - COMPUTER DATA ELECTRICAL" at bounding box center [846, 285] width 159 height 18
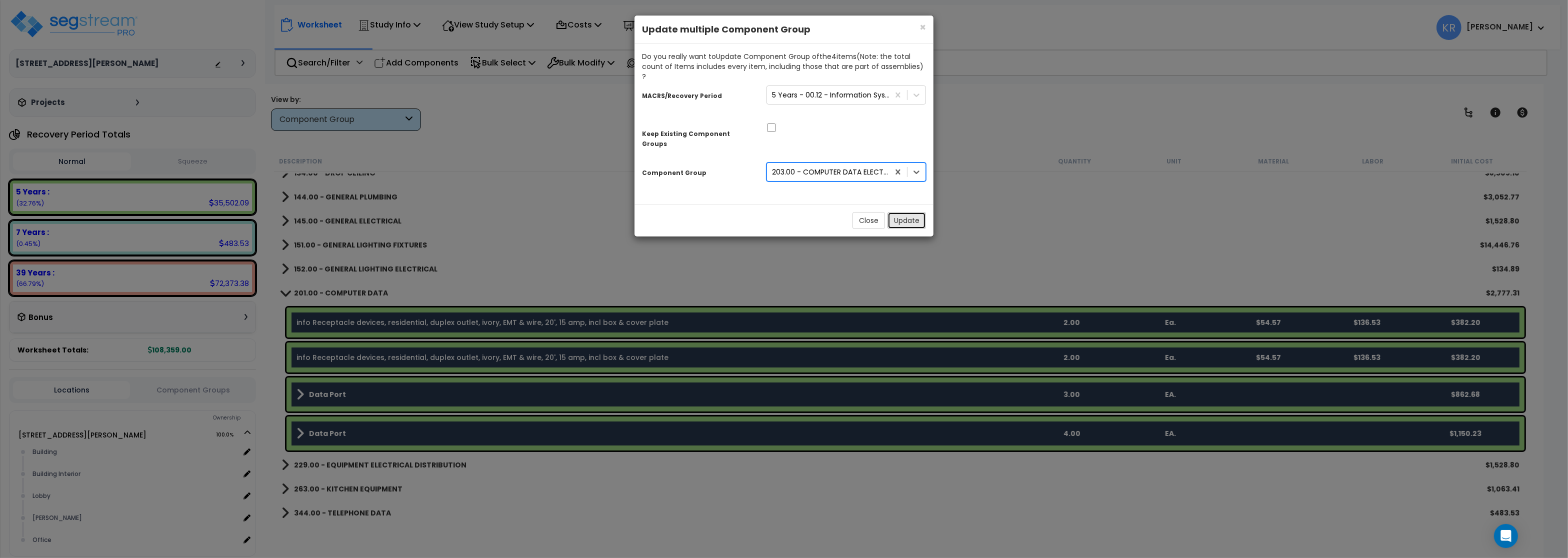
click at [910, 212] on button "Update" at bounding box center [906, 221] width 39 height 17
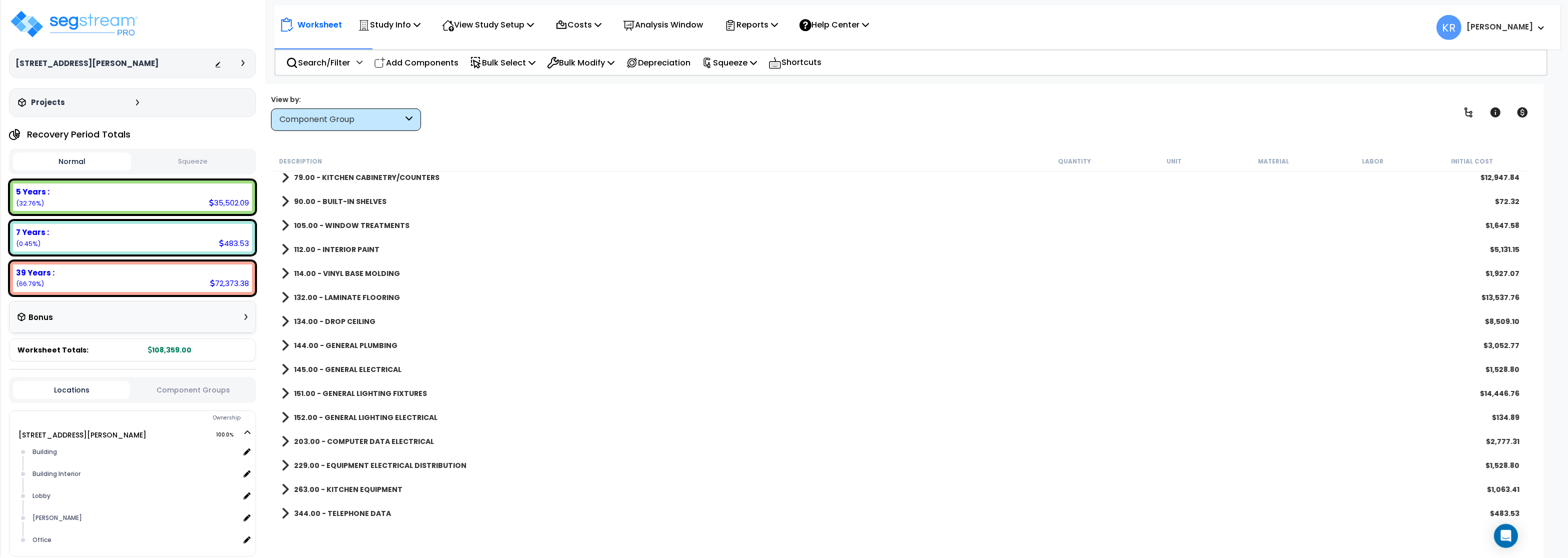
scroll to position [44, 0]
click at [374, 435] on link "203.00 - COMPUTER DATA ELECTRICAL" at bounding box center [358, 442] width 152 height 14
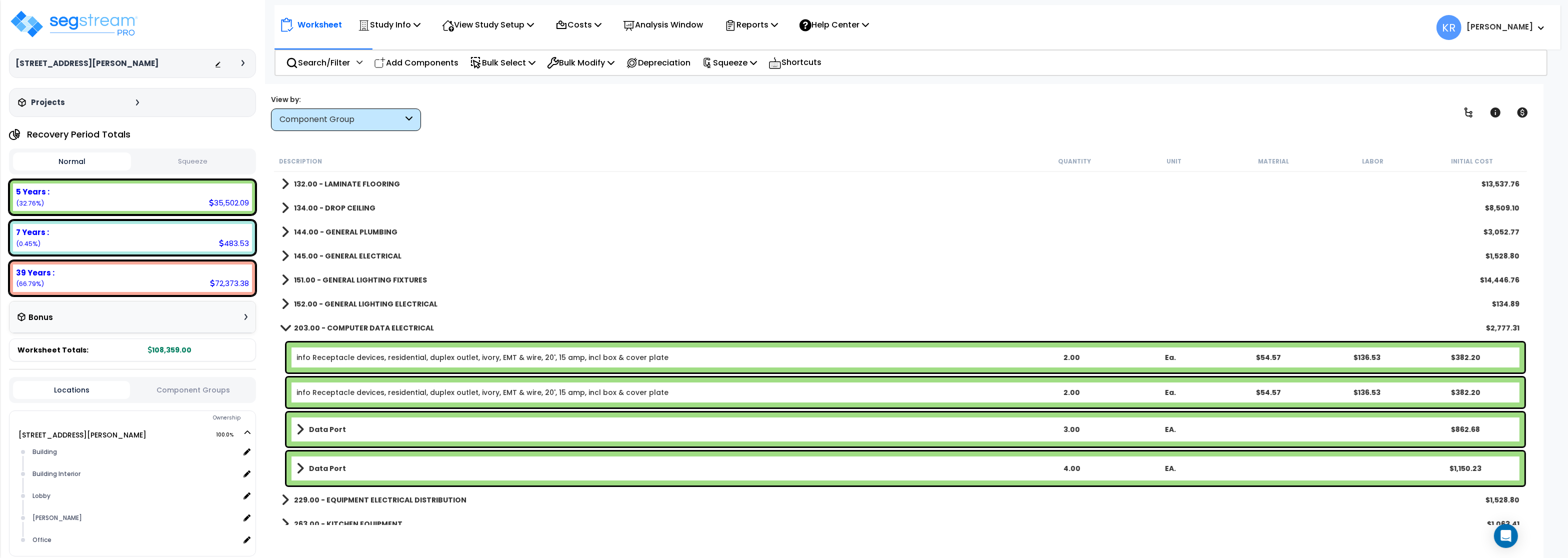
scroll to position [275, 0]
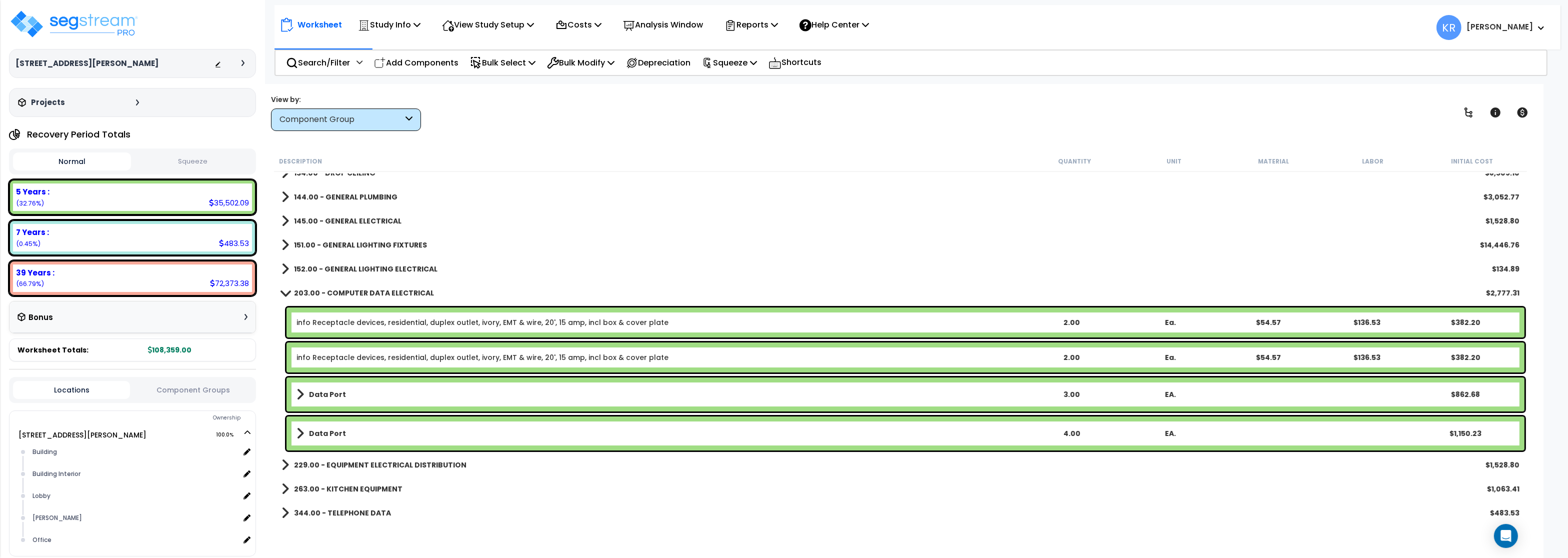
click at [325, 290] on b "203.00 - COMPUTER DATA ELECTRICAL" at bounding box center [364, 293] width 140 height 10
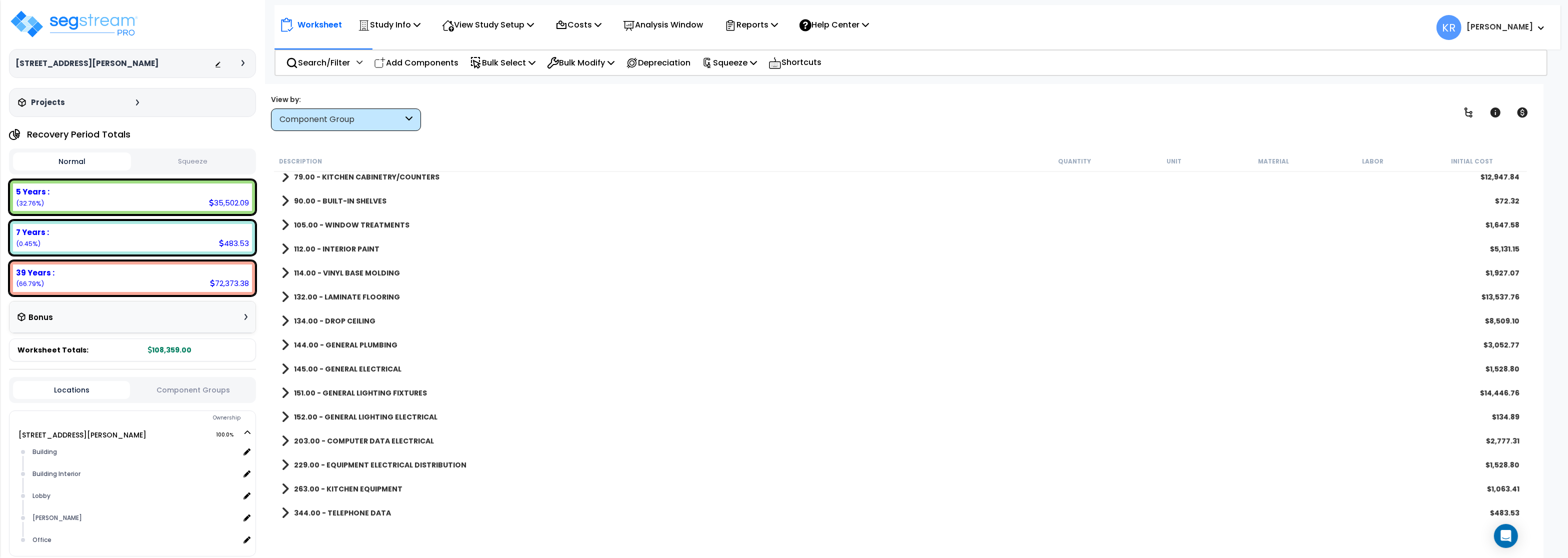
scroll to position [126, 0]
click at [353, 462] on b "229.00 - EQUIPMENT ELECTRICAL DISTRIBUTION" at bounding box center [381, 466] width 173 height 10
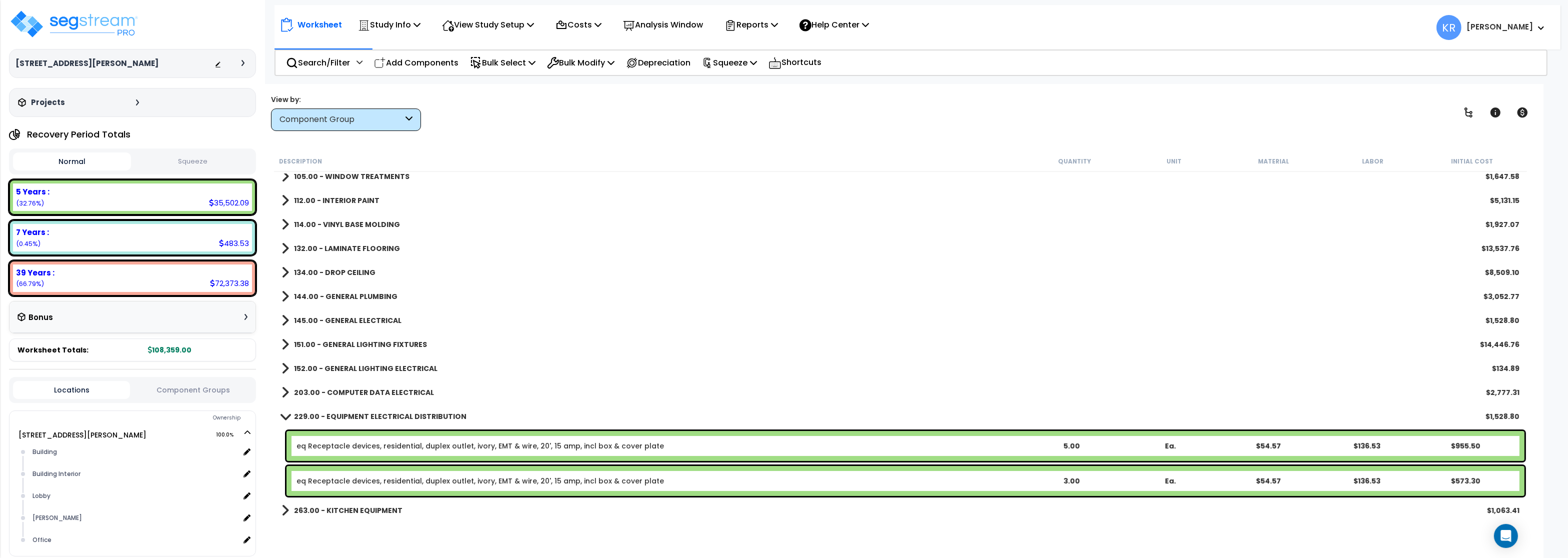
scroll to position [197, 0]
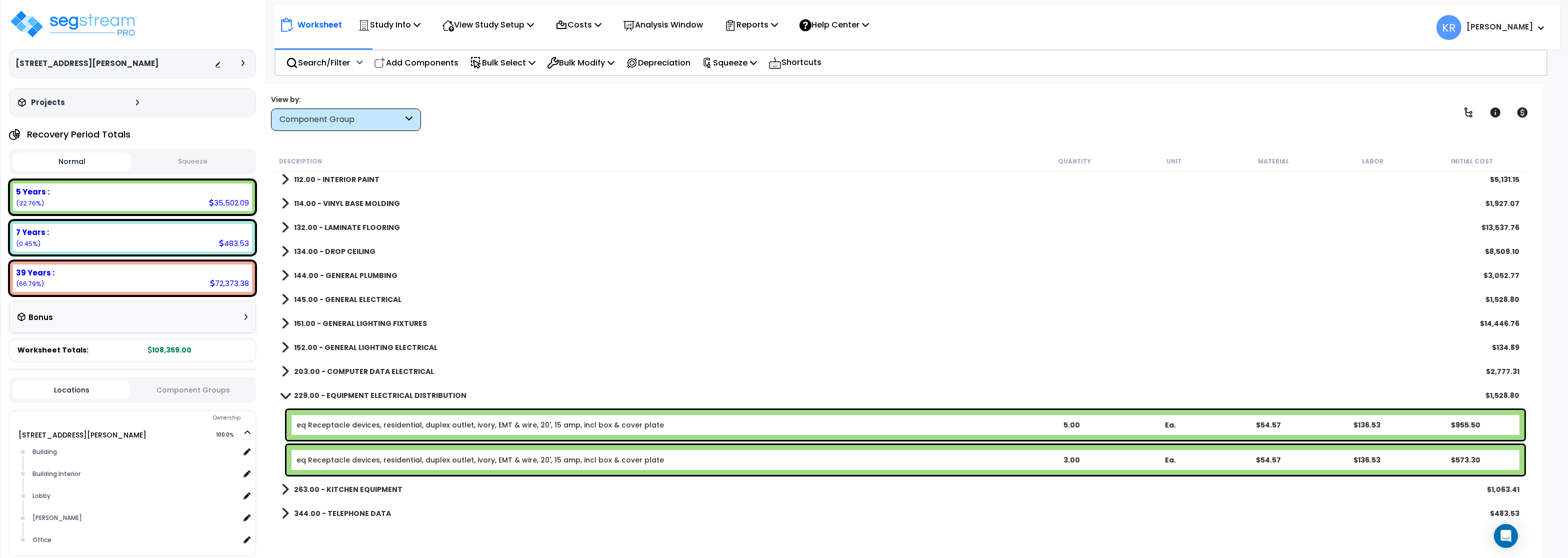
click at [370, 397] on b "229.00 - EQUIPMENT ELECTRICAL DISTRIBUTION" at bounding box center [381, 396] width 173 height 10
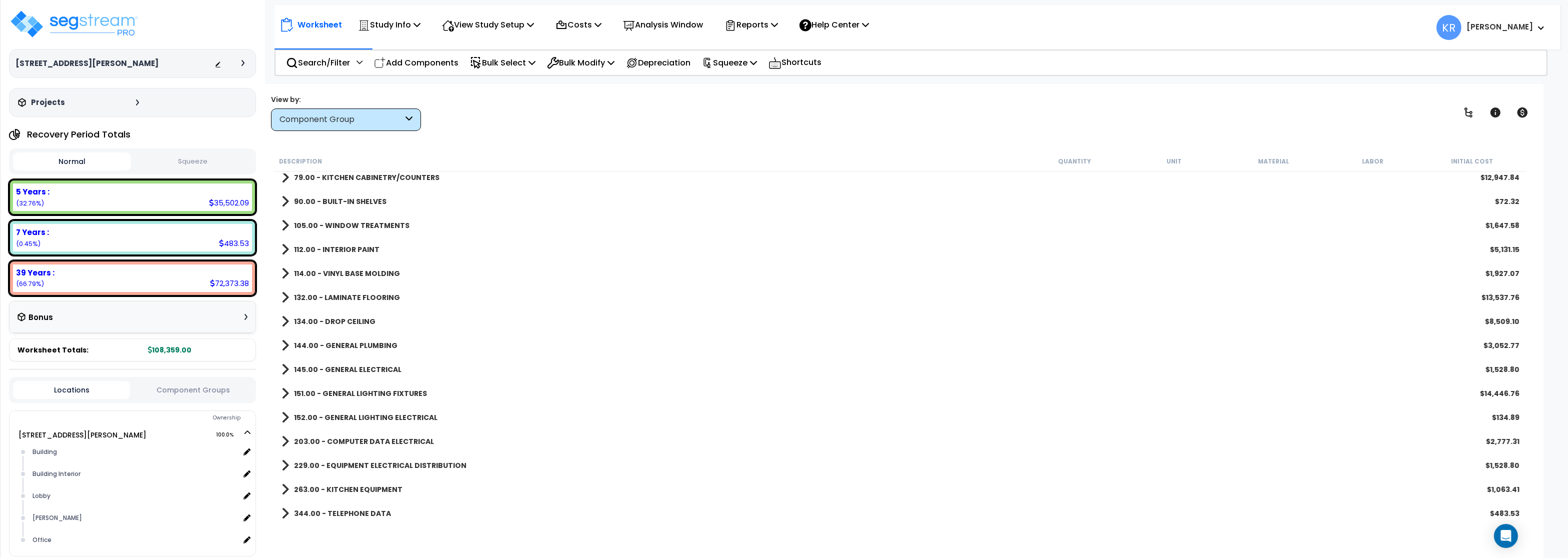
click at [353, 488] on b "263.00 - KITCHEN EQUIPMENT" at bounding box center [348, 490] width 108 height 10
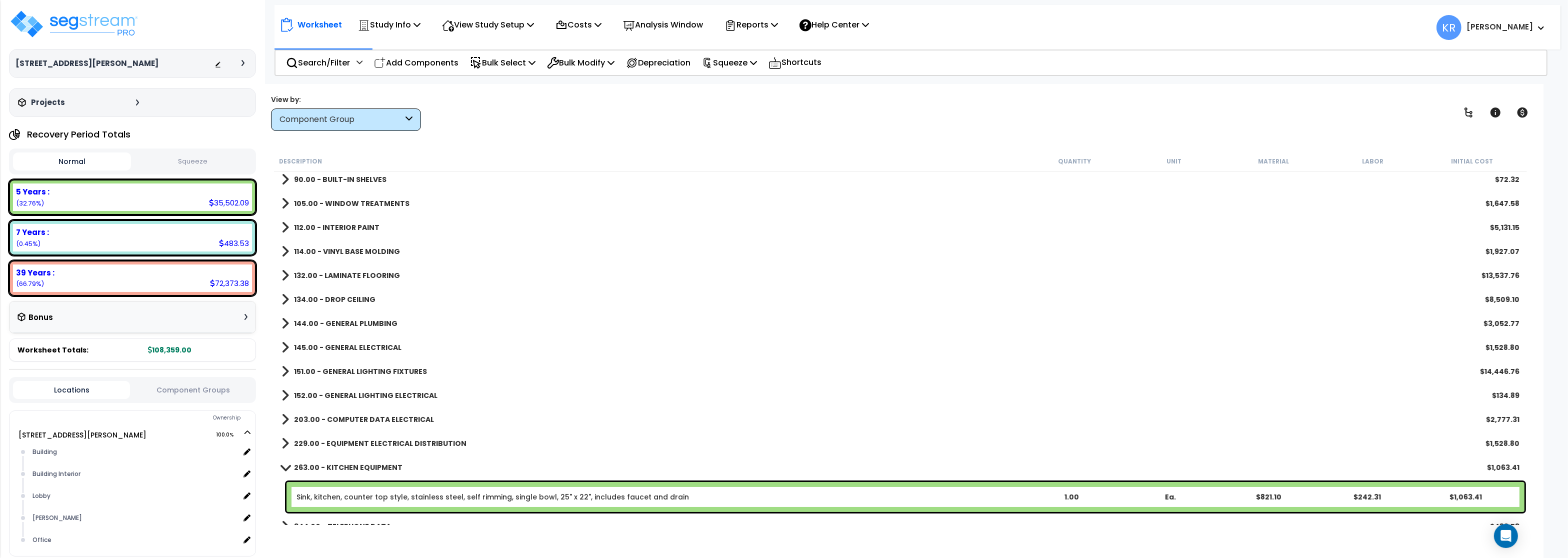
scroll to position [162, 0]
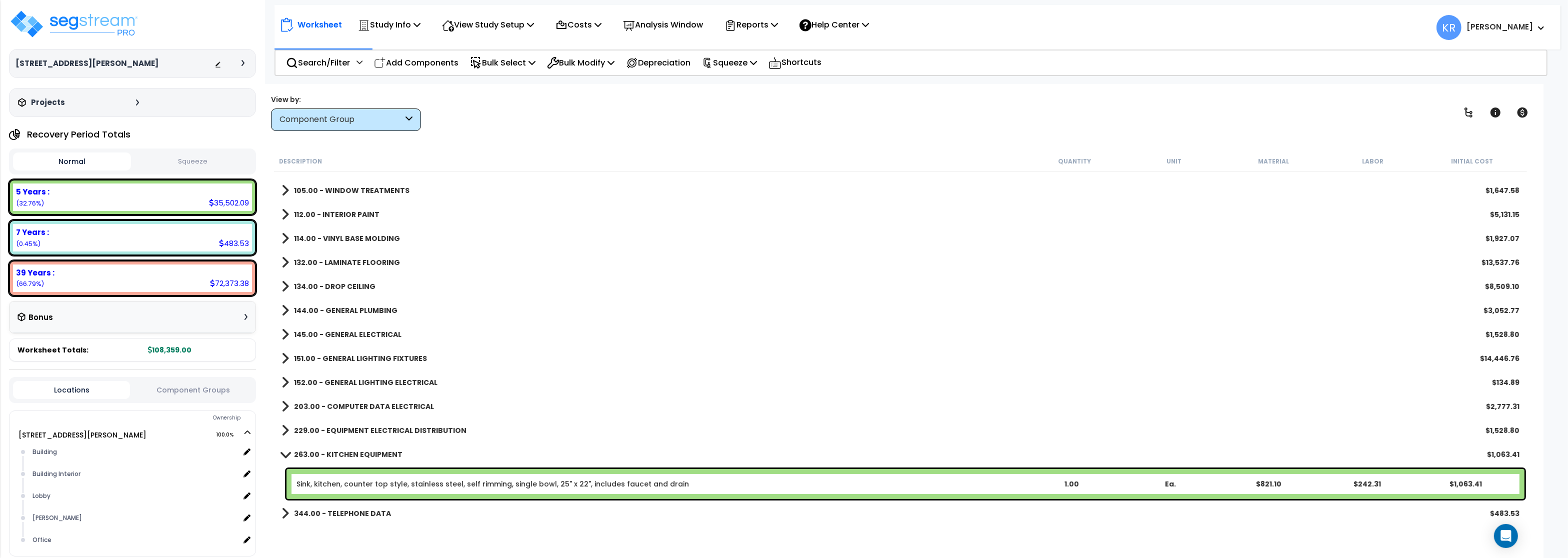
click at [365, 485] on link "Sink, kitchen, counter top style, stainless steel, self rimming, single bowl, 2…" at bounding box center [492, 484] width 393 height 10
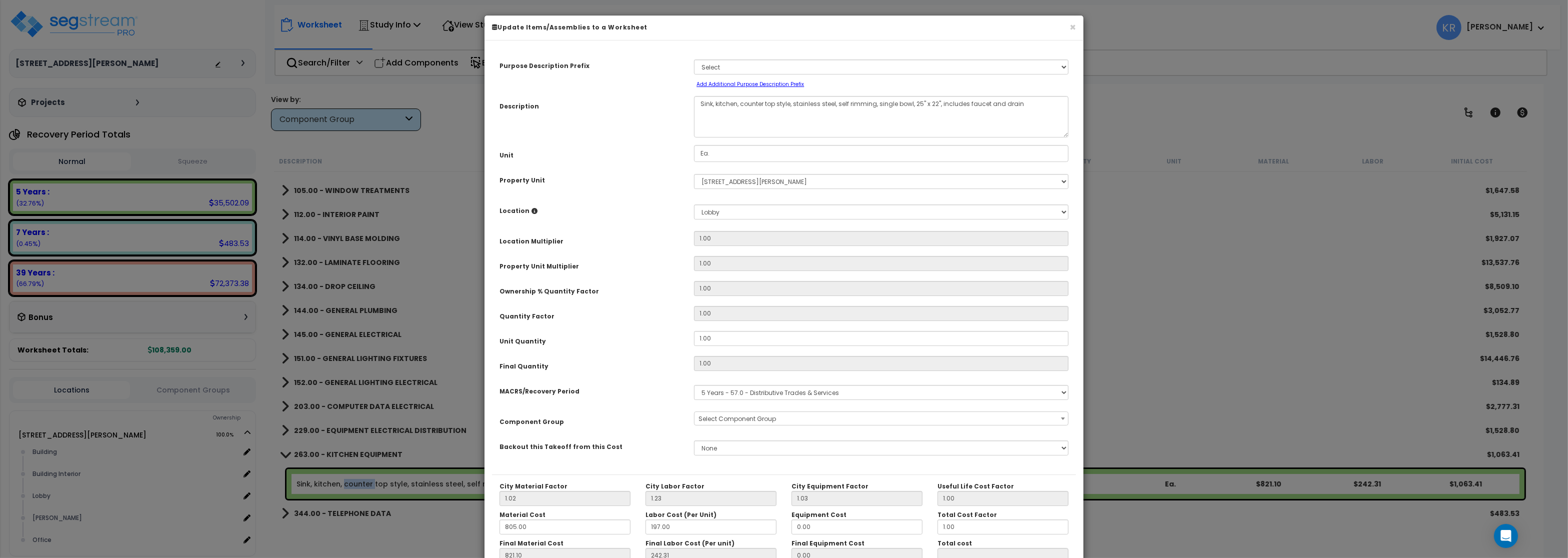
select select "56827"
click at [731, 420] on span "× 263.00 - KITCHEN EQUIPMENT" at bounding box center [881, 420] width 373 height 14
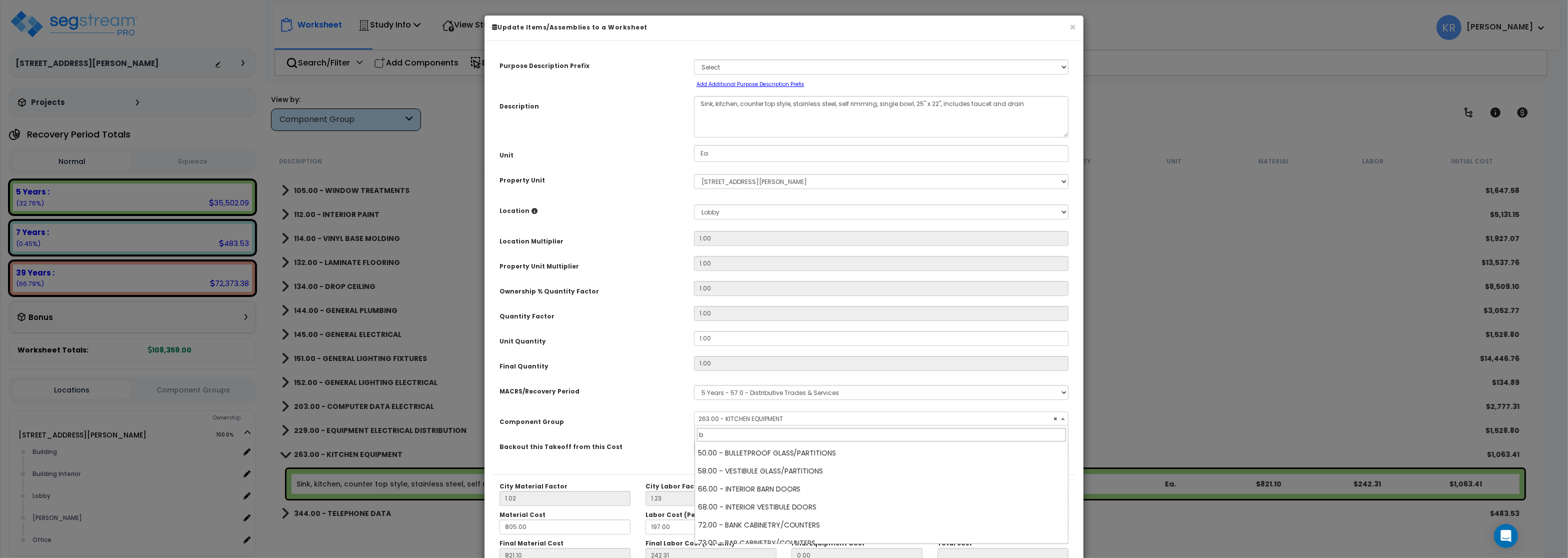
scroll to position [0, 0]
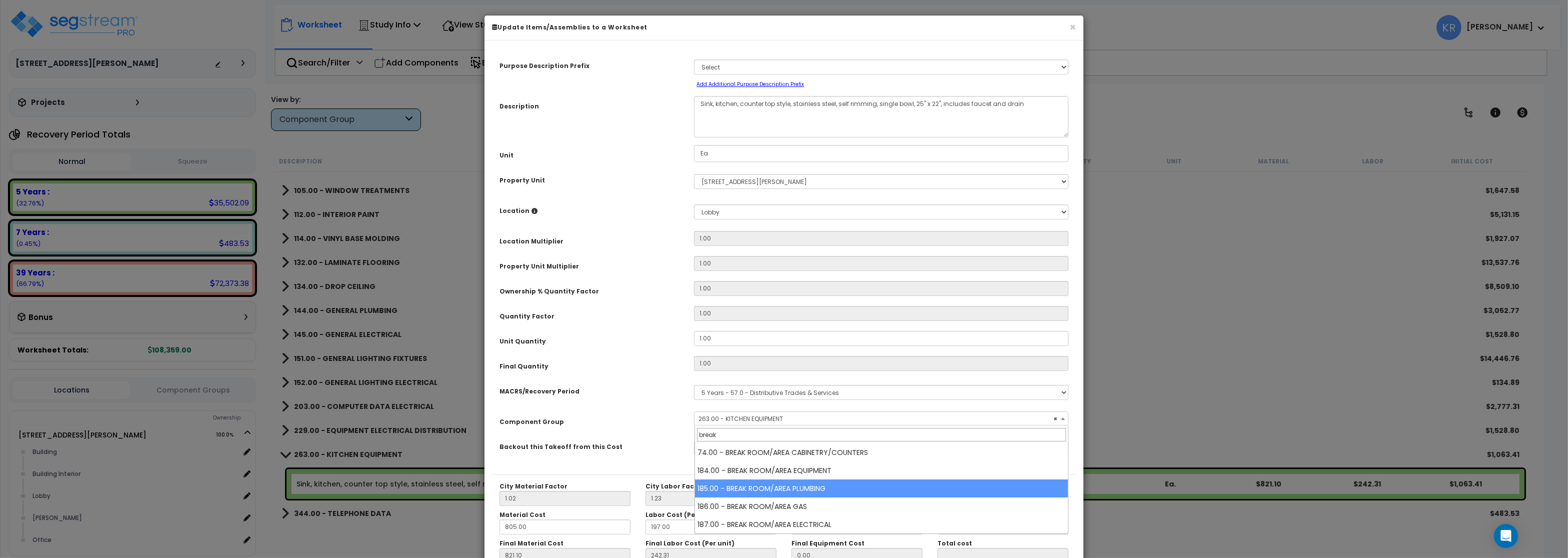
type input "break"
select select "56995"
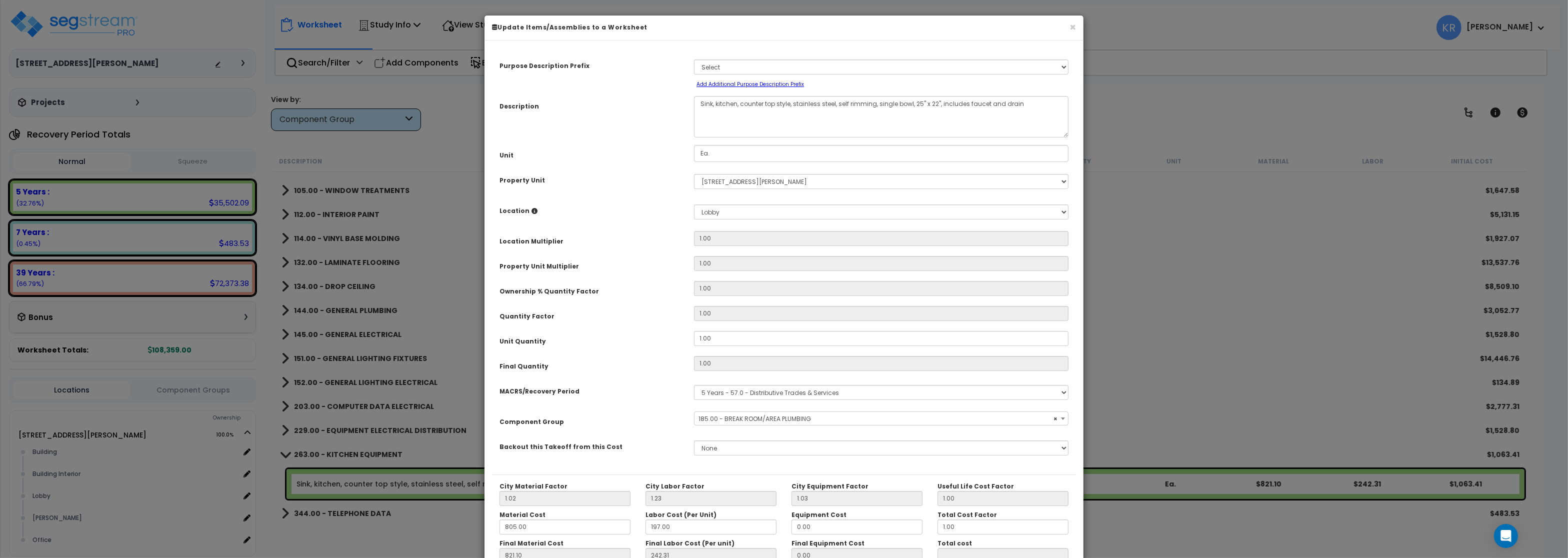
scroll to position [89, 0]
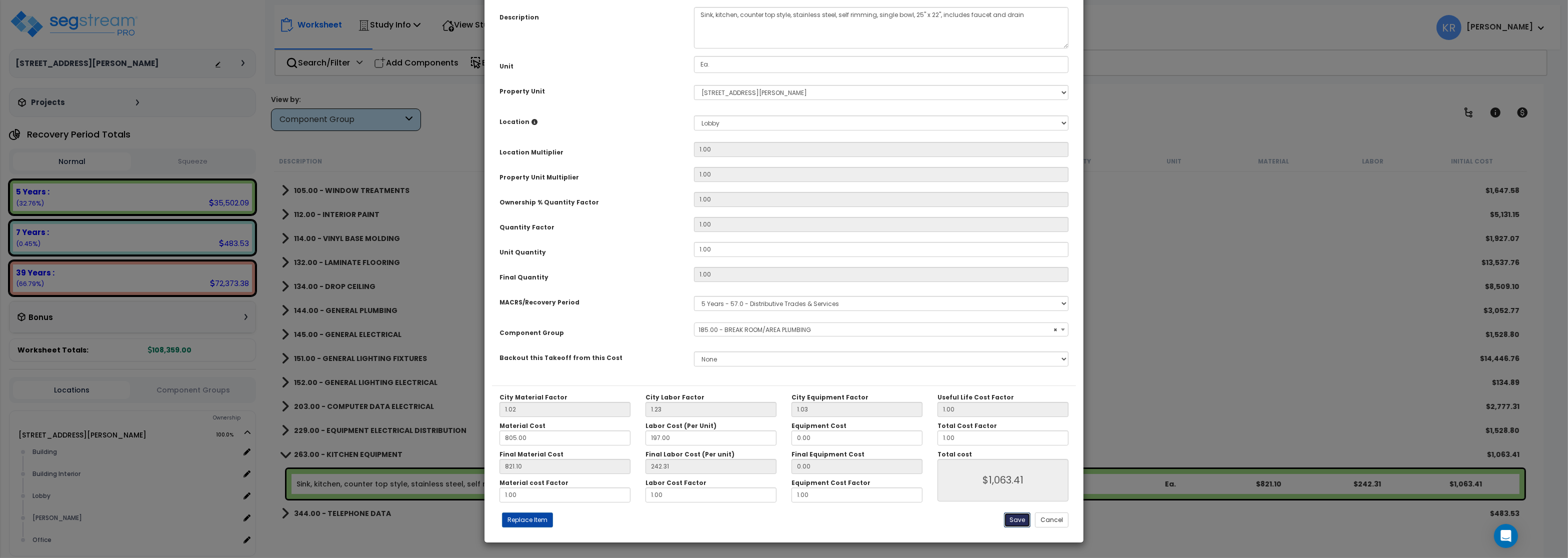
click at [1016, 520] on button "Save" at bounding box center [1017, 520] width 27 height 15
type input "1063.41"
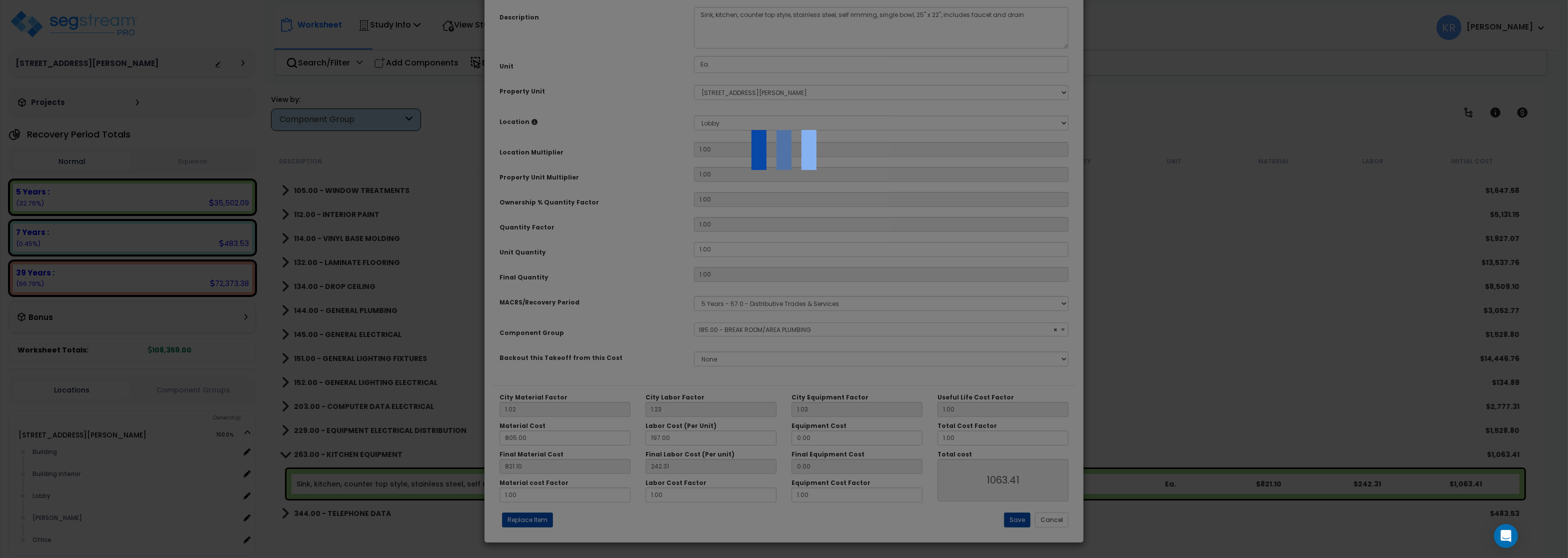
scroll to position [126, 0]
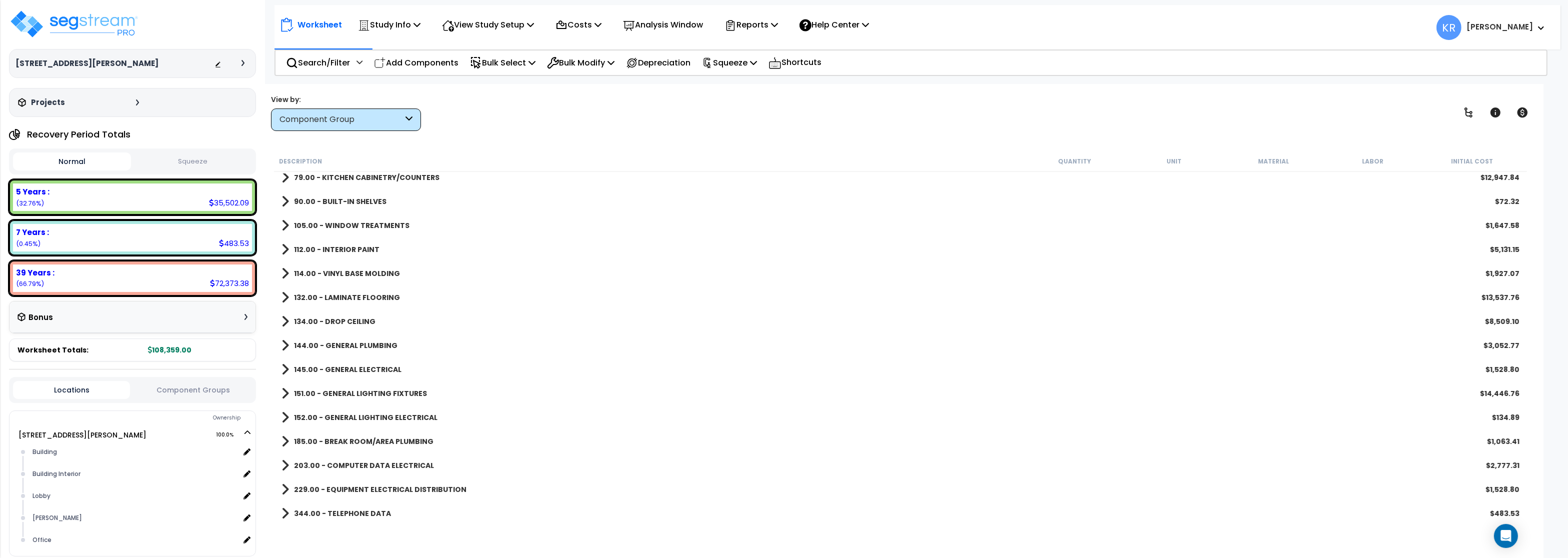
click at [320, 512] on b "344.00 - TELEPHONE DATA" at bounding box center [343, 514] width 97 height 10
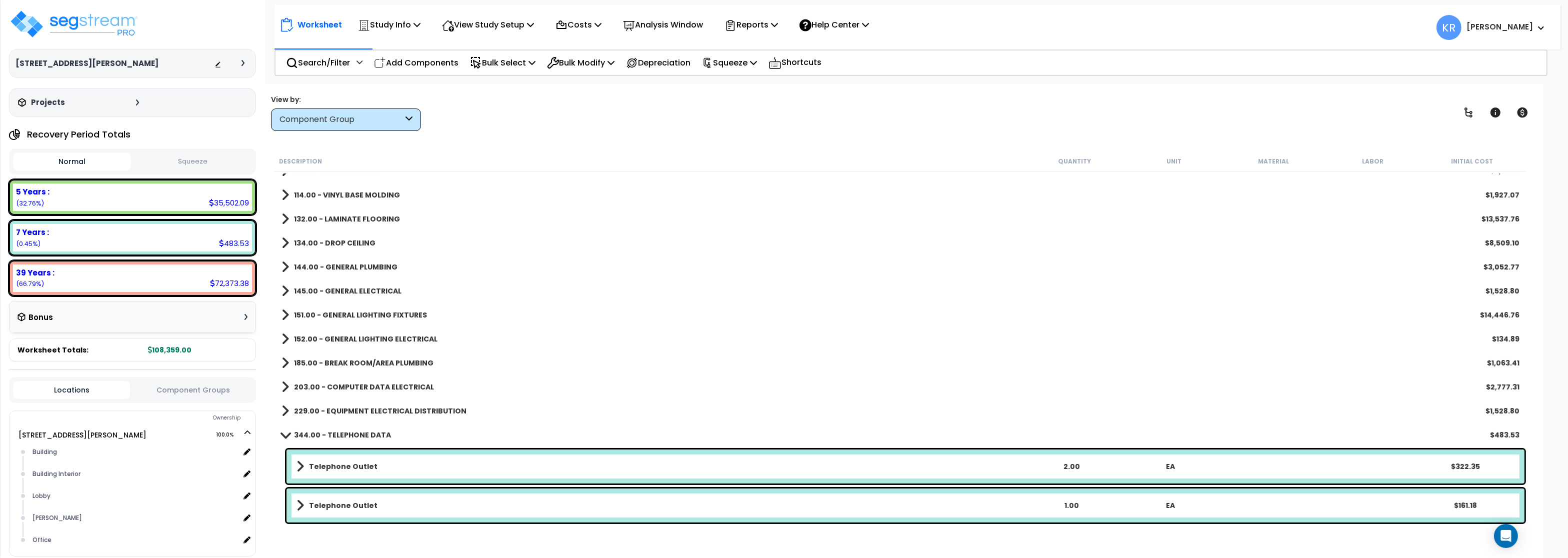
click at [332, 442] on link "344.00 - TELEPHONE DATA" at bounding box center [337, 435] width 110 height 14
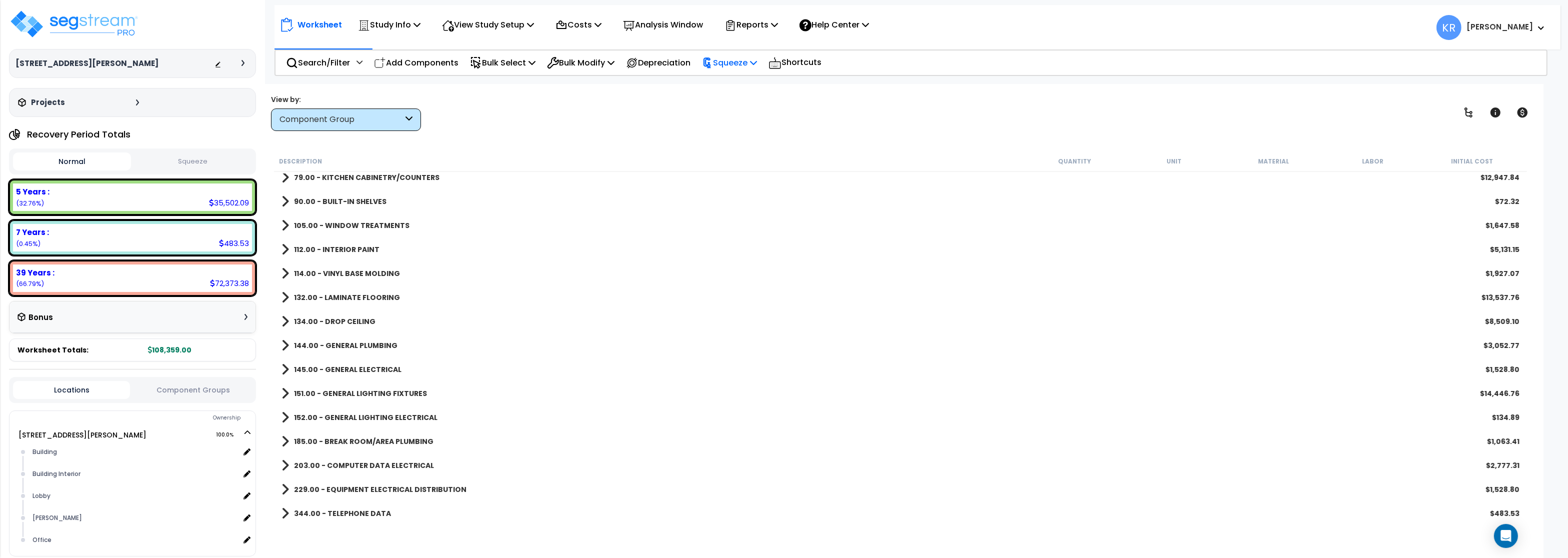
click at [728, 62] on p "Squeeze" at bounding box center [729, 63] width 55 height 13
click at [730, 81] on link "Squeeze" at bounding box center [746, 85] width 99 height 20
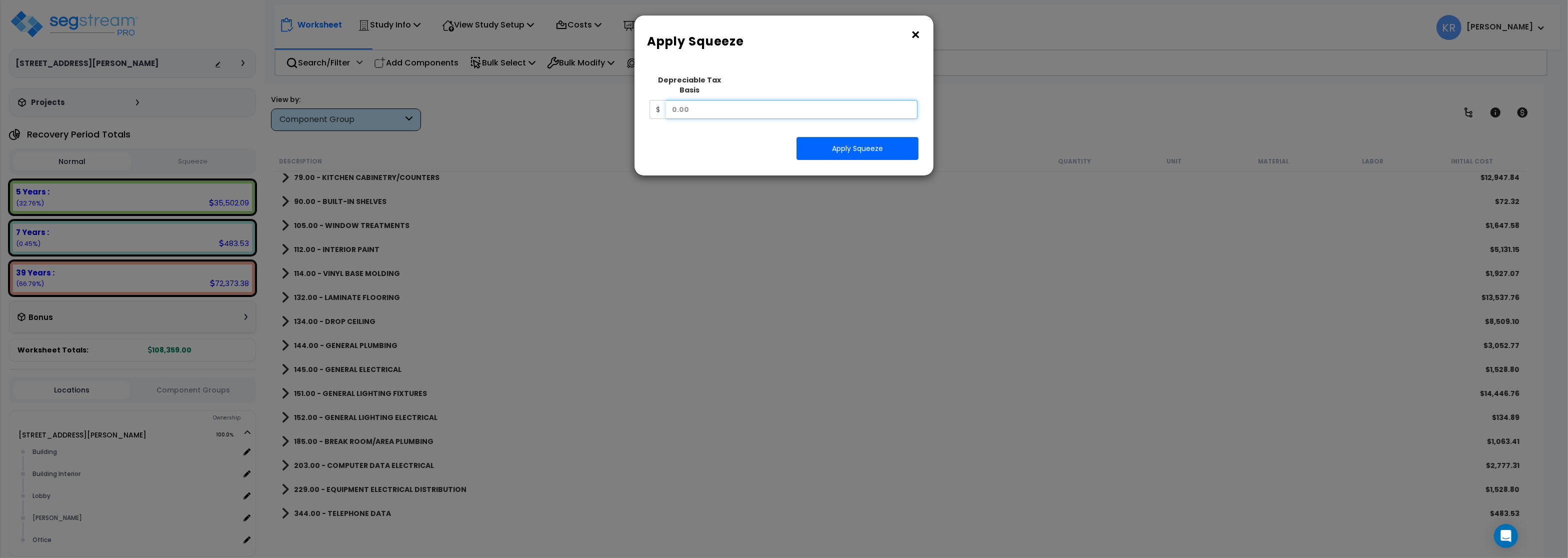
click at [712, 100] on input "text" at bounding box center [792, 109] width 251 height 19
type input "176,852.63"
click at [880, 137] on button "Apply Squeeze" at bounding box center [858, 148] width 122 height 23
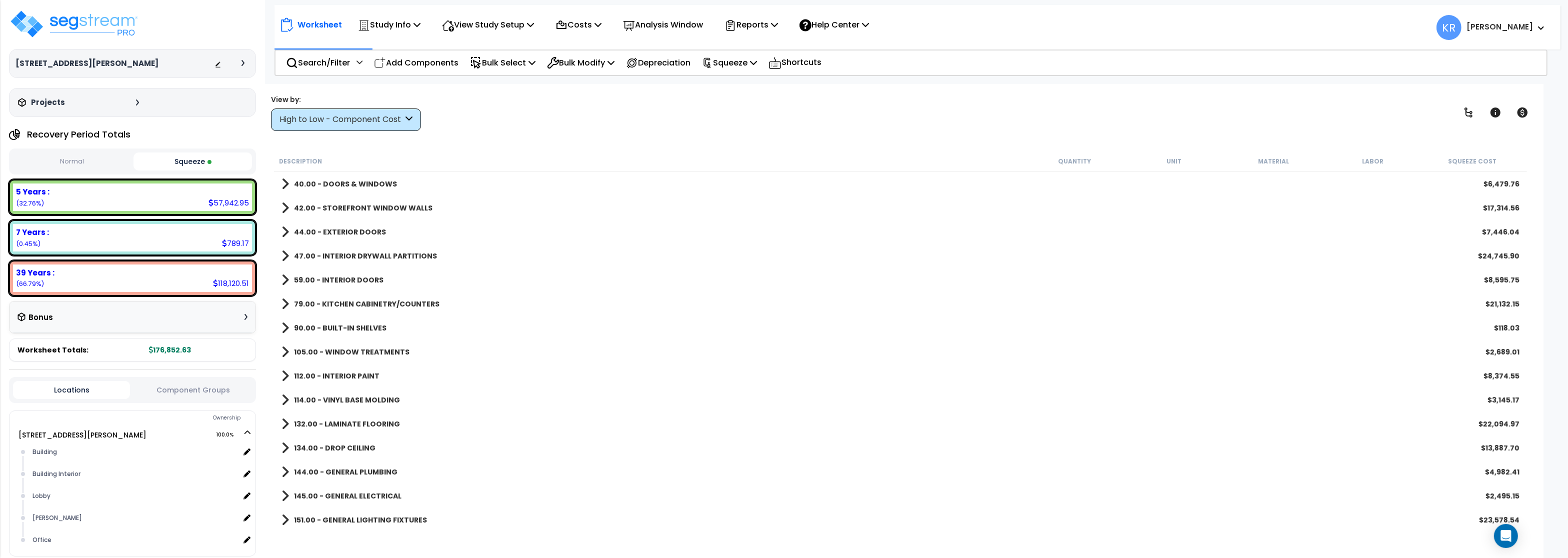
scroll to position [126, 0]
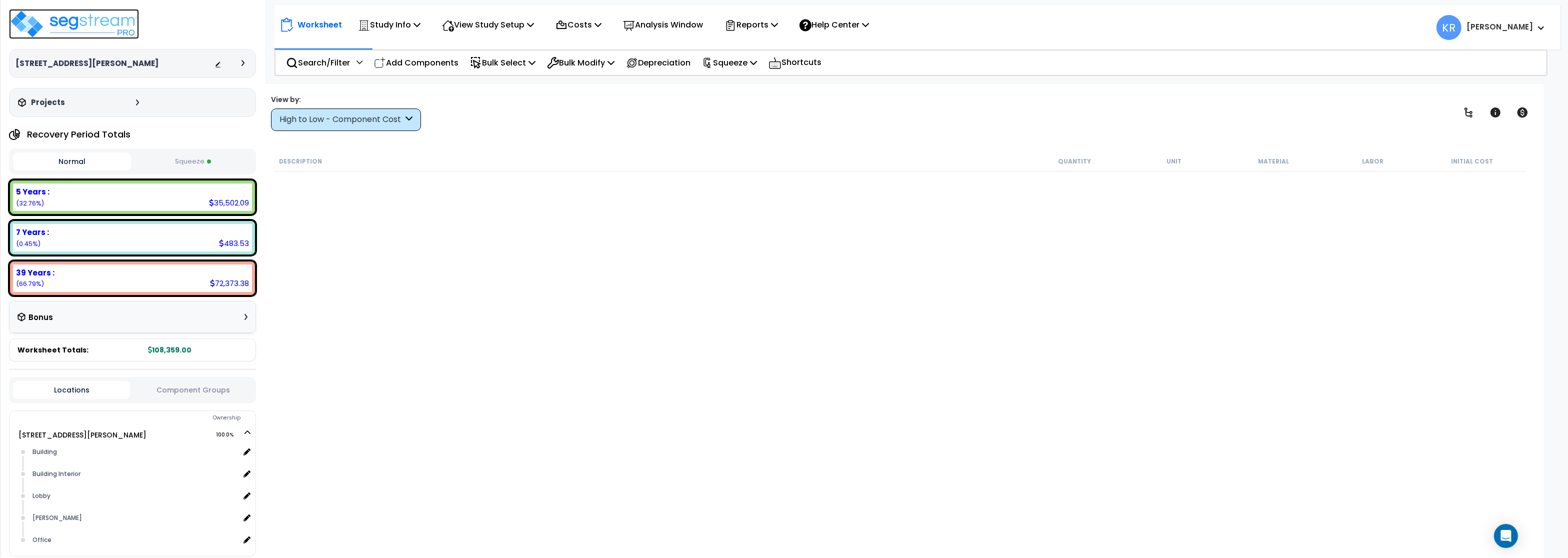
click at [57, 18] on img at bounding box center [74, 24] width 130 height 30
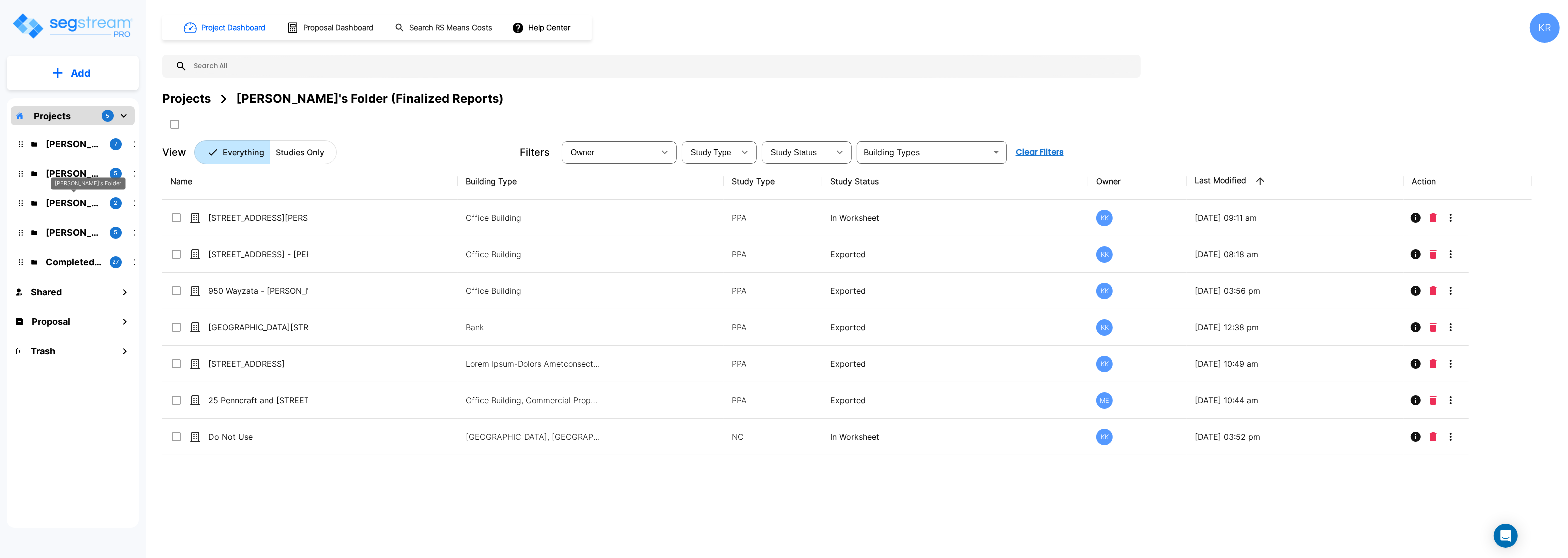
click at [52, 180] on div "Karina's Folder" at bounding box center [89, 184] width 74 height 13
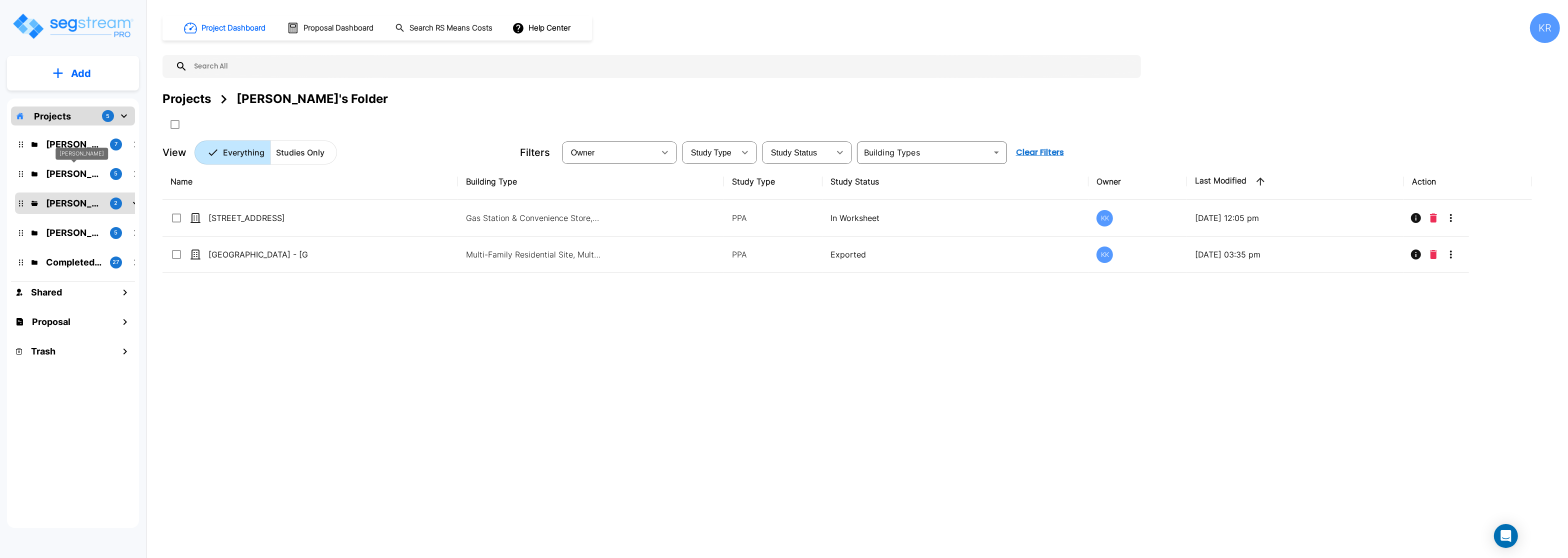
click at [67, 169] on p "M.E. Folder" at bounding box center [74, 174] width 56 height 13
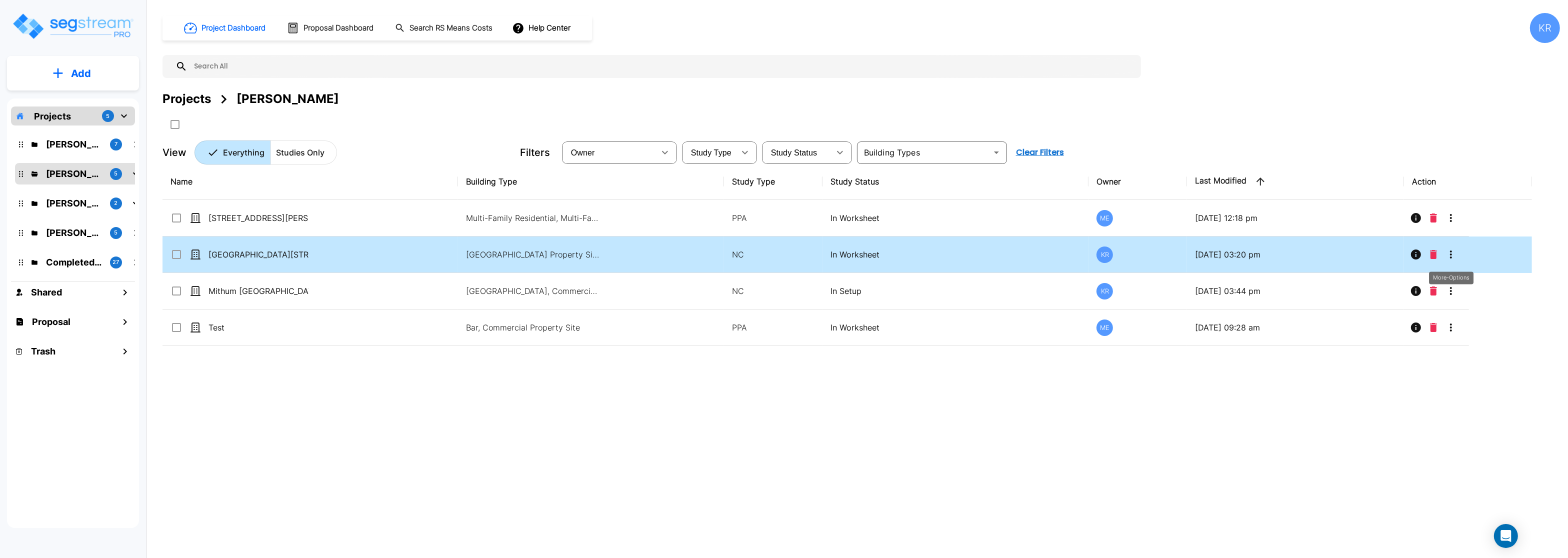
click at [1451, 257] on icon "More-Options" at bounding box center [1451, 254] width 12 height 12
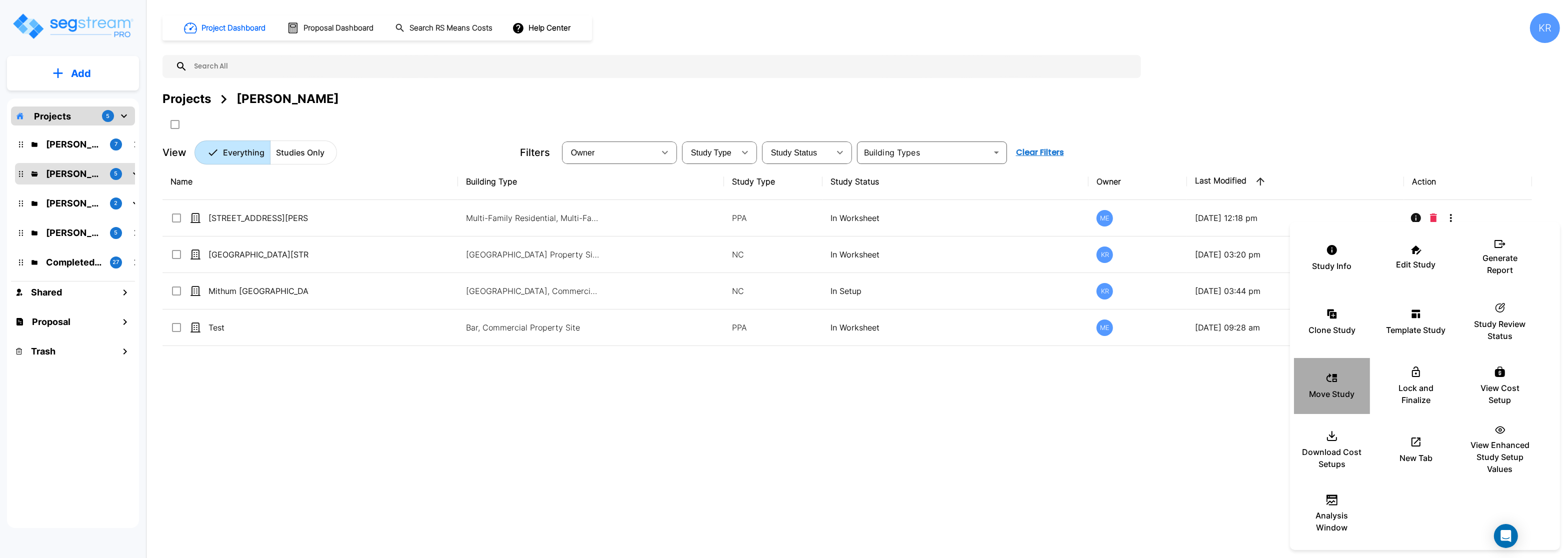
click at [1335, 393] on p "Move Study" at bounding box center [1332, 394] width 46 height 12
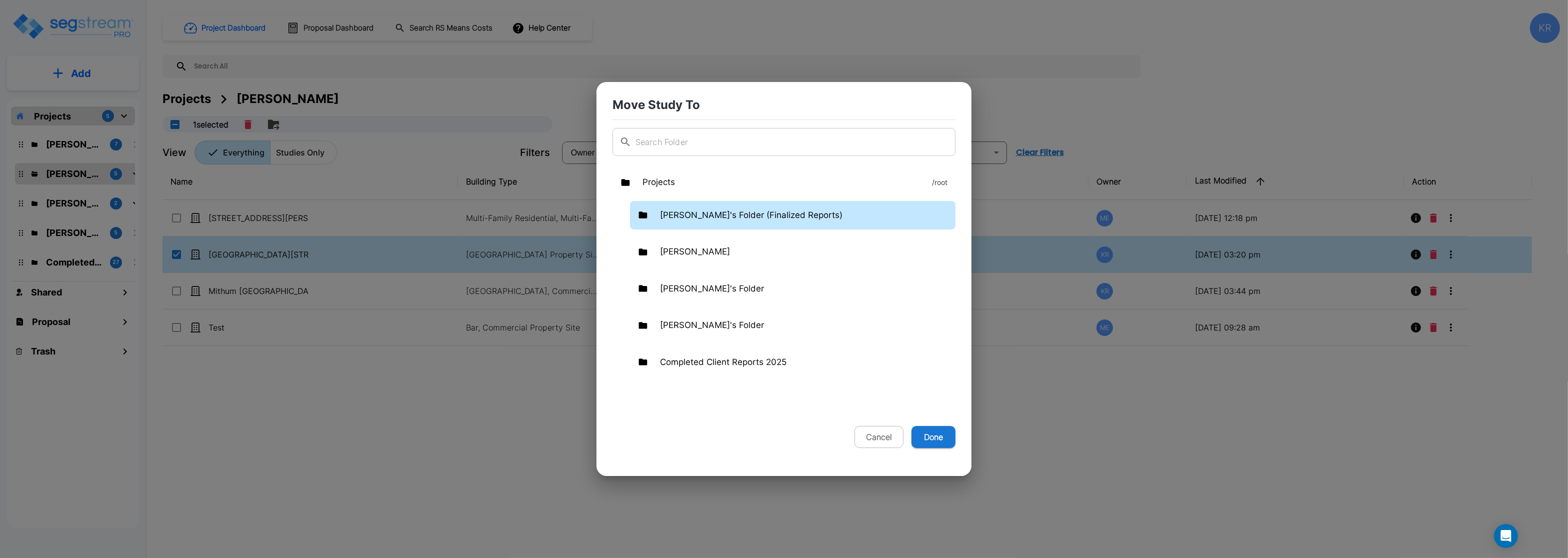
click at [744, 216] on p "[PERSON_NAME]'s Folder (Finalized Reports)" at bounding box center [752, 216] width 183 height 13
click at [929, 439] on button "Done" at bounding box center [934, 436] width 44 height 22
checkbox input "false"
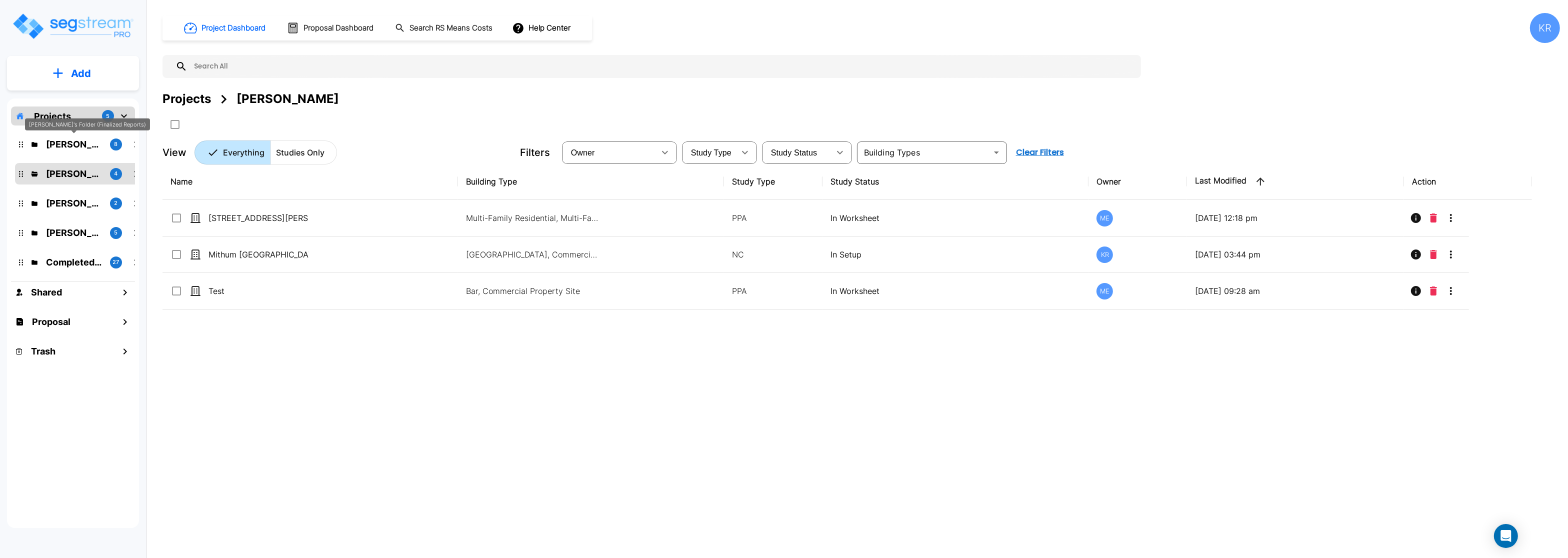
click at [79, 143] on p "[PERSON_NAME]'s Folder (Finalized Reports)" at bounding box center [74, 144] width 56 height 13
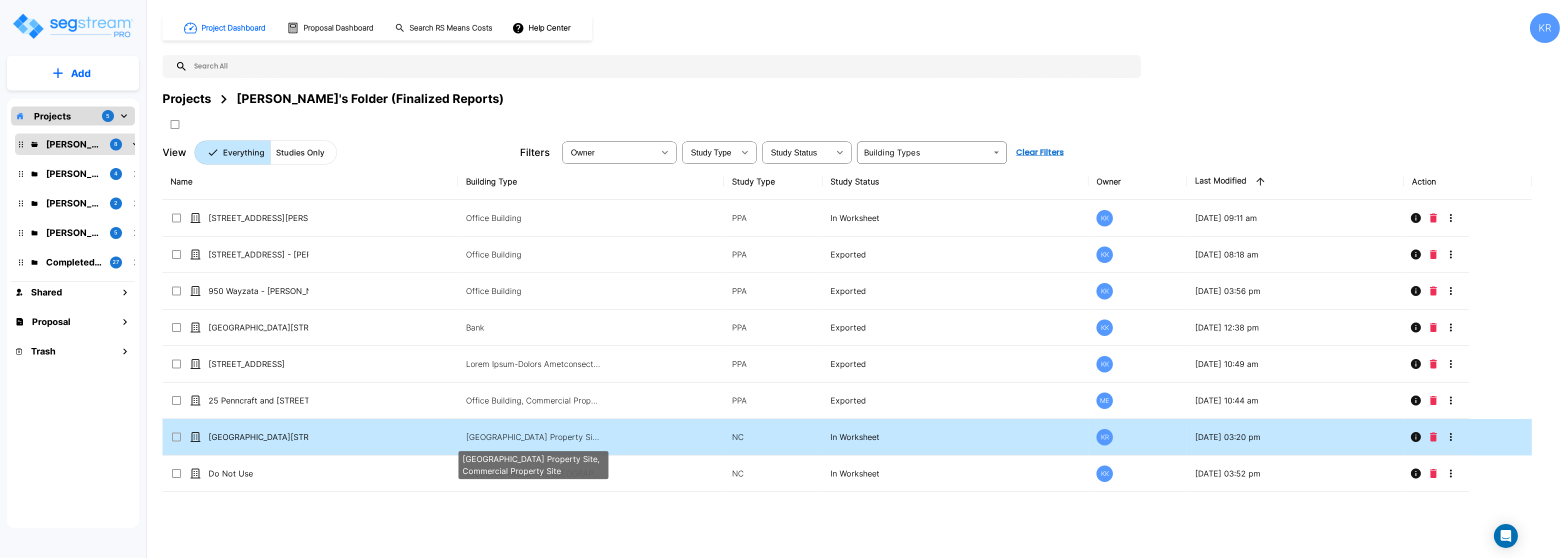
click at [570, 439] on p "Office Building, Bank, Commercial Property Site, Commercial Property Site" at bounding box center [533, 437] width 135 height 12
checkbox input "true"
click at [570, 439] on p "Office Building, Bank, Commercial Property Site, Commercial Property Site" at bounding box center [533, 437] width 135 height 12
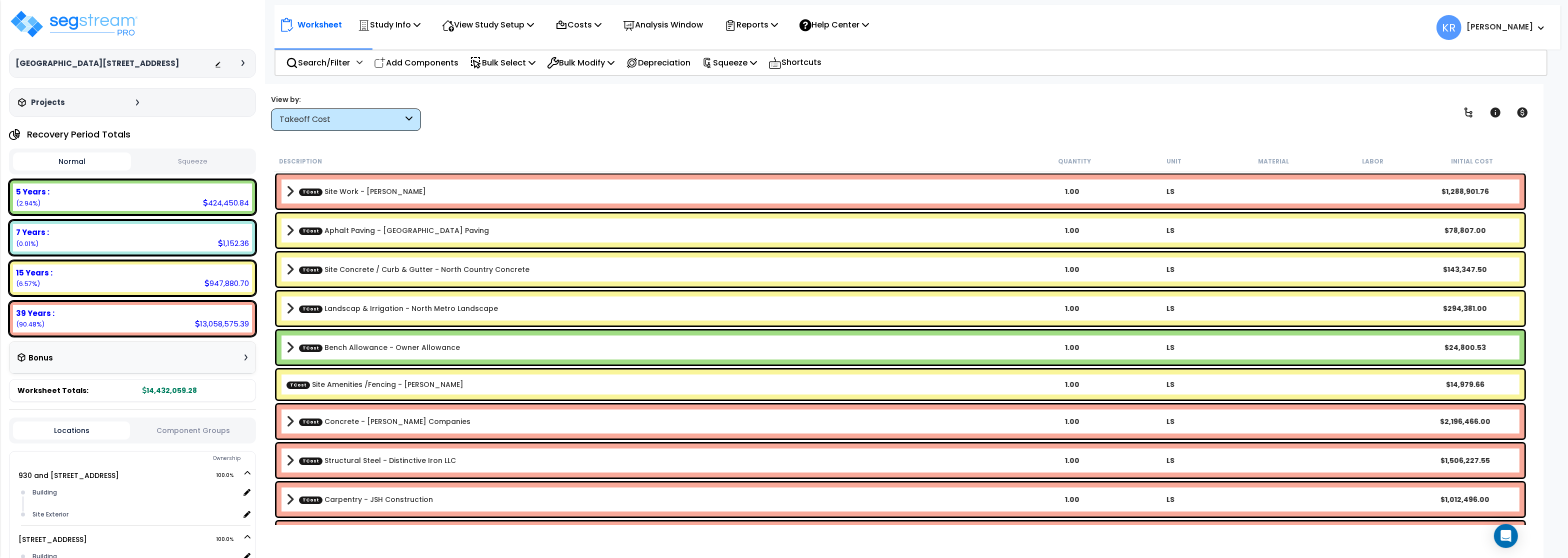
click at [375, 119] on div "Takeoff Cost" at bounding box center [341, 119] width 124 height 11
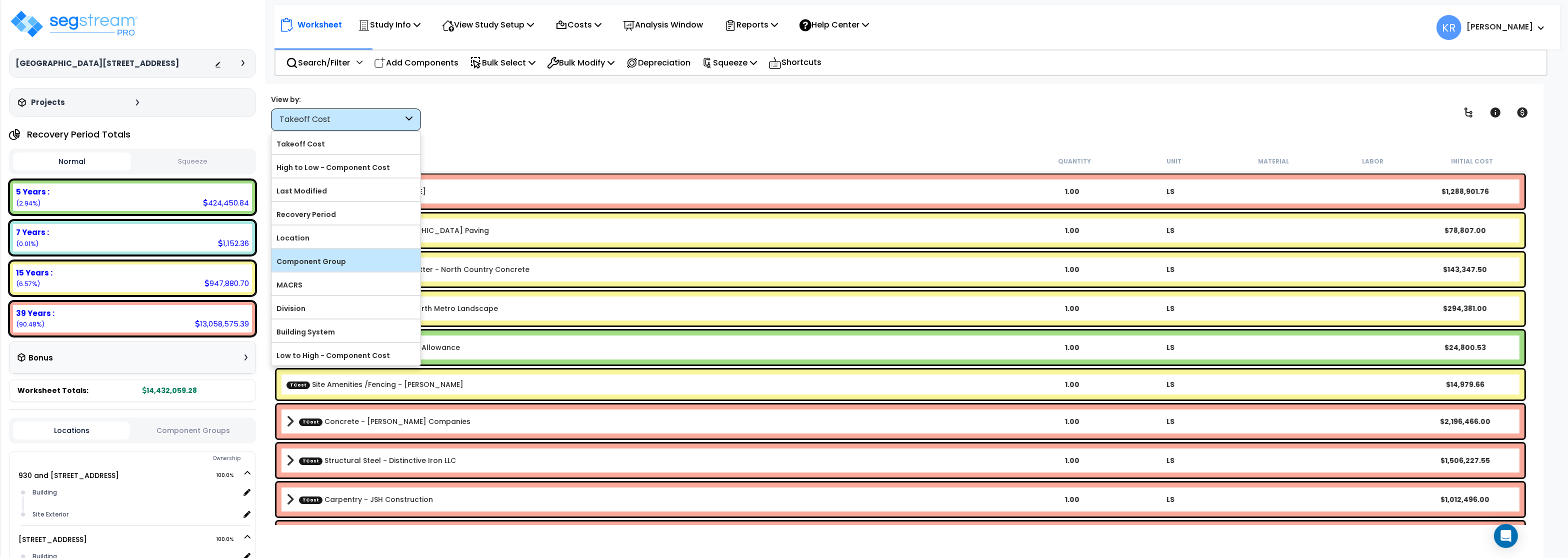
click at [347, 252] on div "Component Group" at bounding box center [346, 260] width 149 height 22
click at [346, 254] on div "Component Group" at bounding box center [346, 260] width 149 height 22
click at [325, 261] on label "Component Group" at bounding box center [346, 261] width 149 height 15
click at [0, 0] on input "Component Group" at bounding box center [0, 0] width 0 height 0
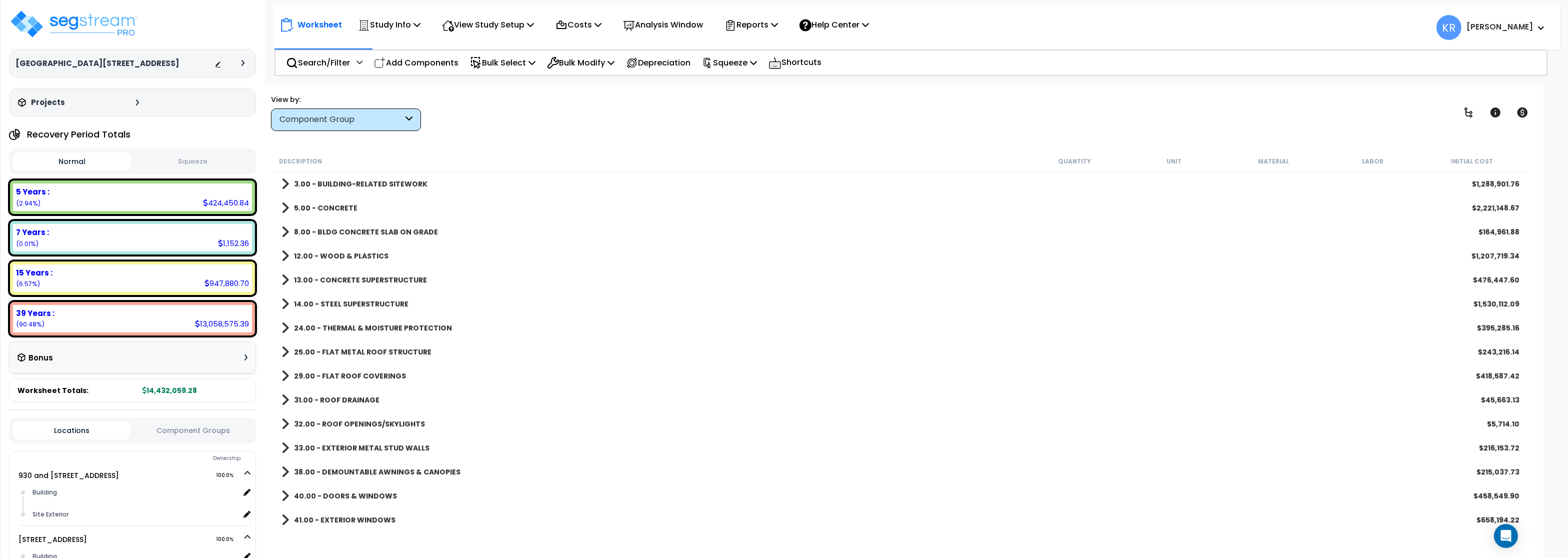
click at [362, 184] on b "3.00 - BUILDING-RELATED SITEWORK" at bounding box center [361, 184] width 133 height 10
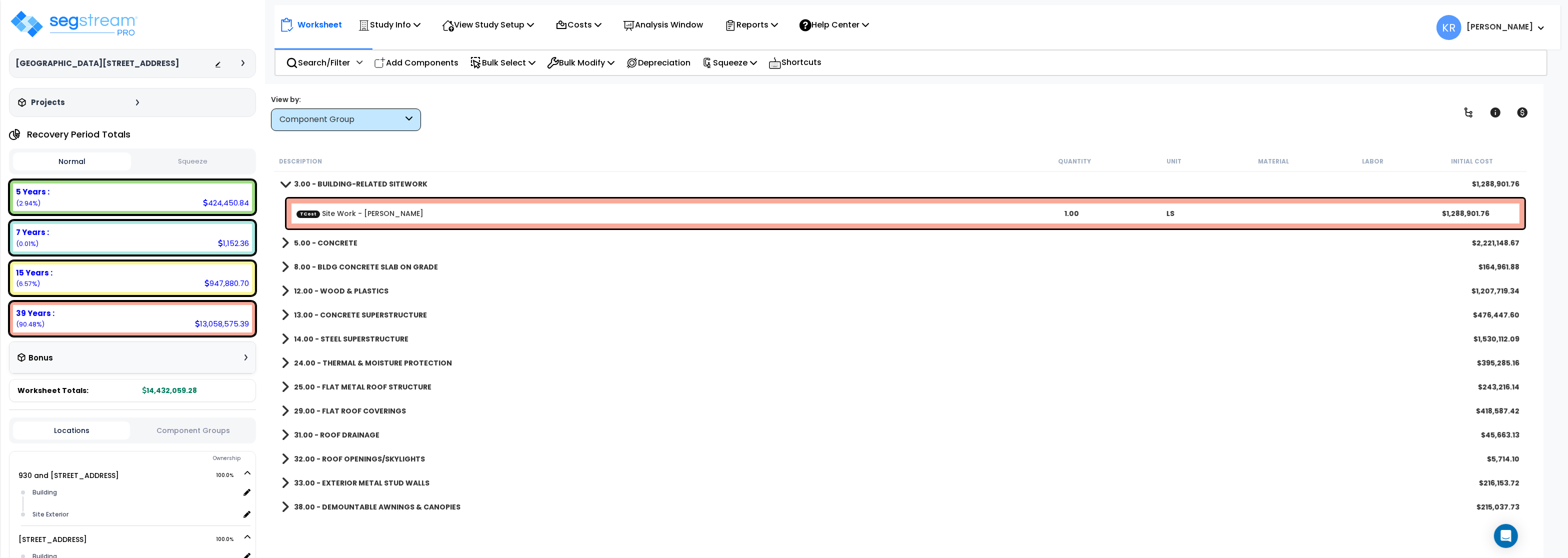
click at [362, 184] on b "3.00 - BUILDING-RELATED SITEWORK" at bounding box center [361, 184] width 133 height 10
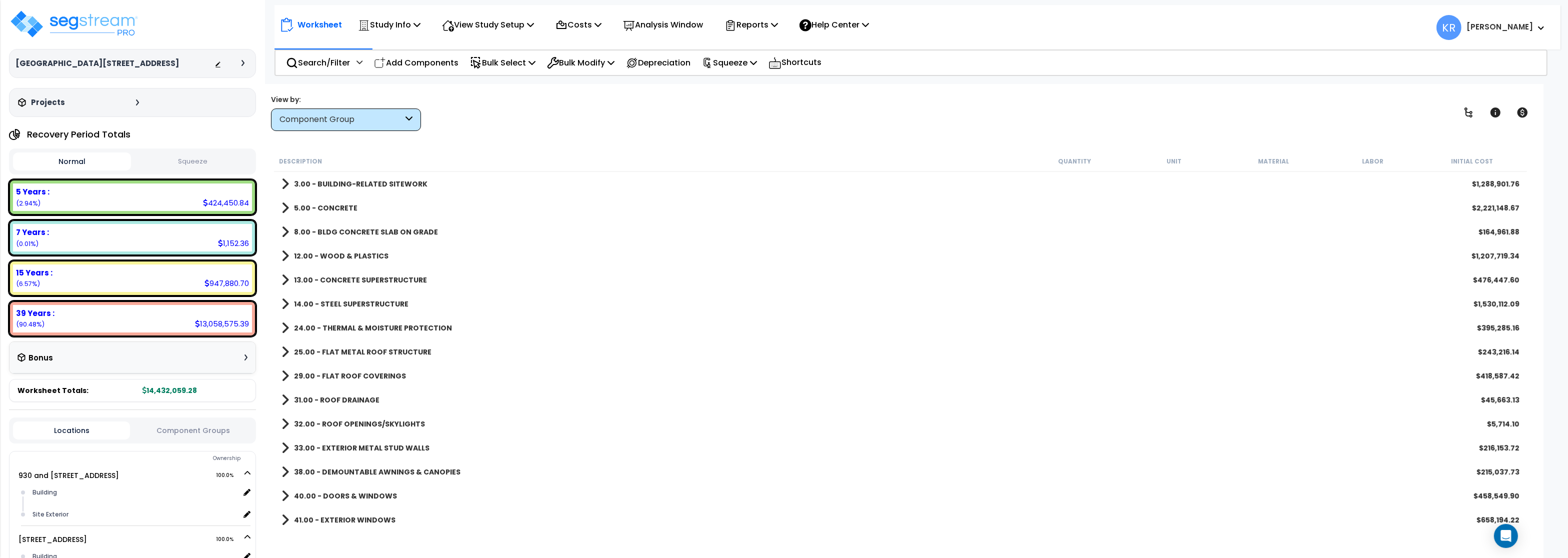
click at [334, 237] on link "8.00 - BLDG CONCRETE SLAB ON GRADE" at bounding box center [360, 232] width 157 height 14
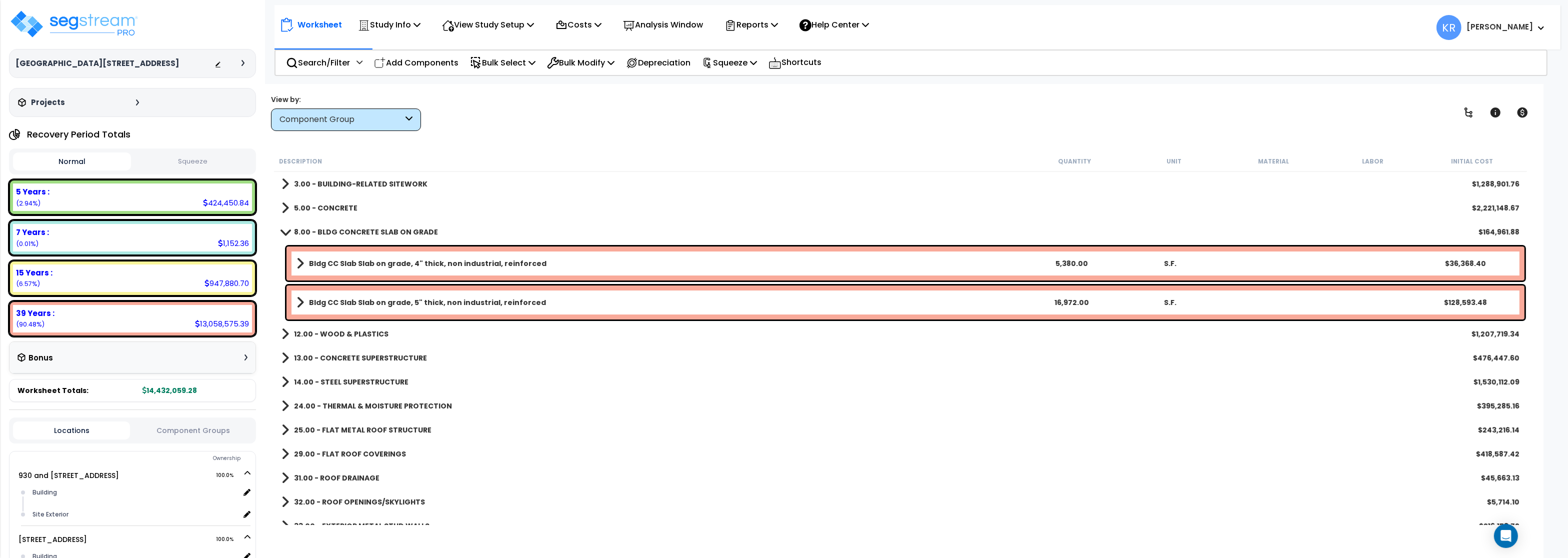
click at [337, 230] on b "8.00 - BLDG CONCRETE SLAB ON GRADE" at bounding box center [366, 232] width 144 height 10
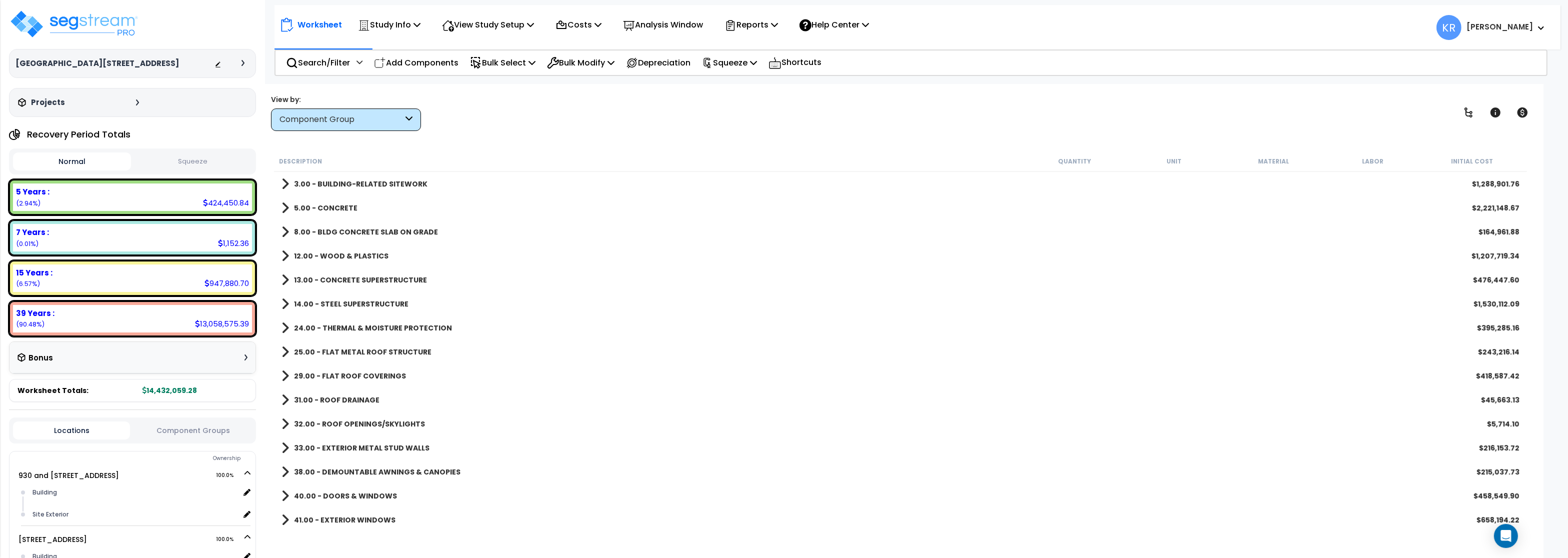
click at [330, 207] on b "5.00 - CONCRETE" at bounding box center [326, 208] width 63 height 10
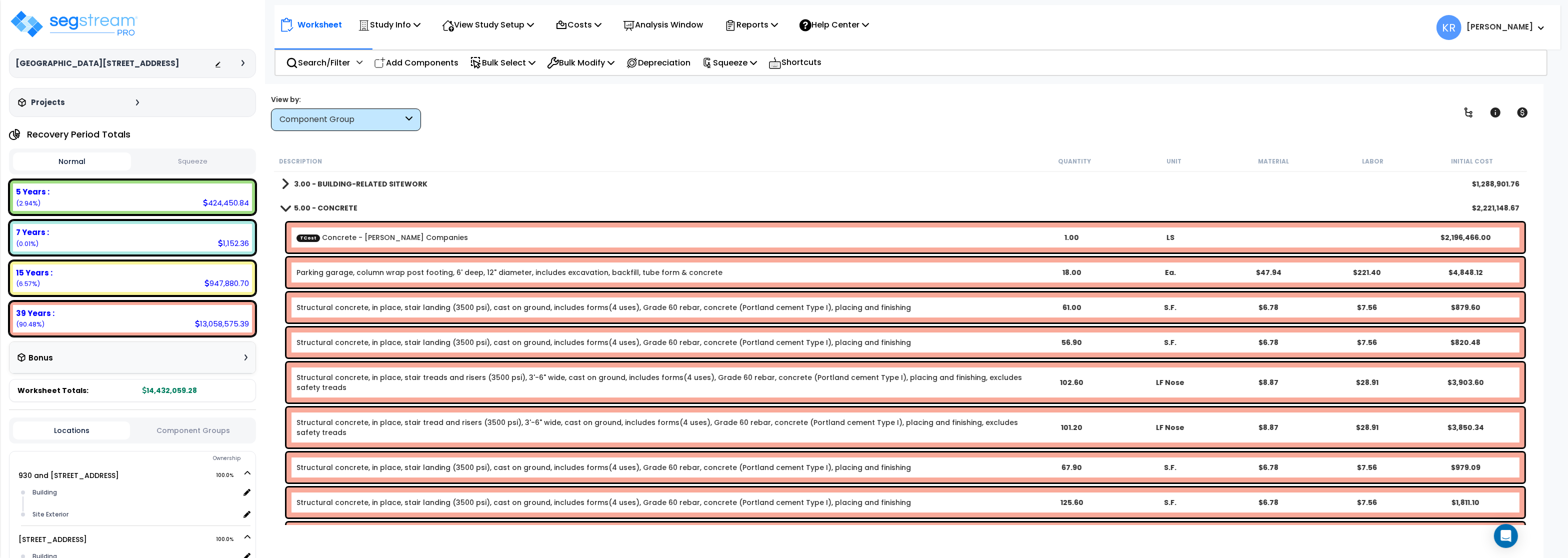
click at [330, 207] on b "5.00 - CONCRETE" at bounding box center [326, 208] width 63 height 10
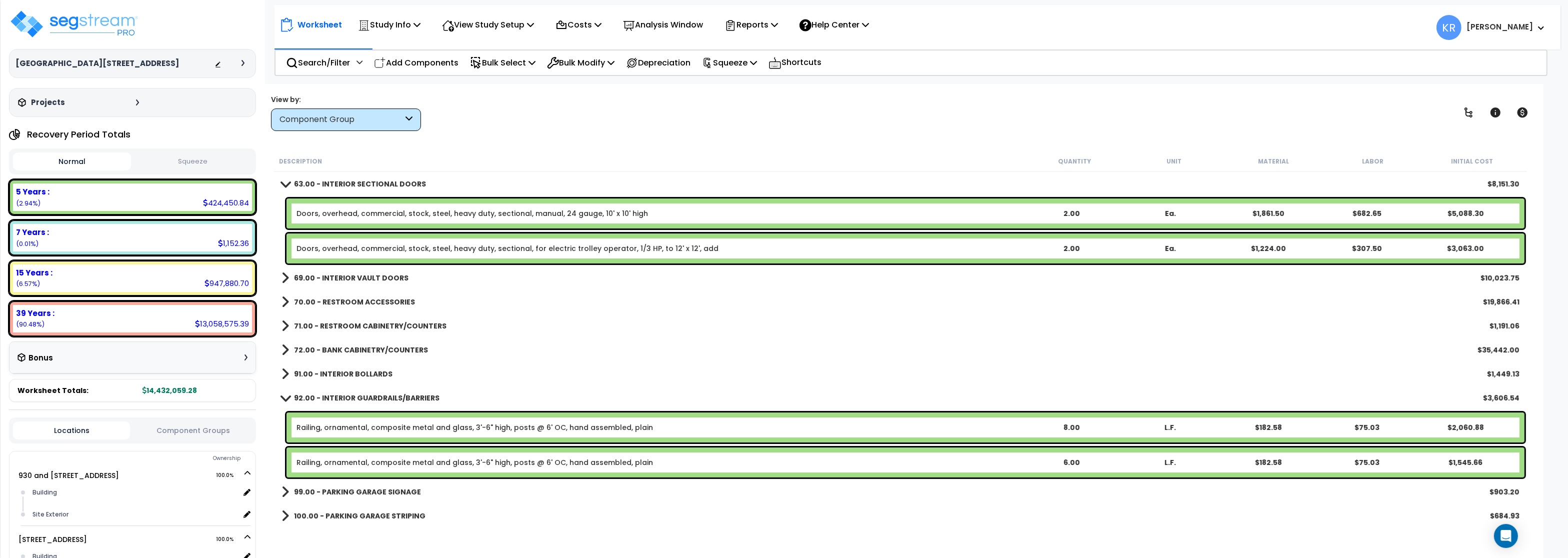
scroll to position [420, 0]
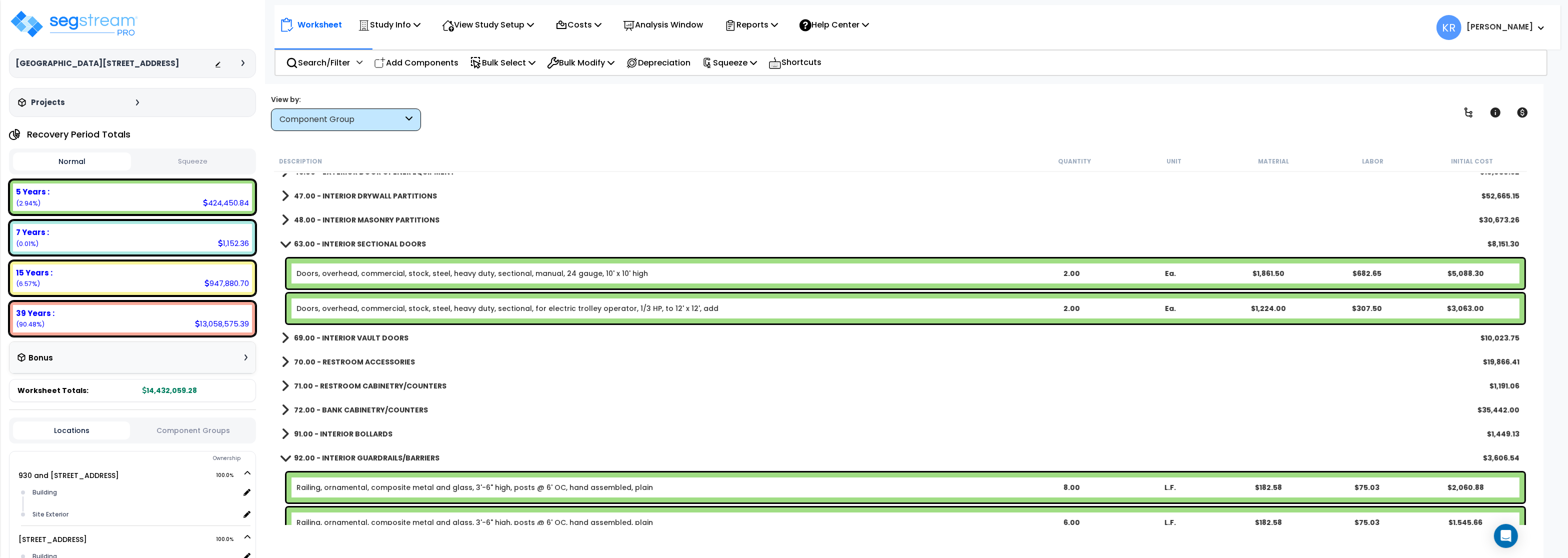
click at [357, 332] on link "69.00 - INTERIOR VAULT DOORS" at bounding box center [345, 338] width 127 height 14
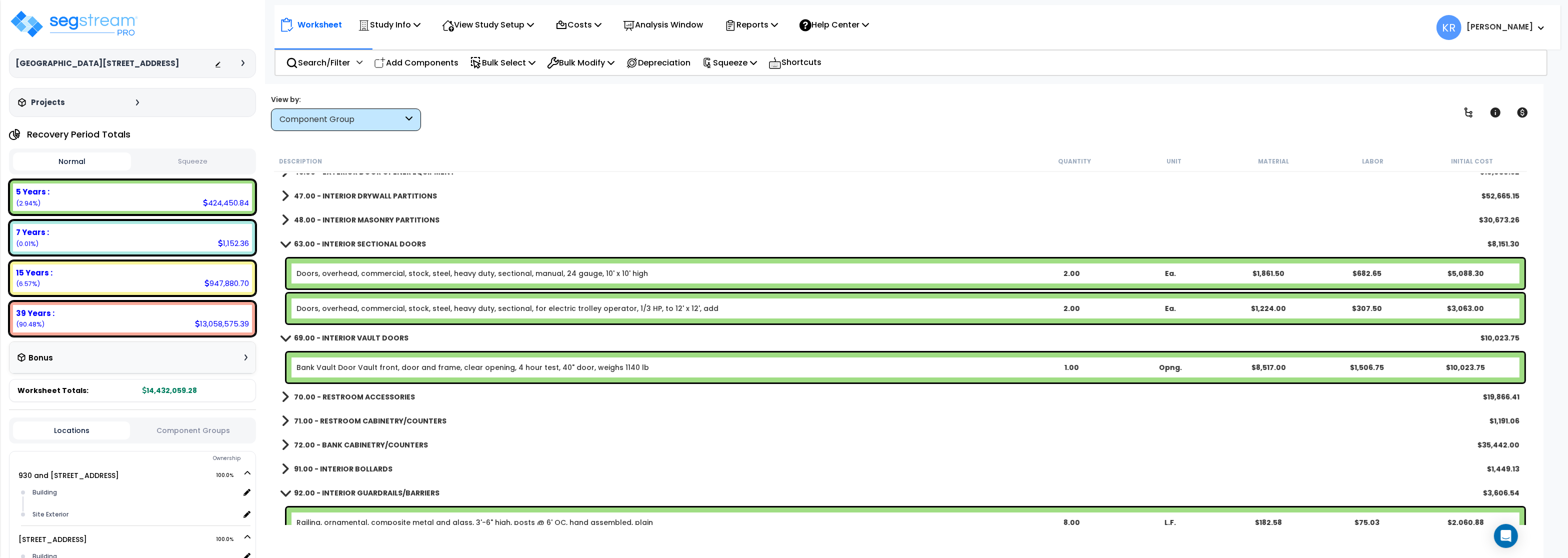
click at [348, 365] on link "Bank Vault Door Vault front, door and frame, clear opening, 4 hour test, 40" do…" at bounding box center [473, 368] width 353 height 10
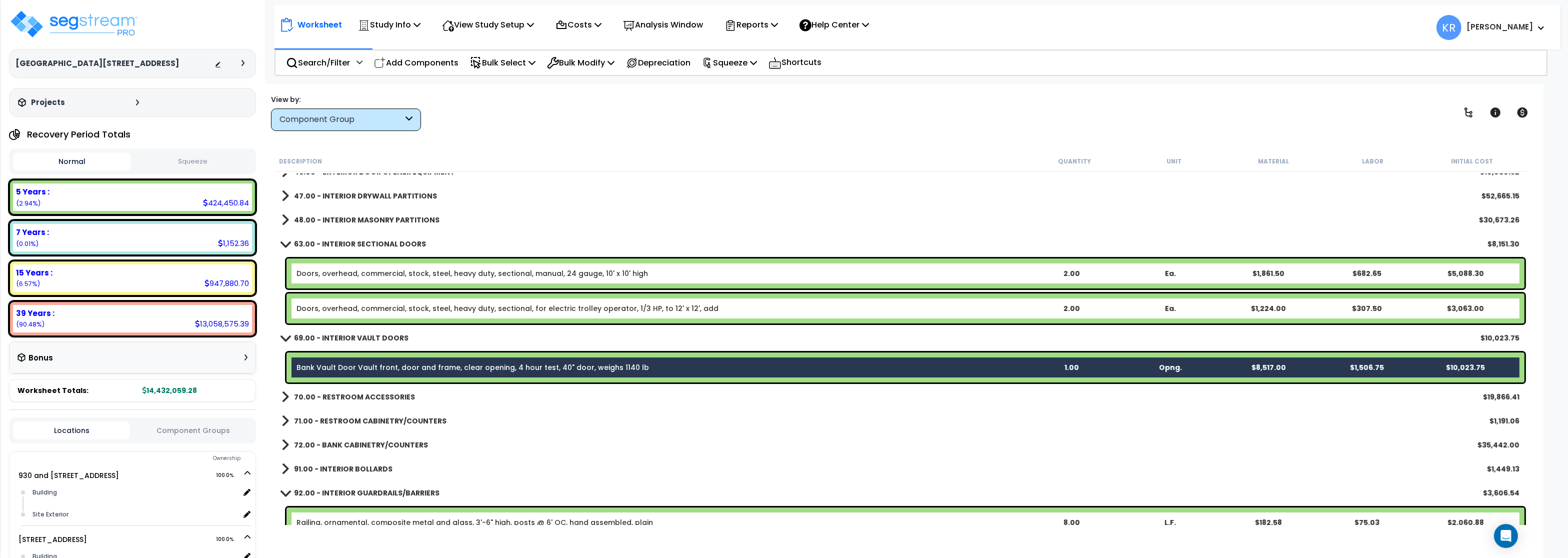
click at [309, 361] on div "Bank Vault Door Vault front, door and frame, clear opening, 4 hour test, 40" do…" at bounding box center [906, 368] width 1238 height 30
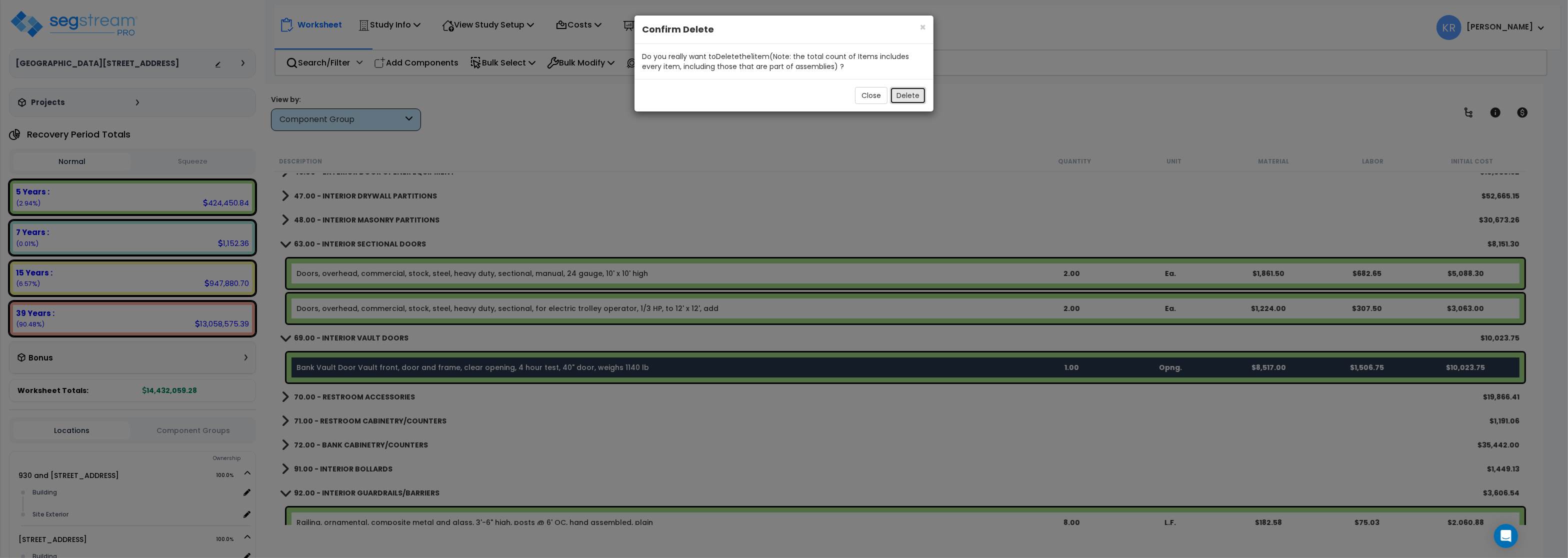
click at [912, 92] on button "Delete" at bounding box center [908, 96] width 36 height 17
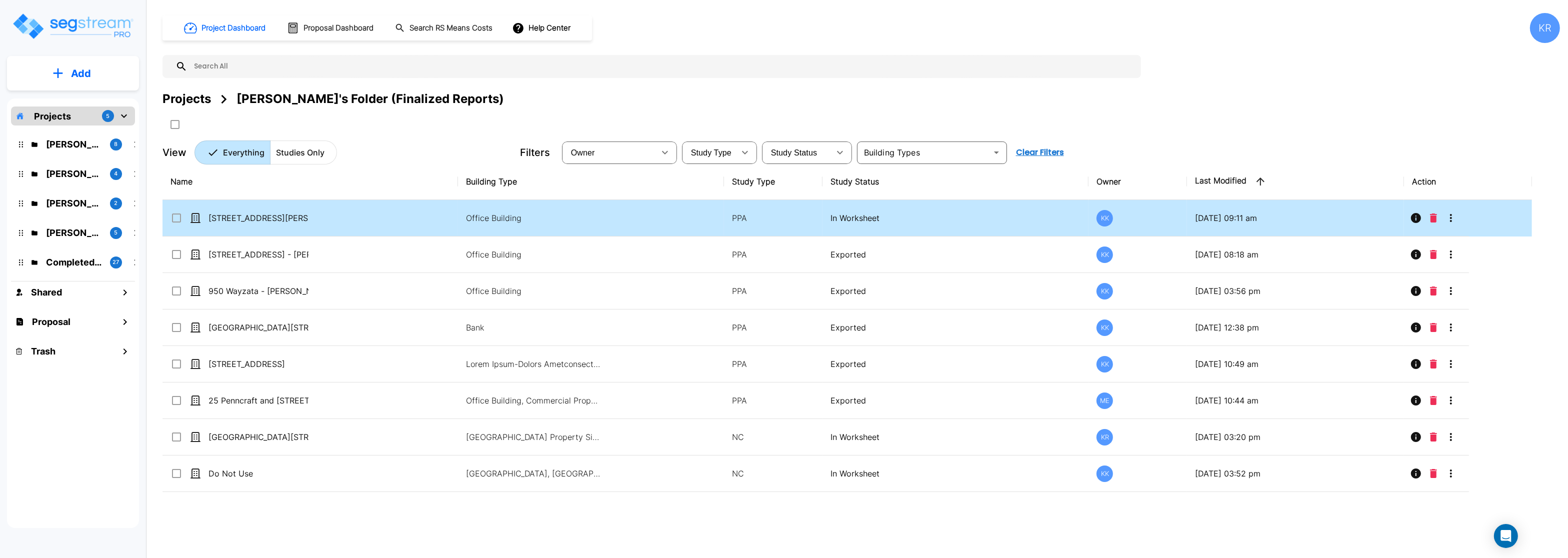
click at [627, 222] on td "Office Building" at bounding box center [591, 219] width 266 height 37
checkbox input "true"
click at [627, 222] on td "Office Building" at bounding box center [591, 219] width 266 height 37
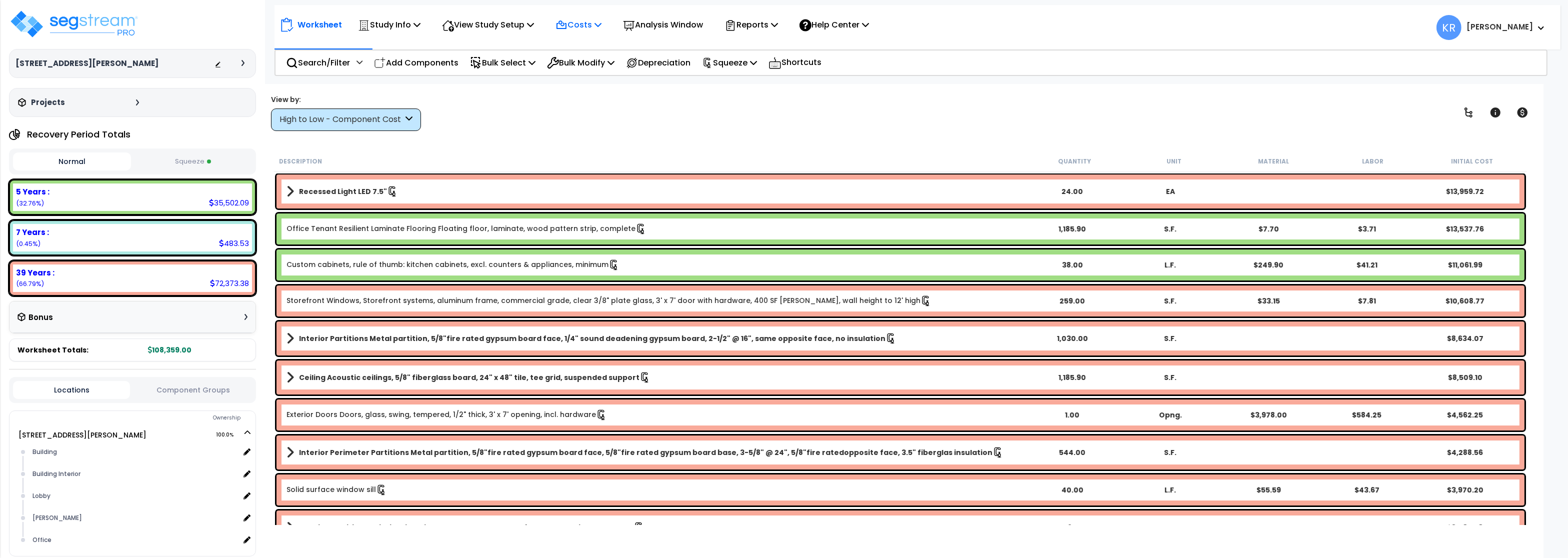
click at [592, 27] on p "Costs" at bounding box center [578, 25] width 46 height 13
click at [592, 47] on link "Indirect Costs" at bounding box center [600, 47] width 99 height 20
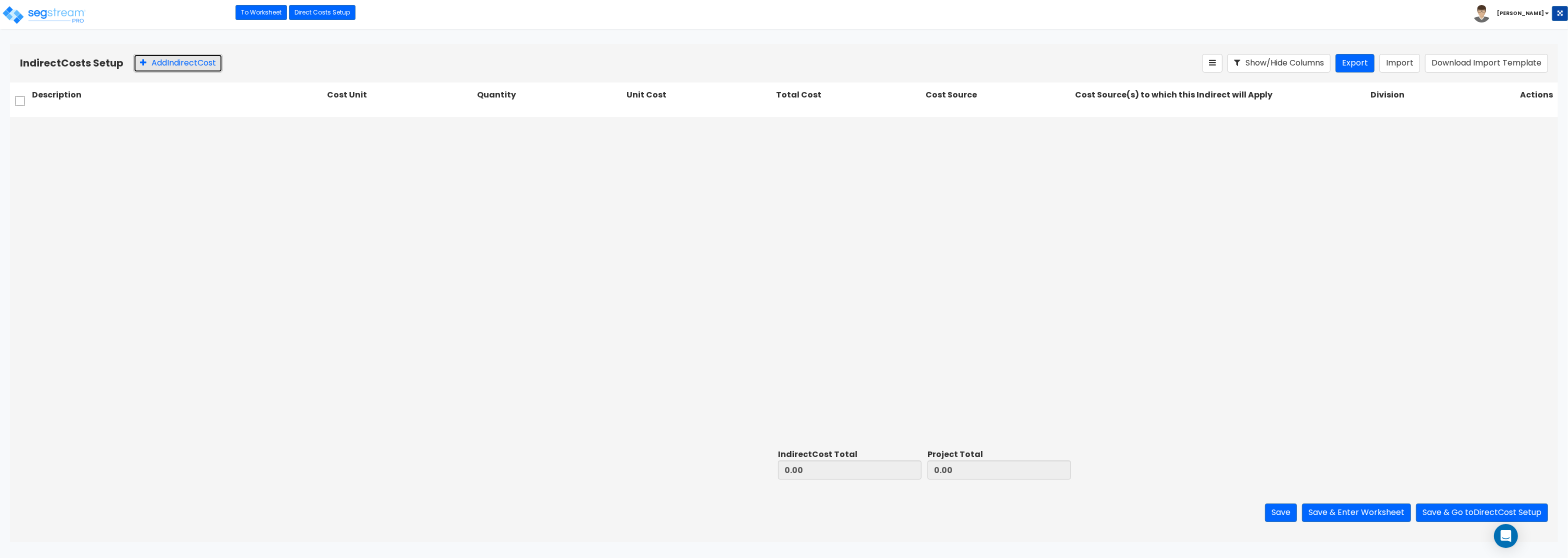
click at [176, 58] on button "Add Indirect Cost" at bounding box center [178, 63] width 89 height 18
click at [169, 139] on div at bounding box center [178, 129] width 295 height 23
click at [175, 129] on input "text" at bounding box center [178, 128] width 291 height 19
paste input "Architect"
type input "Architect"
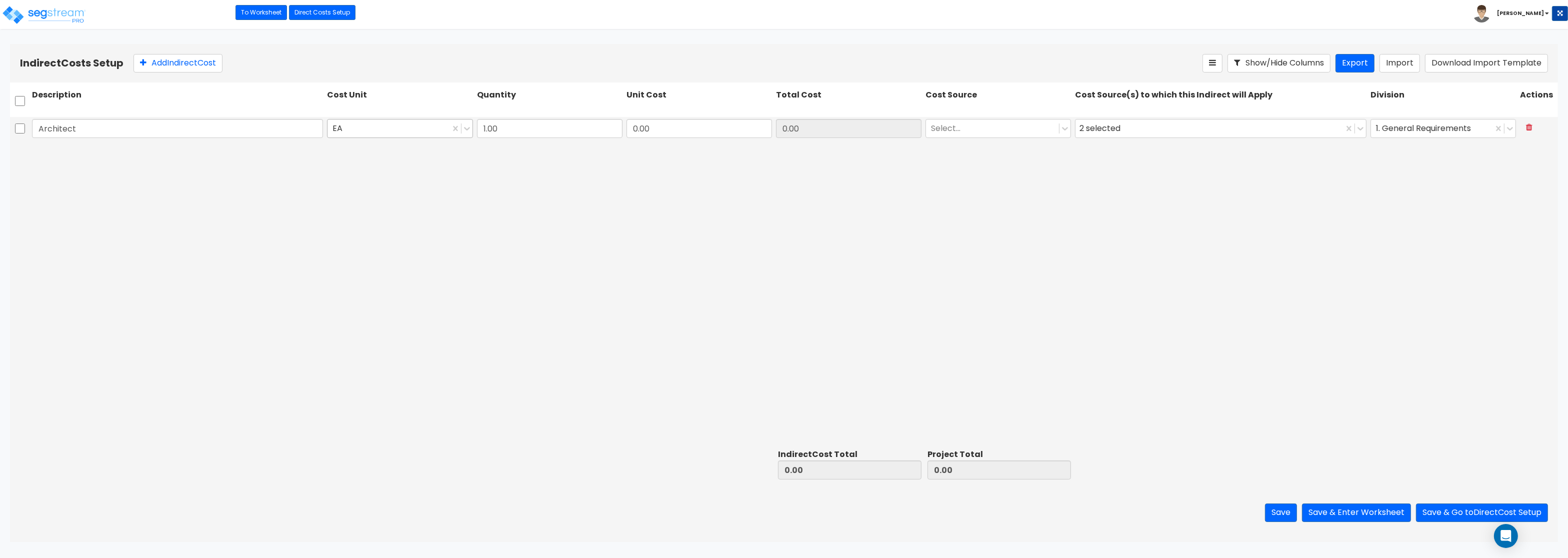
click at [393, 131] on div at bounding box center [388, 129] width 112 height 13
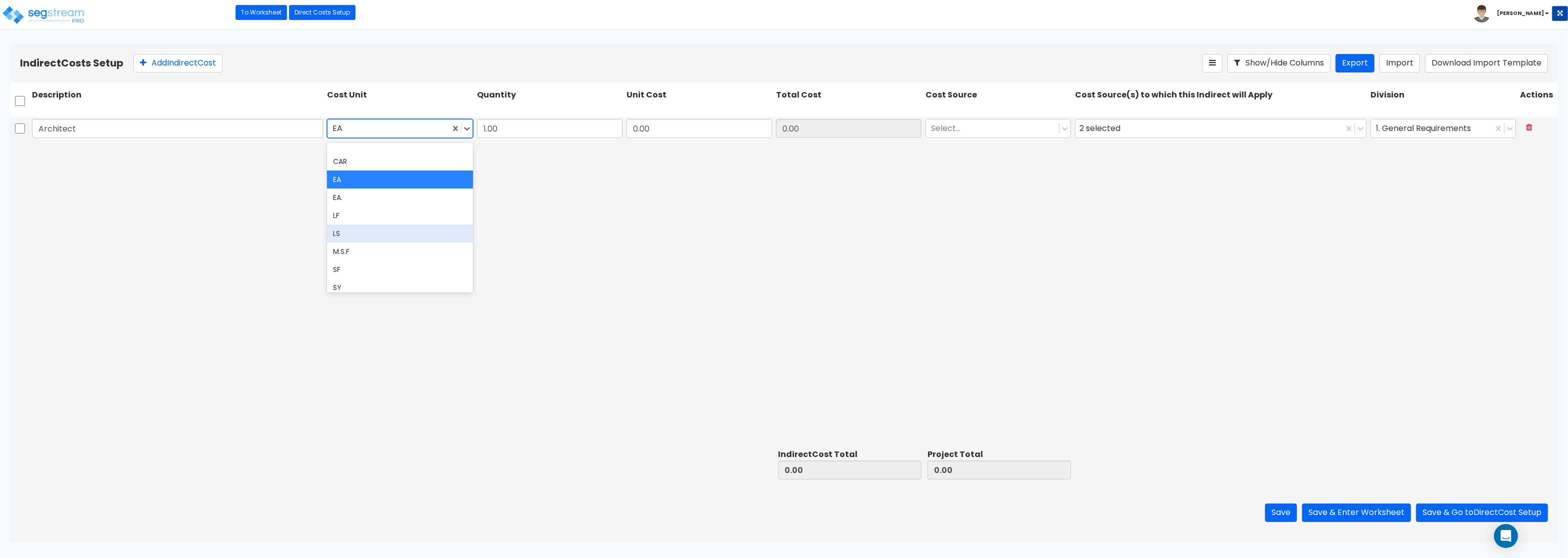
click at [384, 232] on div "LS" at bounding box center [400, 234] width 145 height 18
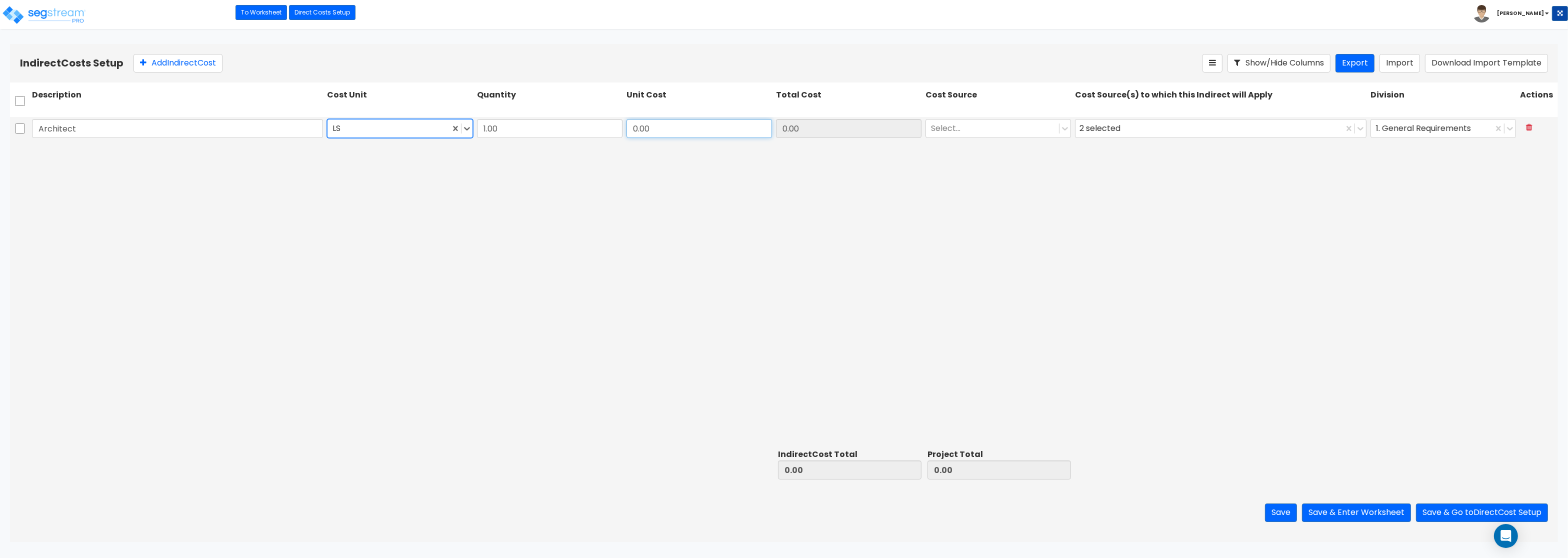
click at [694, 133] on input "0.00" at bounding box center [699, 128] width 145 height 19
drag, startPoint x: 667, startPoint y: 132, endPoint x: 583, endPoint y: 120, distance: 84.9
click at [627, 120] on input "0.00" at bounding box center [699, 128] width 145 height 19
paste input "14,148.21"
type input "14,148.21"
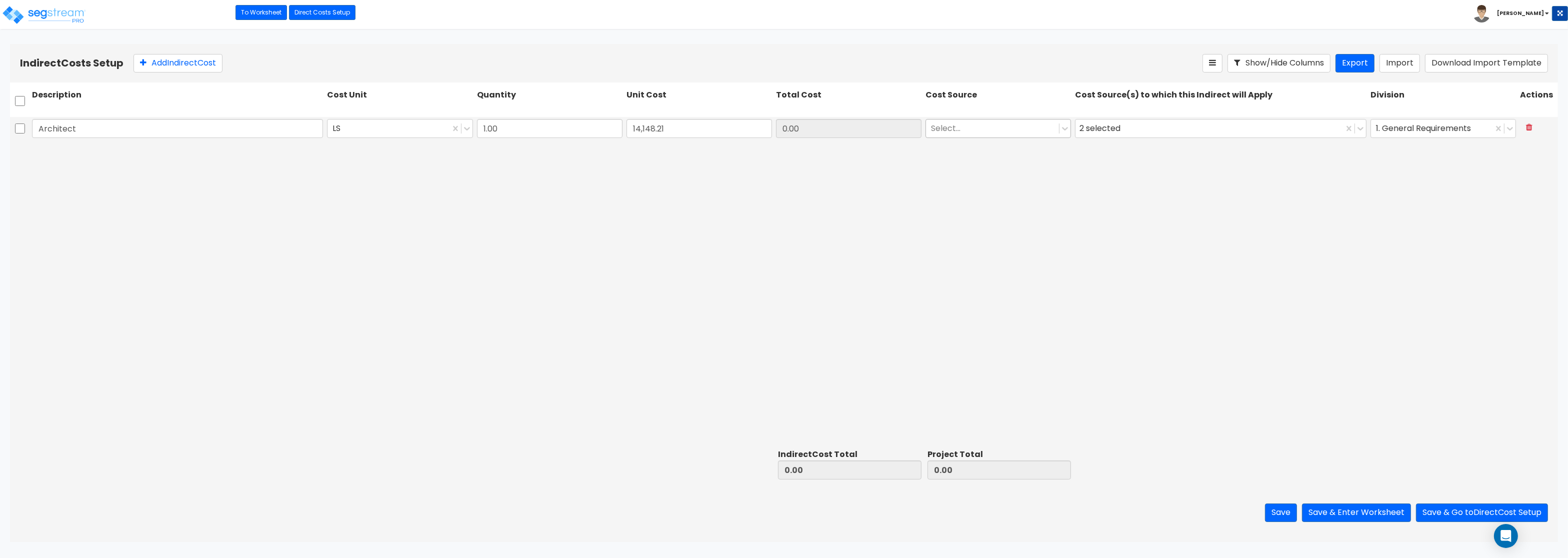
type input "14,148.21"
click at [1012, 133] on div at bounding box center [992, 129] width 123 height 13
click at [969, 147] on div "RS Means (Default)" at bounding box center [998, 154] width 145 height 18
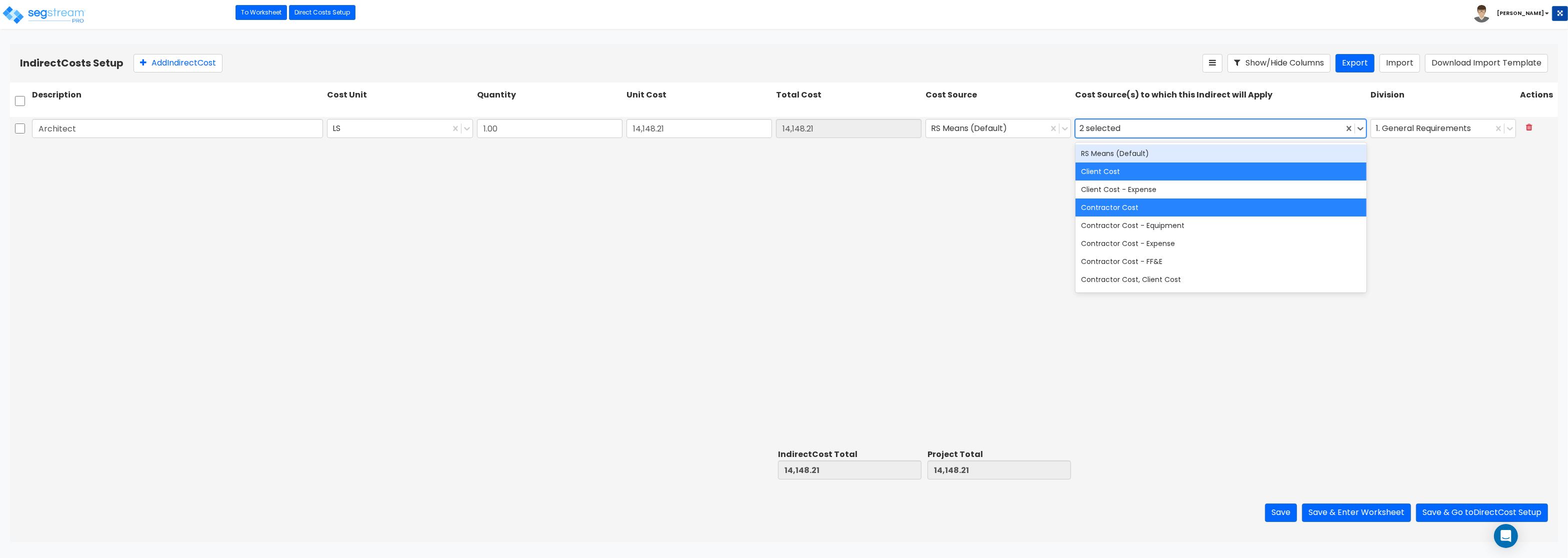
click at [1104, 129] on div "2 selected" at bounding box center [1102, 129] width 45 height 15
click at [1106, 152] on div "RS Means (Default)" at bounding box center [1221, 154] width 291 height 18
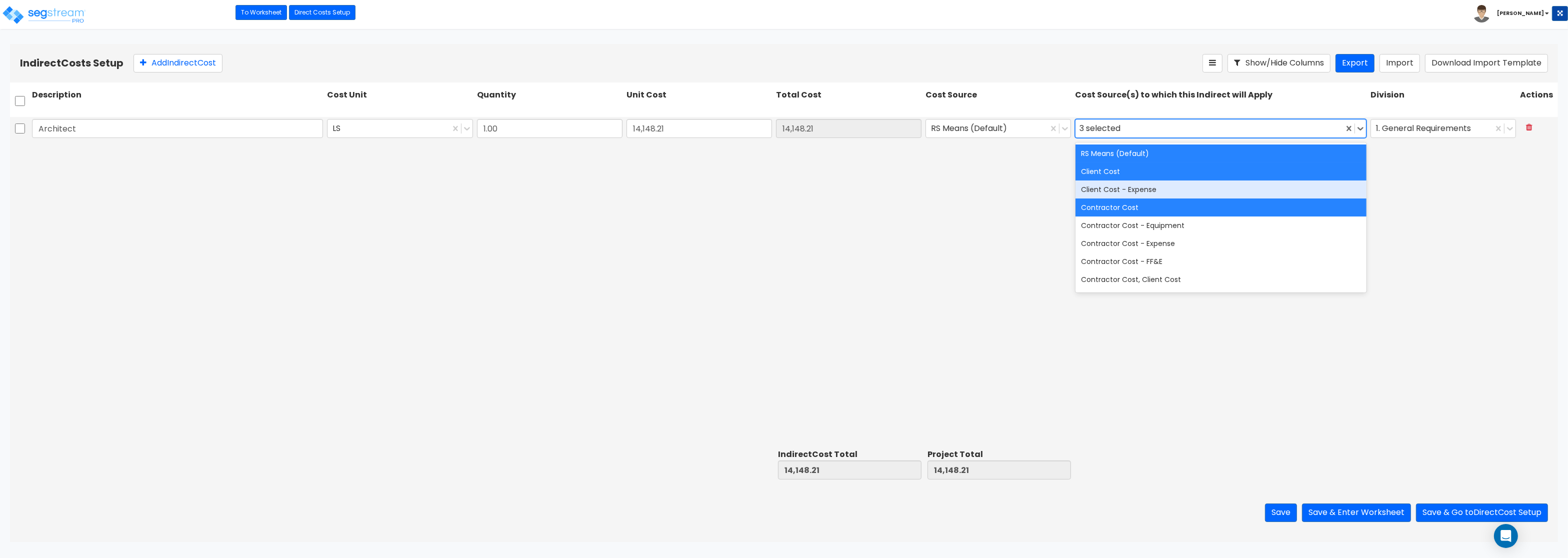
click at [856, 217] on div "Architect LS 1.00 14,148.21 14,148.21 RS Means (Default) option RS Means (Defau…" at bounding box center [784, 281] width 1548 height 328
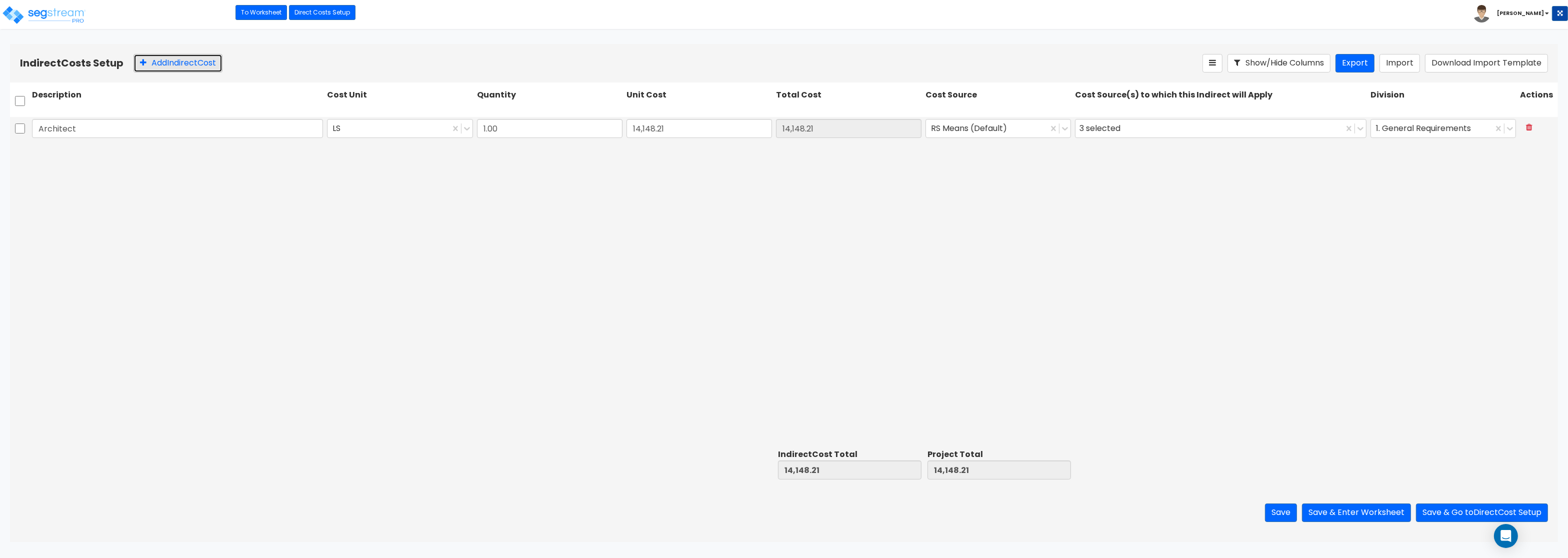
click at [159, 60] on button "Add Indirect Cost" at bounding box center [178, 63] width 89 height 18
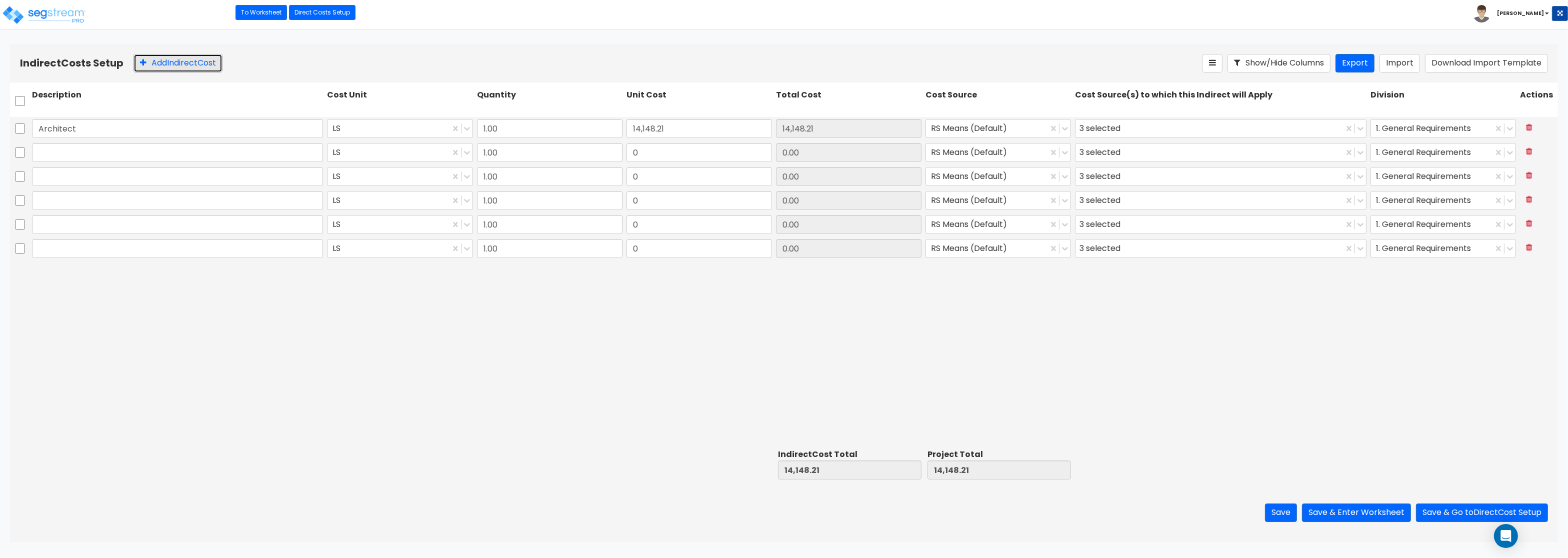
click at [159, 60] on button "Add Indirect Cost" at bounding box center [178, 63] width 89 height 18
click at [44, 153] on input "text" at bounding box center [178, 153] width 291 height 19
paste input "Engineering"
type input "Engineering"
click at [51, 184] on input "text" at bounding box center [178, 176] width 291 height 19
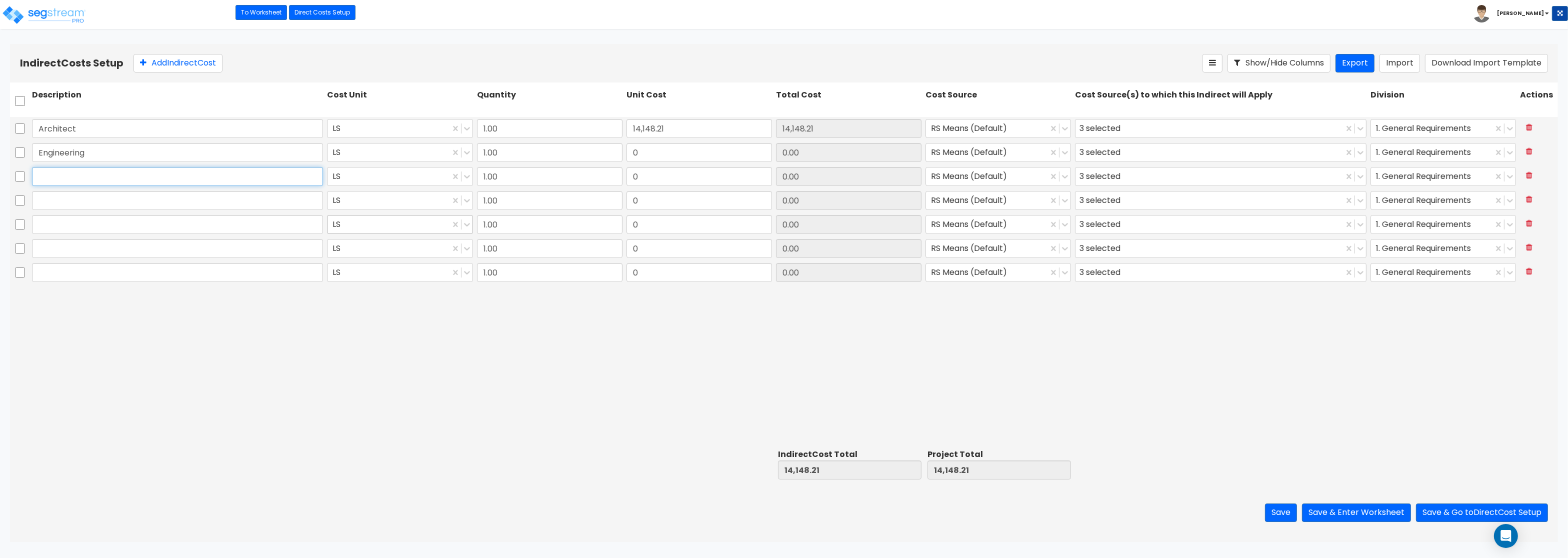
paste input "General Construction Manager"
type input "General Construction Manager"
click at [125, 200] on input "text" at bounding box center [178, 200] width 291 height 19
paste input "Overhead and Profit"
type input "Overhead and Profit"
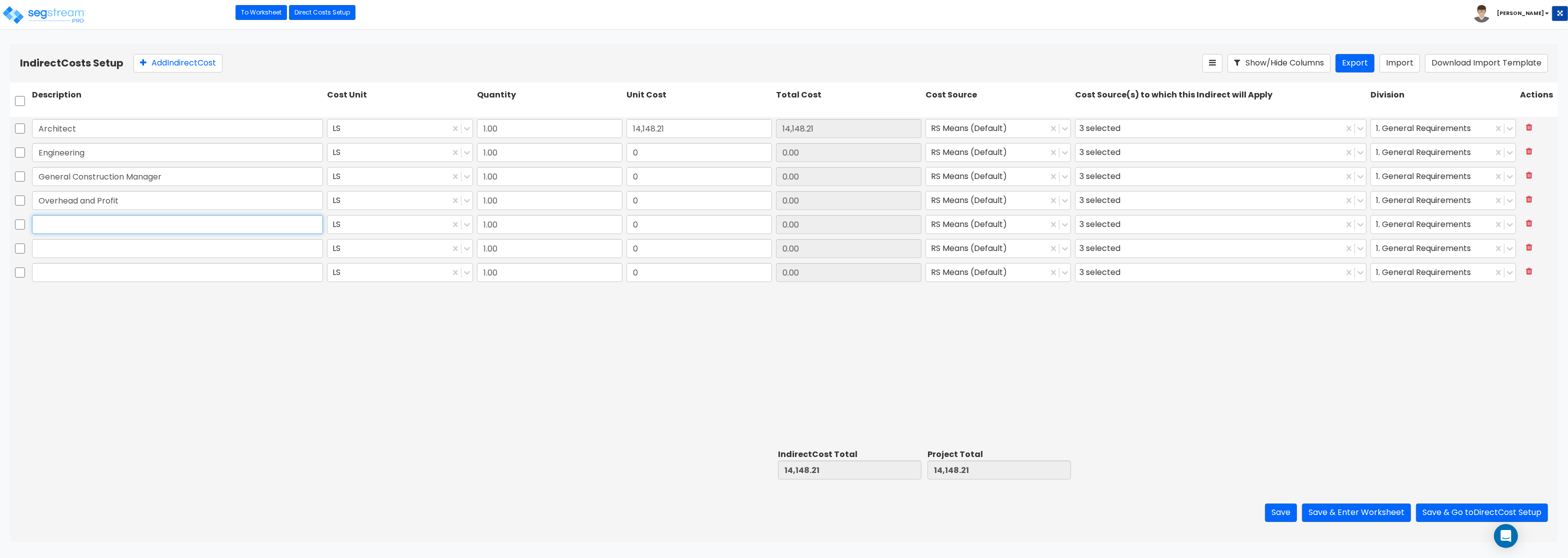
click at [60, 228] on input "text" at bounding box center [178, 224] width 291 height 19
paste input "Bond"
type input "Bond"
click at [77, 252] on input "text" at bounding box center [178, 248] width 291 height 19
paste input "Permits"
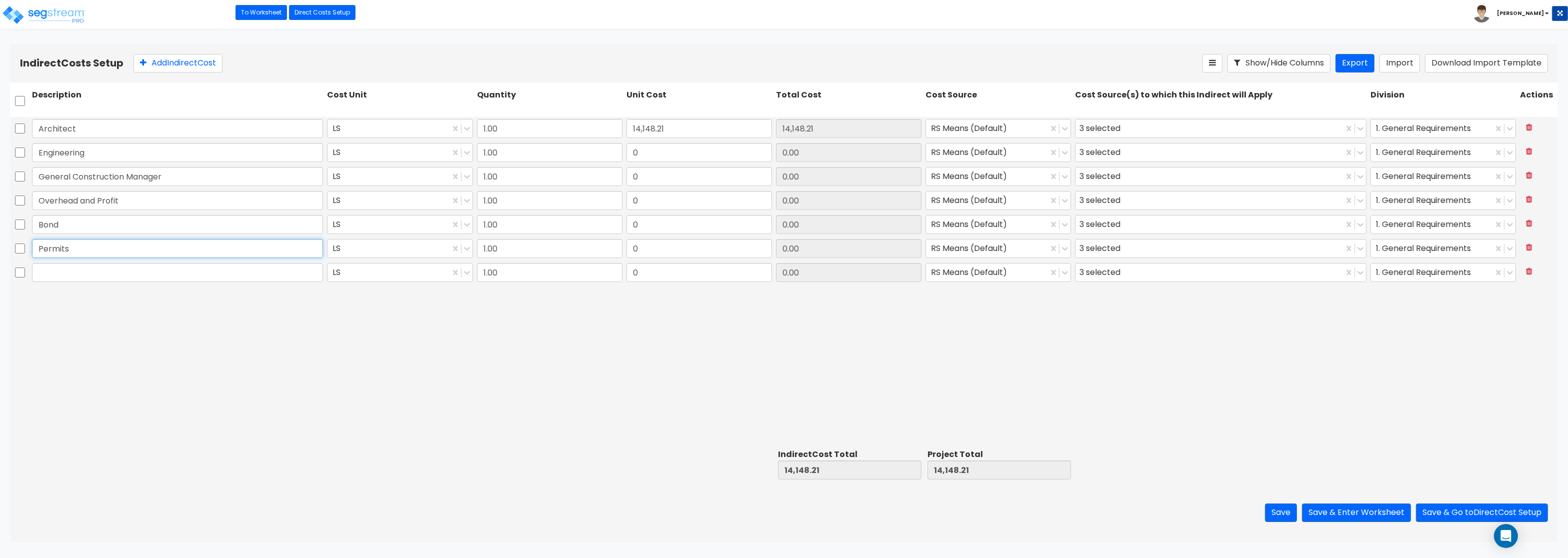
type input "Permits"
click at [136, 280] on input "text" at bounding box center [178, 272] width 291 height 19
paste input "Other"
type input "Other"
click at [660, 158] on input "0" at bounding box center [699, 153] width 145 height 19
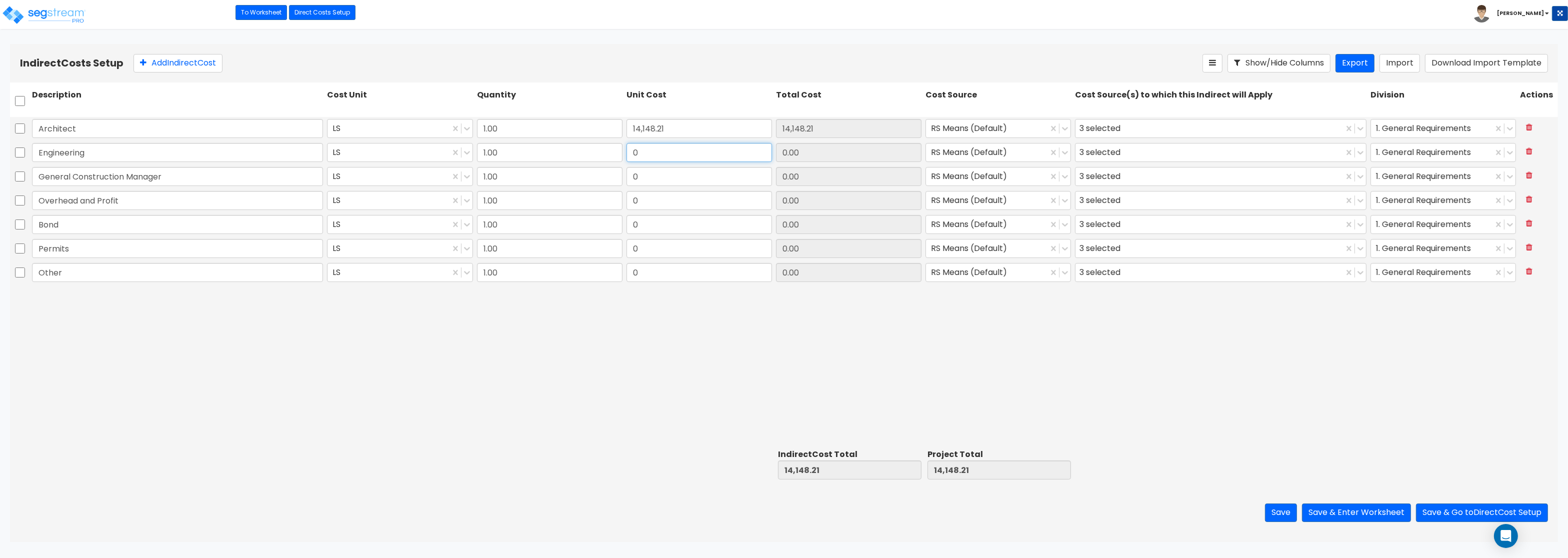
paste input "4,421.32"
type input "4,421.32"
click at [660, 180] on input "0" at bounding box center [699, 176] width 145 height 19
paste input "3,537.05"
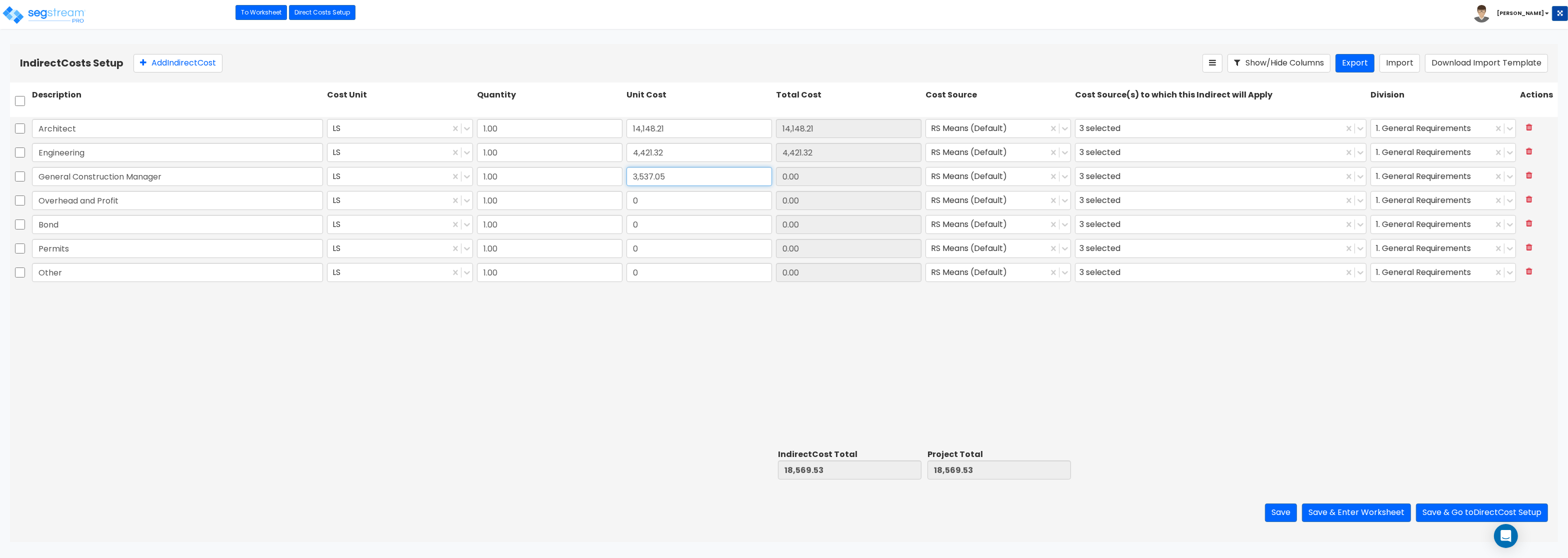
type input "3,537.05"
click at [643, 203] on input "0" at bounding box center [699, 200] width 145 height 19
paste input "8,842.63"
type input "8,842.63"
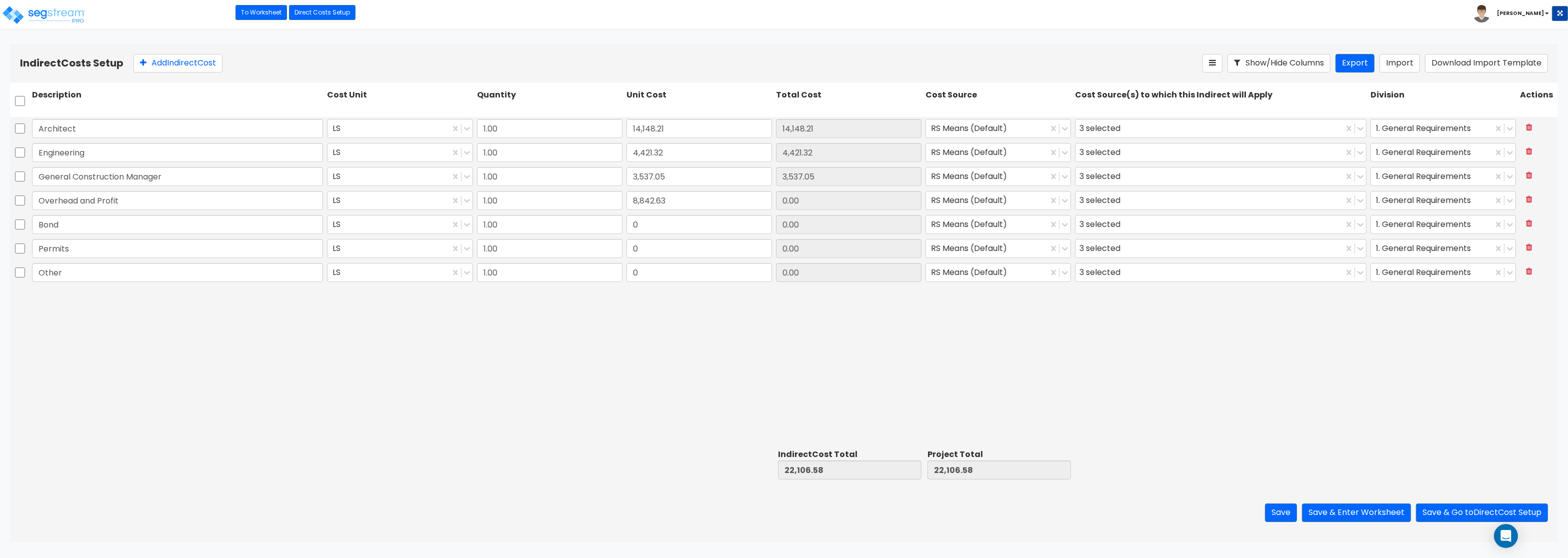
type input "8,842.63"
click at [660, 227] on input "0" at bounding box center [699, 224] width 145 height 19
paste input "2,652.79"
type input "2,652.79"
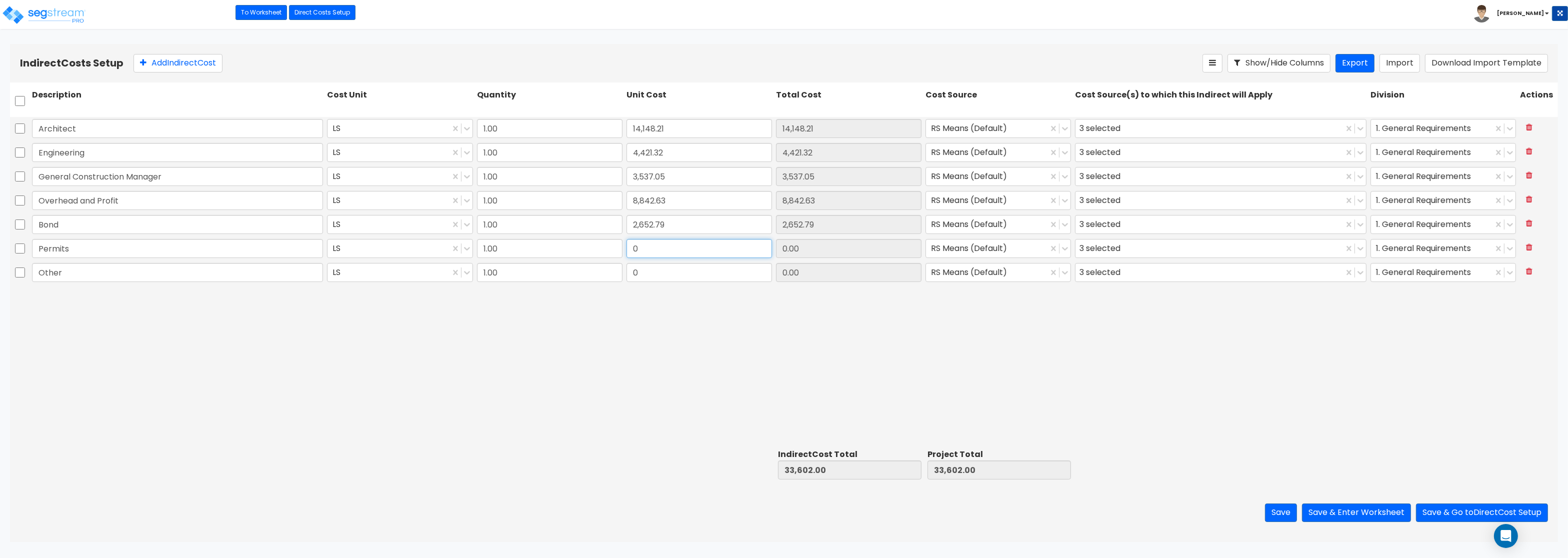
click at [648, 249] on input "0" at bounding box center [699, 248] width 145 height 19
paste input "2,652.79"
type input "2,652.79"
click at [642, 275] on input "0" at bounding box center [699, 272] width 145 height 19
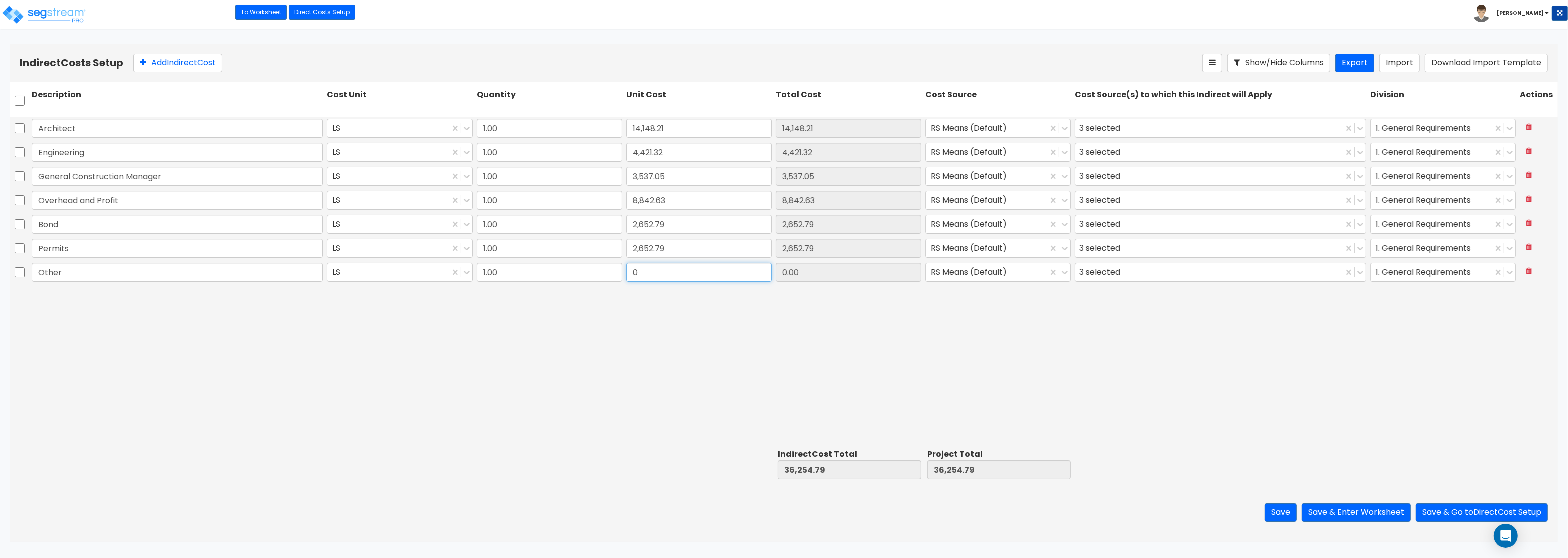
paste input "1,768.53"
type input "1,768.53"
click at [1358, 515] on button "Save & Enter Worksheet" at bounding box center [1357, 513] width 109 height 18
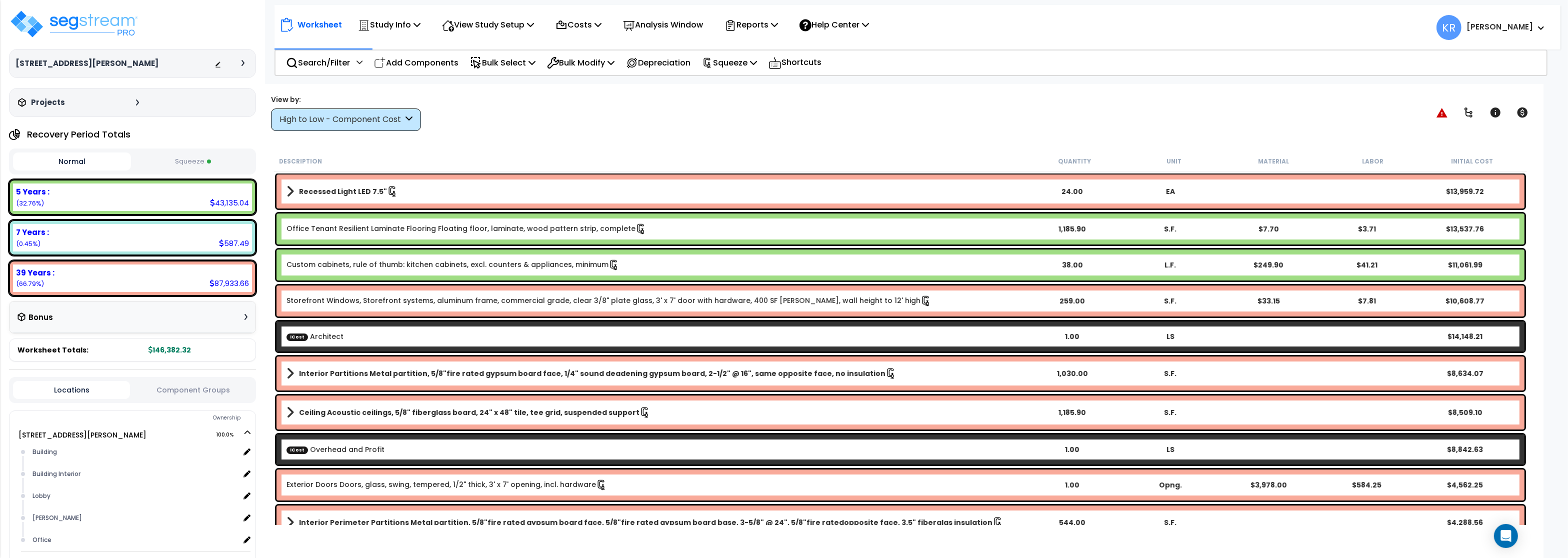
click at [733, 67] on p "Squeeze" at bounding box center [729, 63] width 55 height 13
click at [736, 88] on link "Re-squeeze" at bounding box center [746, 85] width 99 height 20
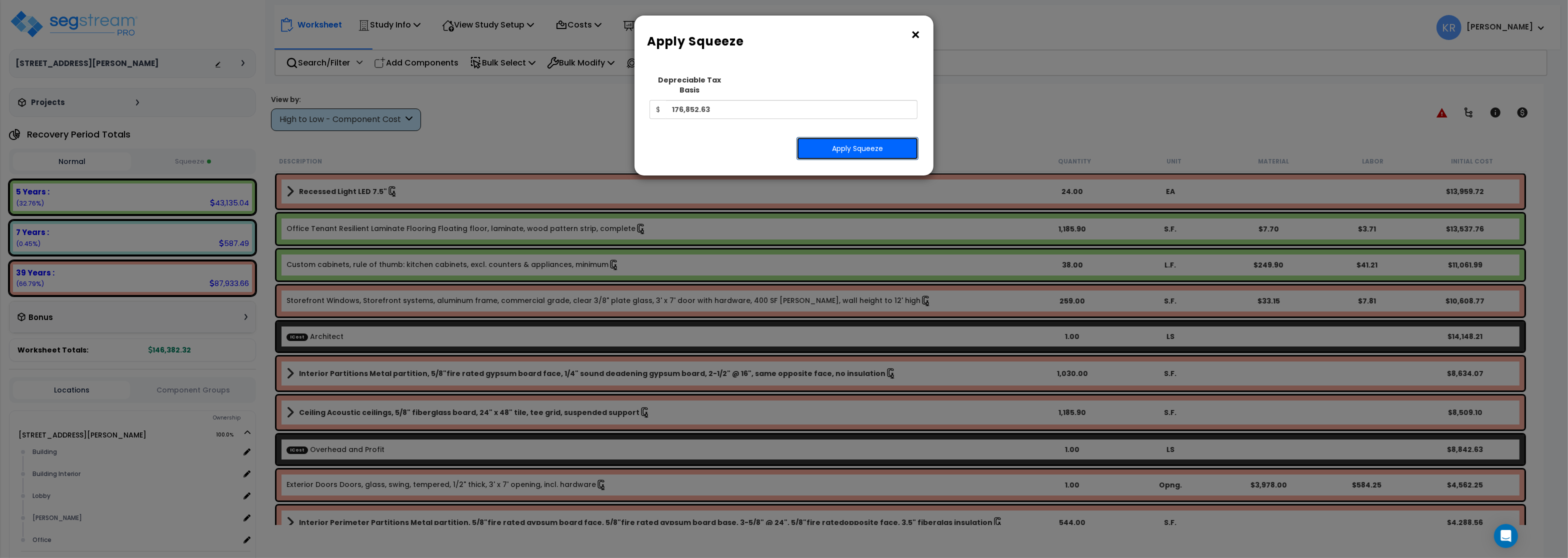
click at [827, 137] on button "Apply Squeeze" at bounding box center [858, 148] width 122 height 23
